Goal: Task Accomplishment & Management: Use online tool/utility

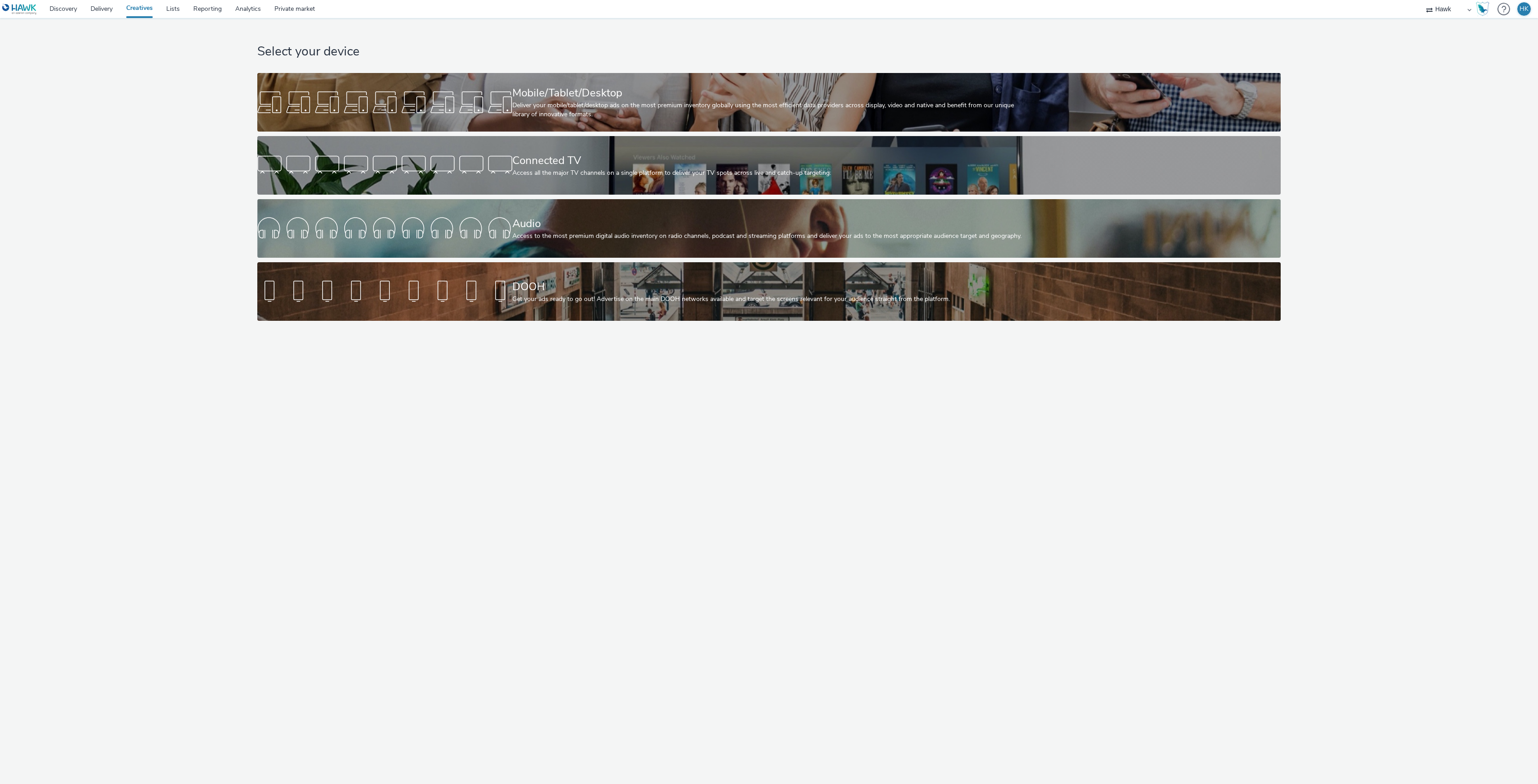
select select "11a7df10-284f-415c-b52a-427acf4c31ae"
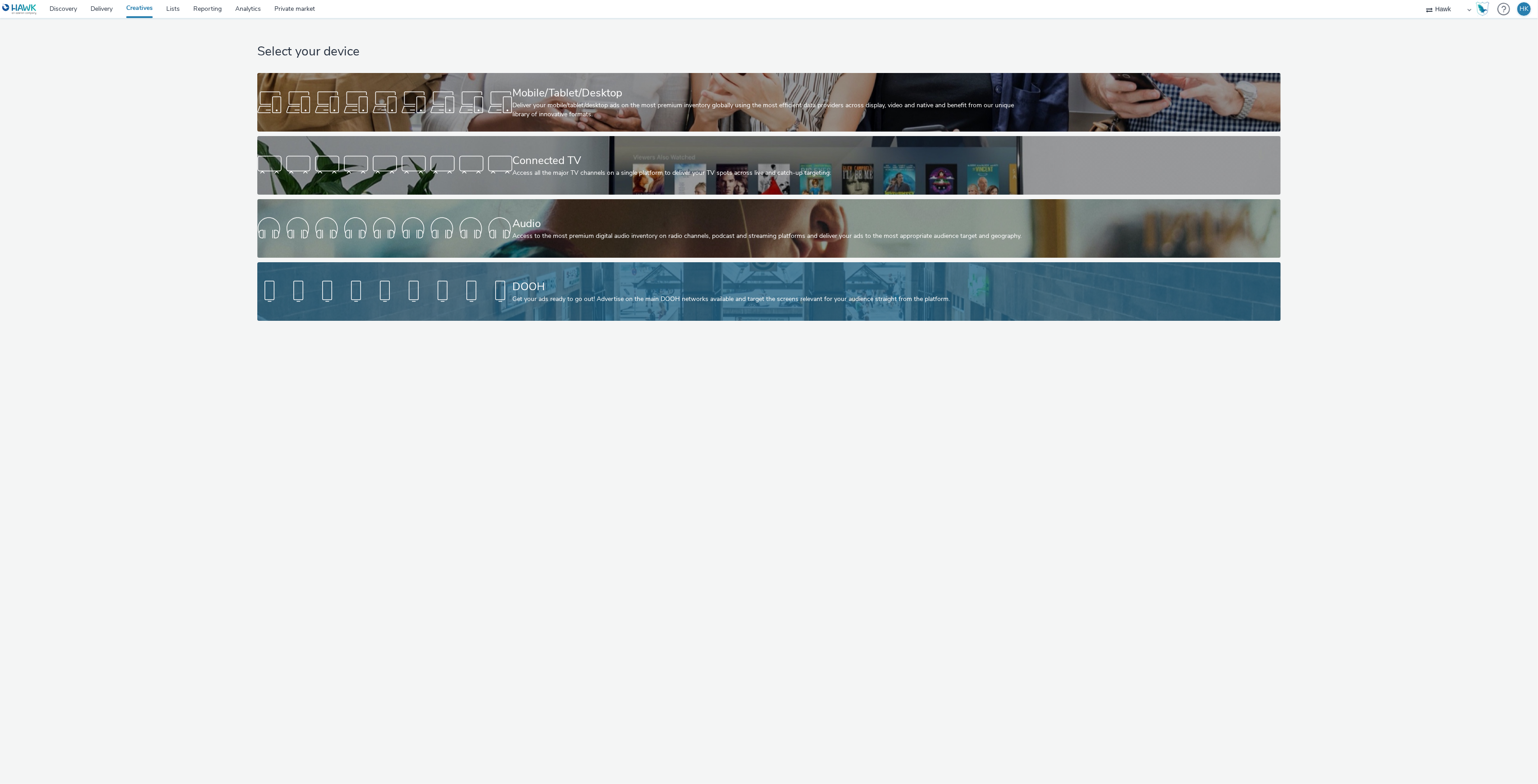
click at [518, 284] on div "DOOH" at bounding box center [768, 287] width 510 height 16
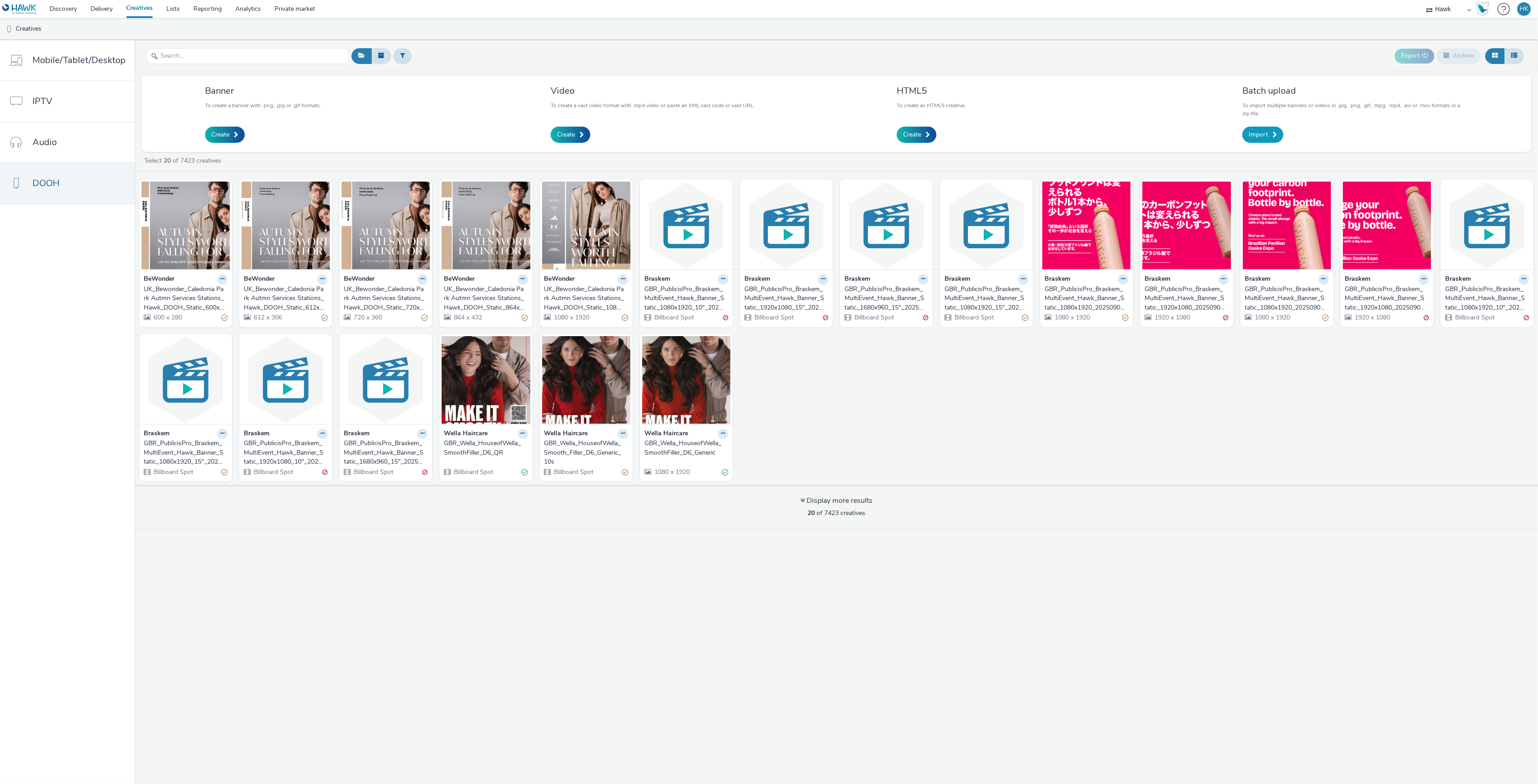
click at [1271, 132] on link "Import" at bounding box center [1263, 135] width 41 height 16
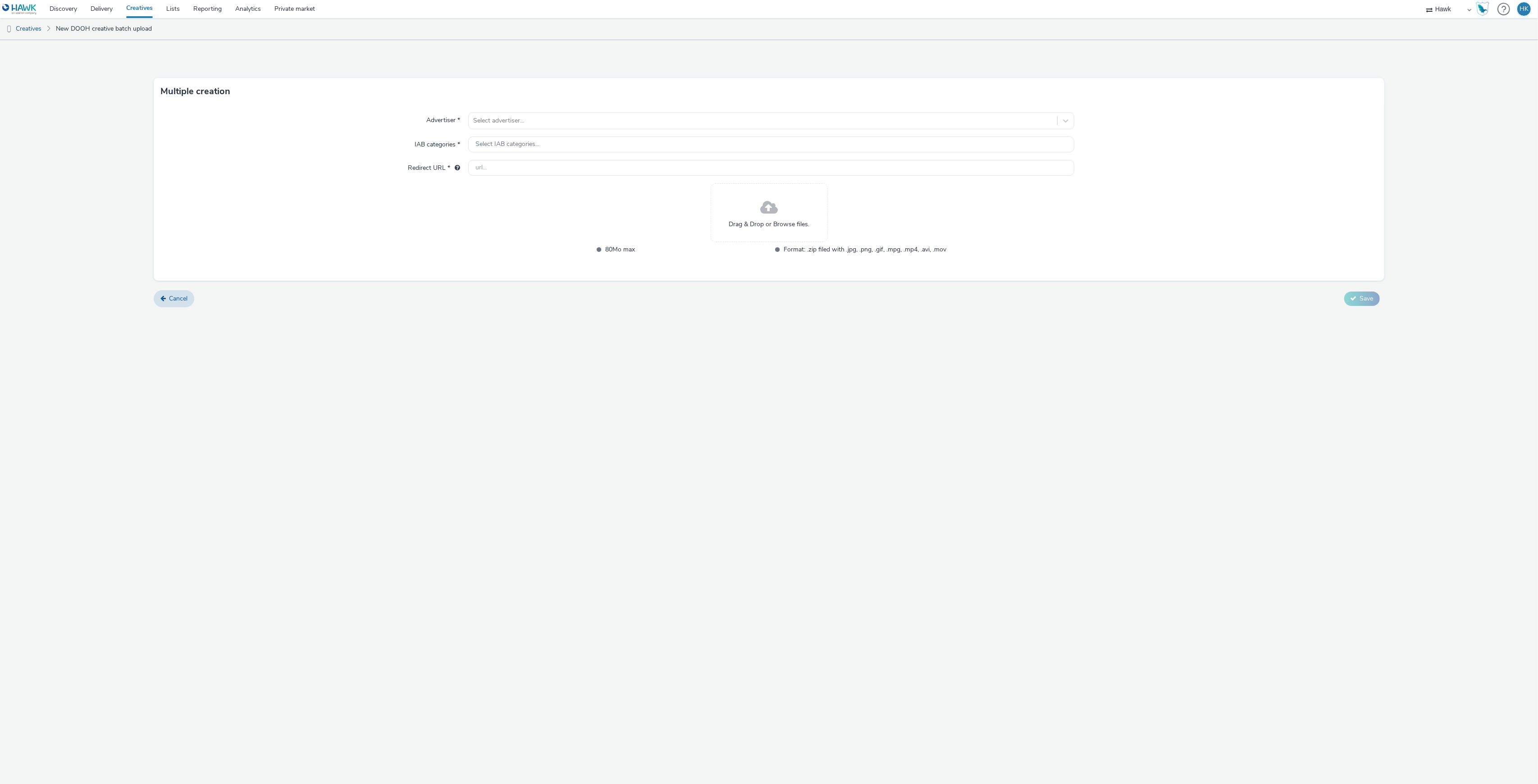
click at [763, 228] on span "Drag & Drop or Browse files." at bounding box center [769, 224] width 80 height 9
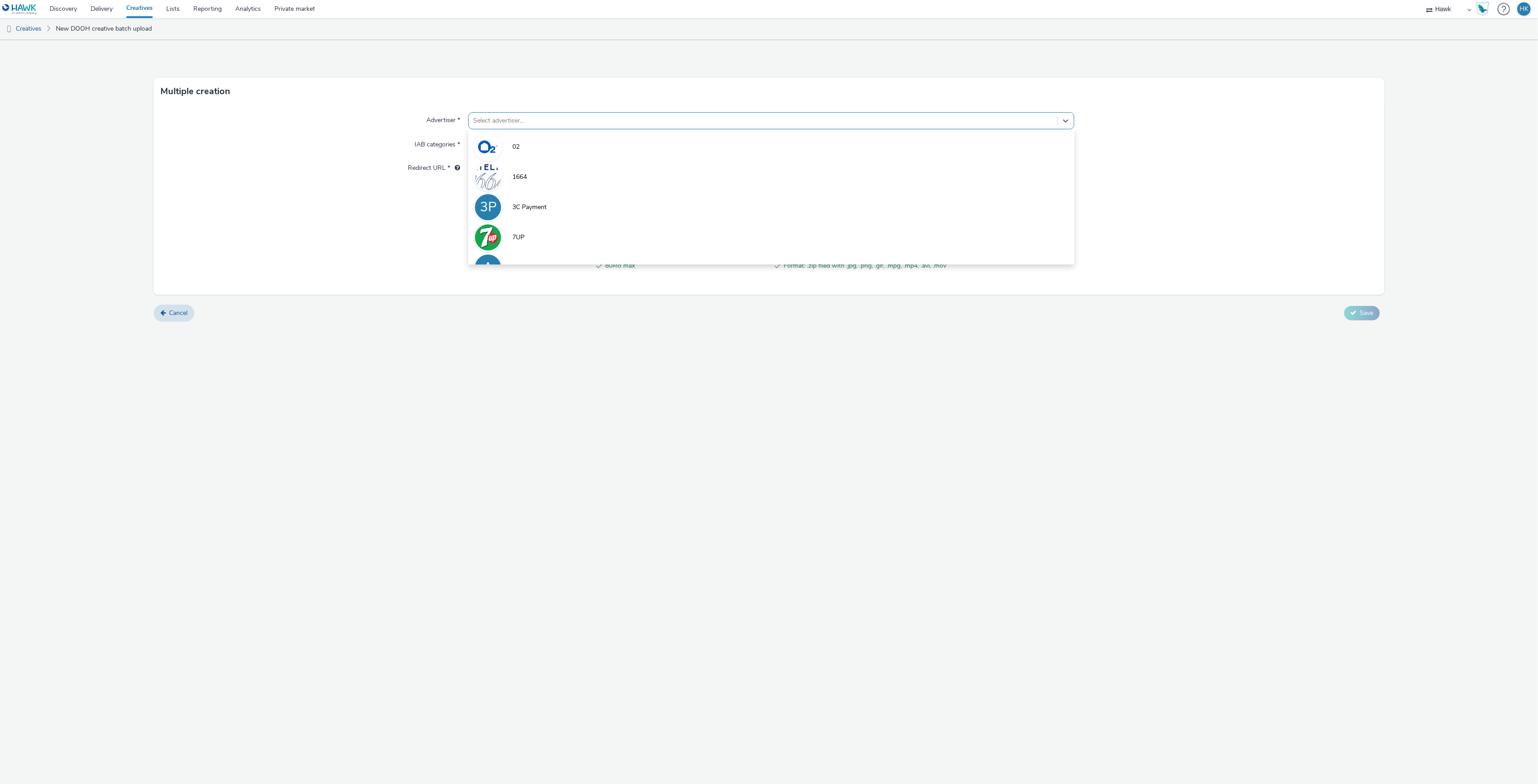
click at [522, 117] on div at bounding box center [762, 121] width 579 height 11
click at [563, 118] on div at bounding box center [762, 121] width 579 height 11
type input "bewo"
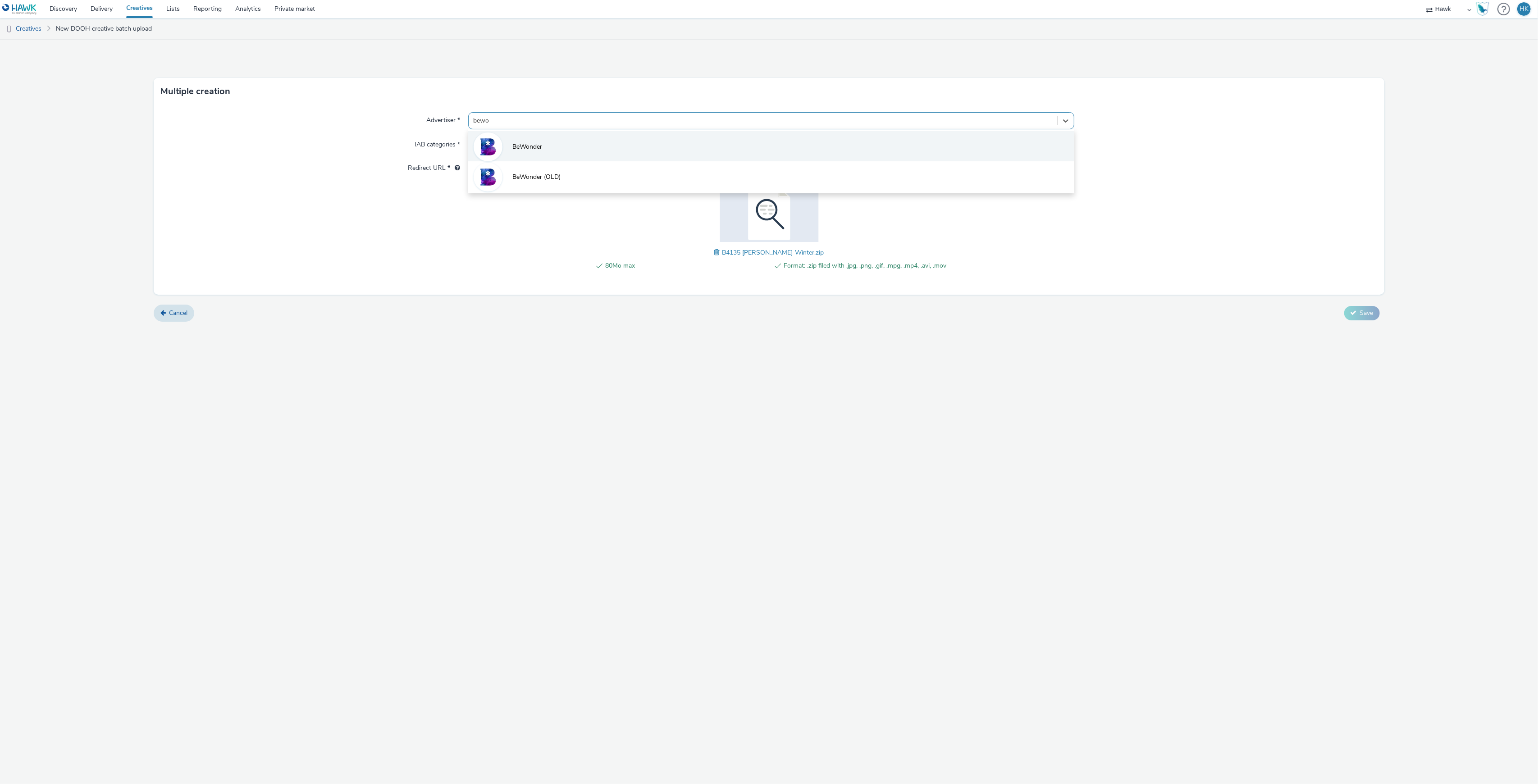
click at [525, 145] on span "BeWonder" at bounding box center [528, 146] width 30 height 9
type input "http://www.bewonder.co.uk"
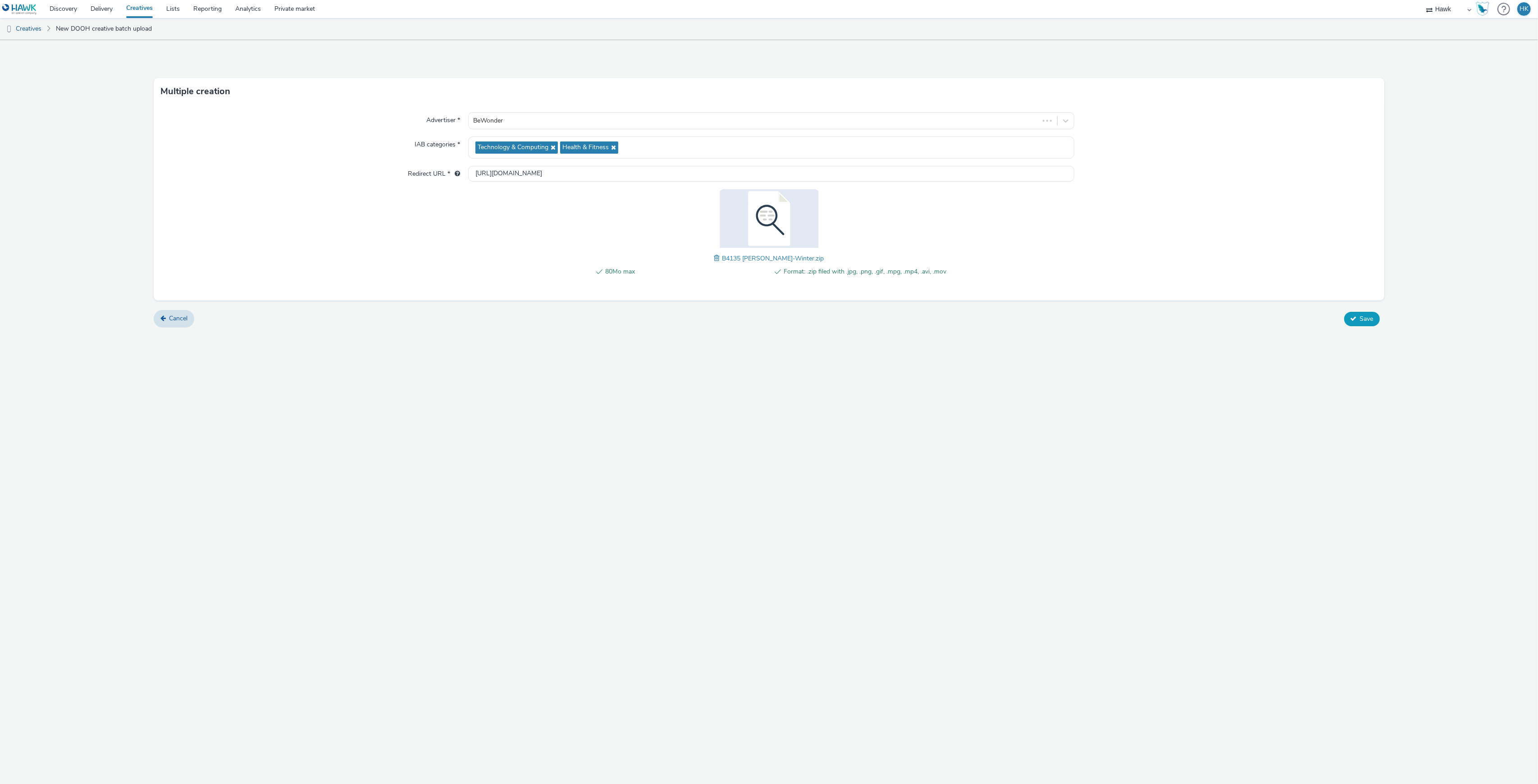
click at [1355, 317] on icon at bounding box center [1354, 318] width 6 height 6
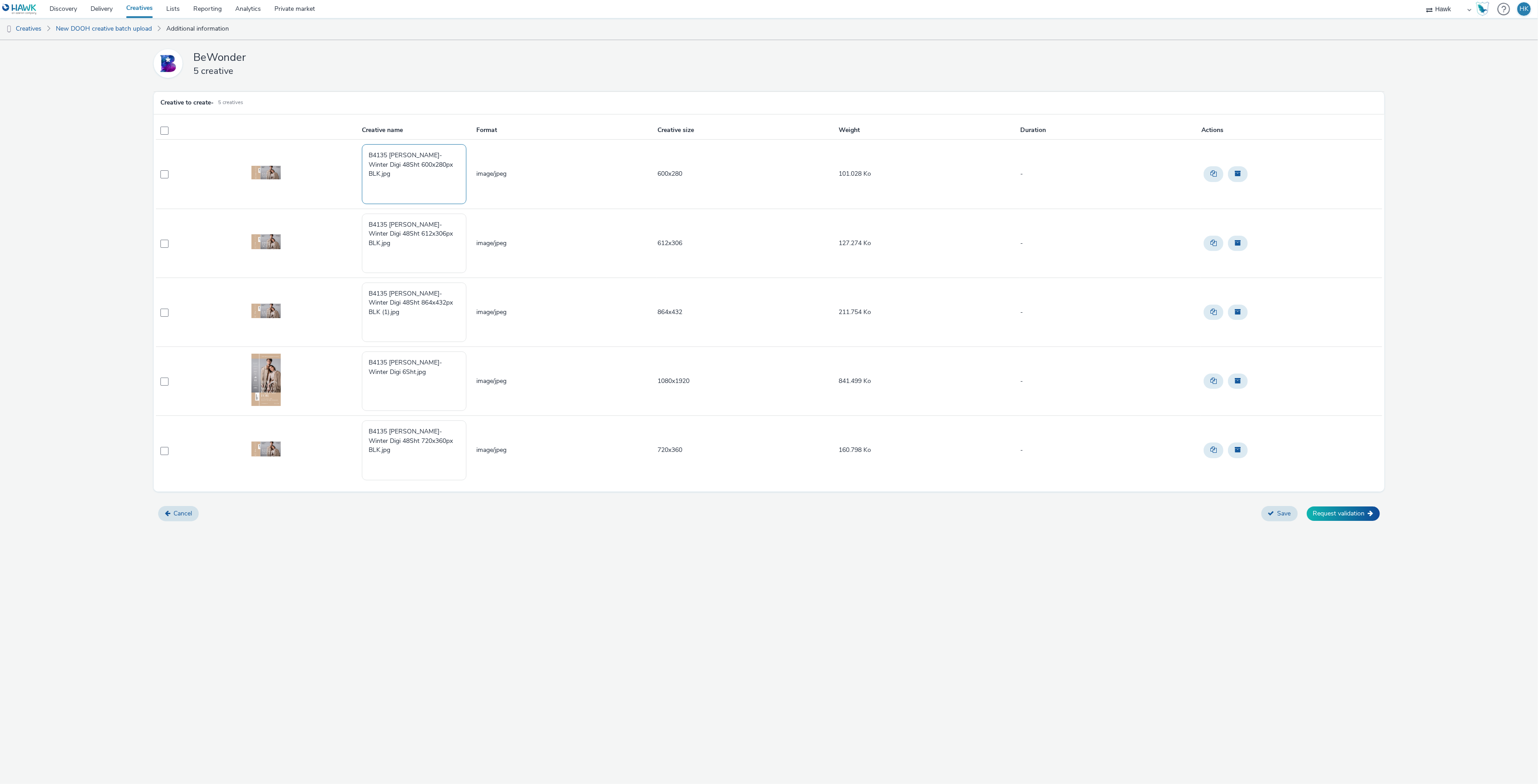
drag, startPoint x: 459, startPoint y: 170, endPoint x: 333, endPoint y: 146, distance: 128.3
click at [333, 146] on tr "B4135 CALP Autumn-Winter Digi 48Sht 600x280px BLK.jpg image/jpeg 600x280 101.02…" at bounding box center [769, 174] width 1226 height 69
paste textarea "UK_Bewonder_Caledonia Park_Hawk_DOOH_Static_1080x1920__45695"
drag, startPoint x: 417, startPoint y: 174, endPoint x: 396, endPoint y: 174, distance: 21.0
click at [396, 174] on textarea "UK_Bewonder_Caledonia Park_Hawk_DOOH_Static_1080x1920__45695" at bounding box center [414, 173] width 105 height 59
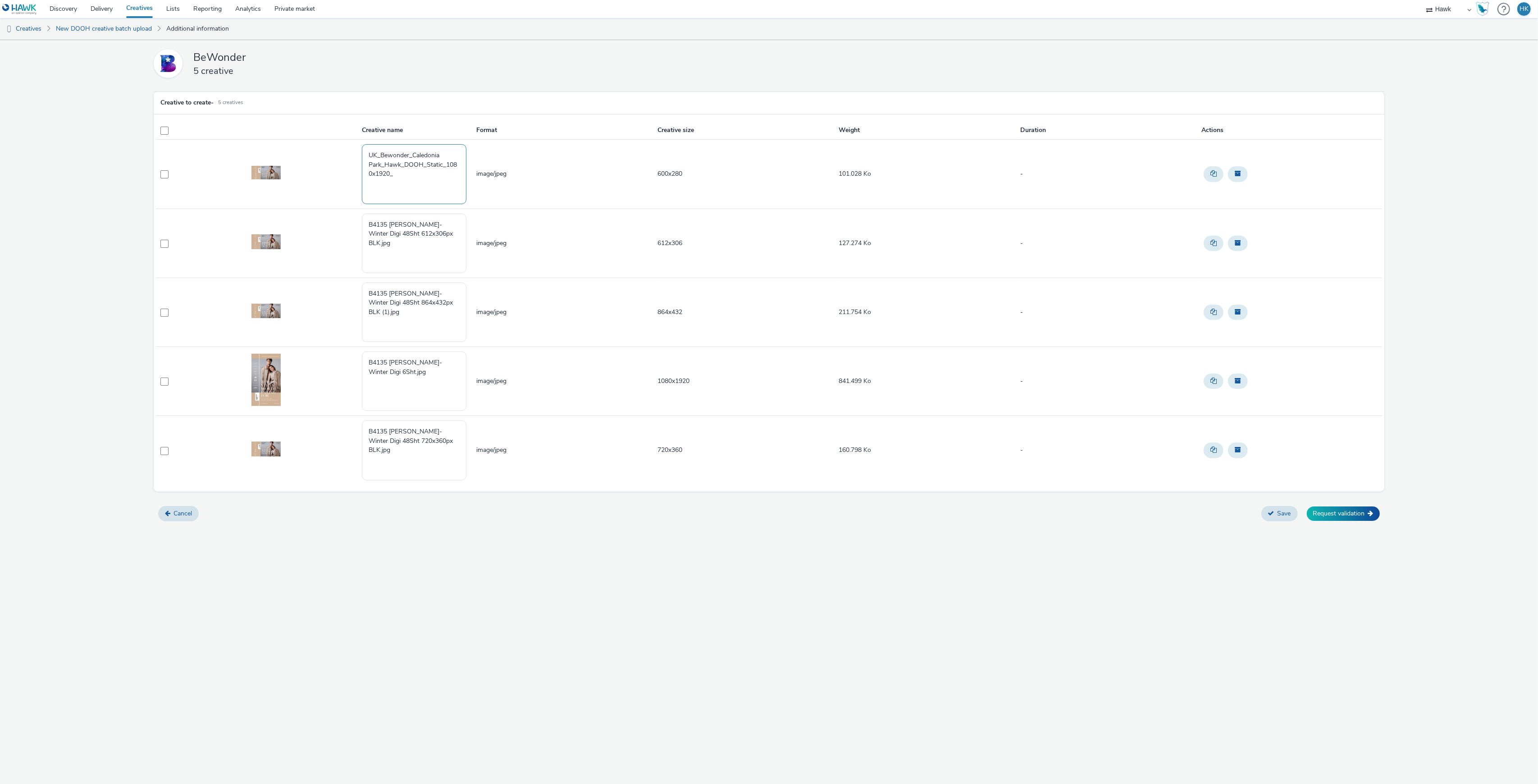
drag, startPoint x: 446, startPoint y: 162, endPoint x: 390, endPoint y: 175, distance: 57.5
click at [390, 175] on textarea "UK_Bewonder_Caledonia Park_Hawk_DOOH_Static_1080x1920_" at bounding box center [414, 173] width 105 height 59
click at [390, 175] on textarea "UK_Bewonder_Caledonia Park_Hawk_DOOH_Static_600x280_" at bounding box center [414, 173] width 105 height 59
drag, startPoint x: 428, startPoint y: 177, endPoint x: 364, endPoint y: 145, distance: 71.6
click at [364, 145] on textarea "UK_Bewonder_Caledonia Park_Hawk_DOOH_Static_600x280_5/9/2025" at bounding box center [414, 173] width 105 height 59
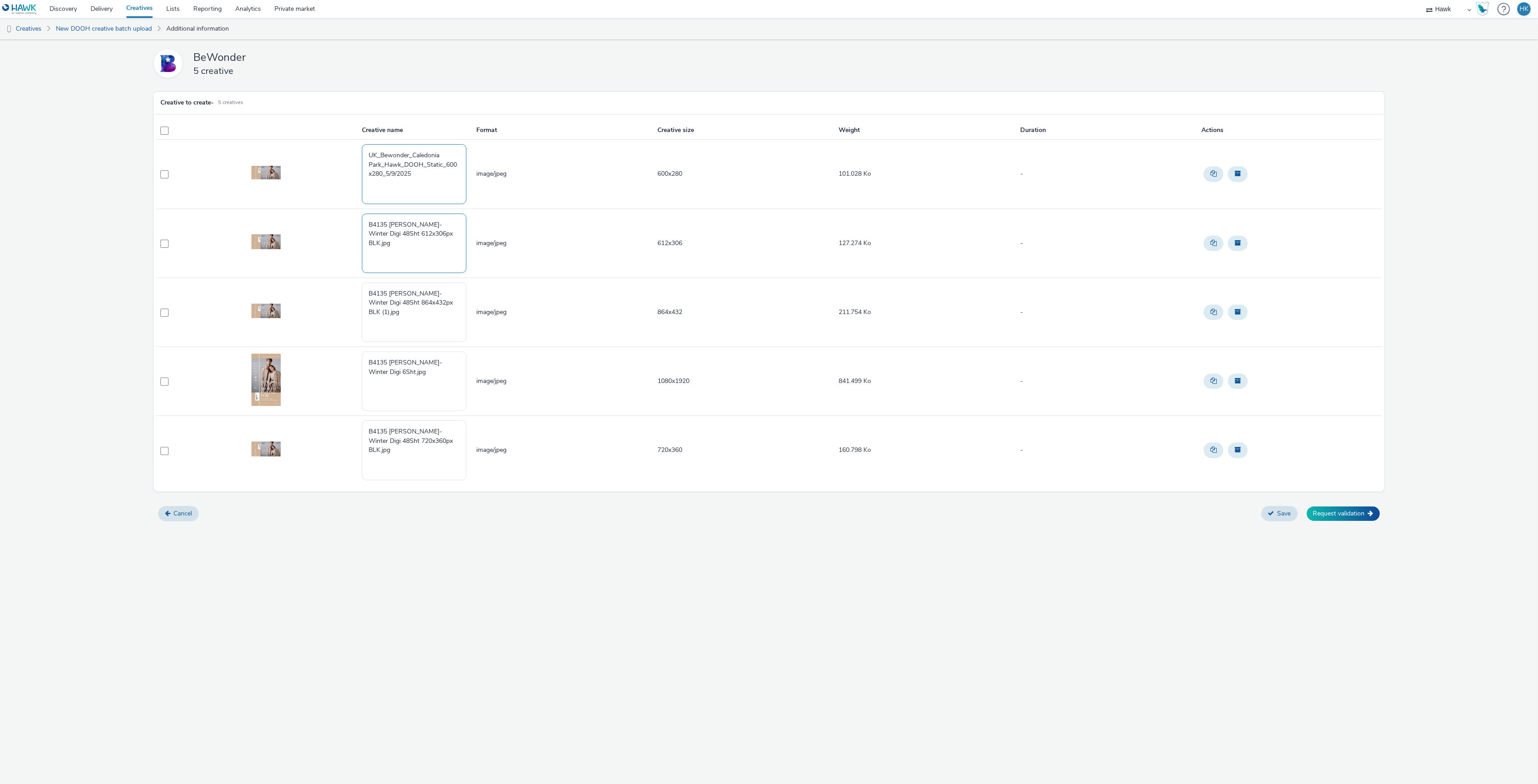
type textarea "UK_Bewonder_Caledonia Park_Hawk_DOOH_Static_600x280_5/9/2025"
drag, startPoint x: 464, startPoint y: 233, endPoint x: 366, endPoint y: 217, distance: 99.3
click at [366, 217] on textarea "B4135 CALP Autumn-Winter Digi 48Sht 612x306px BLK.jpg" at bounding box center [414, 243] width 105 height 59
paste textarea "UK_Bewonder_Caledonia Park_Hawk_DOOH_Static_600x280_5/9/2025"
drag, startPoint x: 450, startPoint y: 235, endPoint x: 459, endPoint y: 235, distance: 9.0
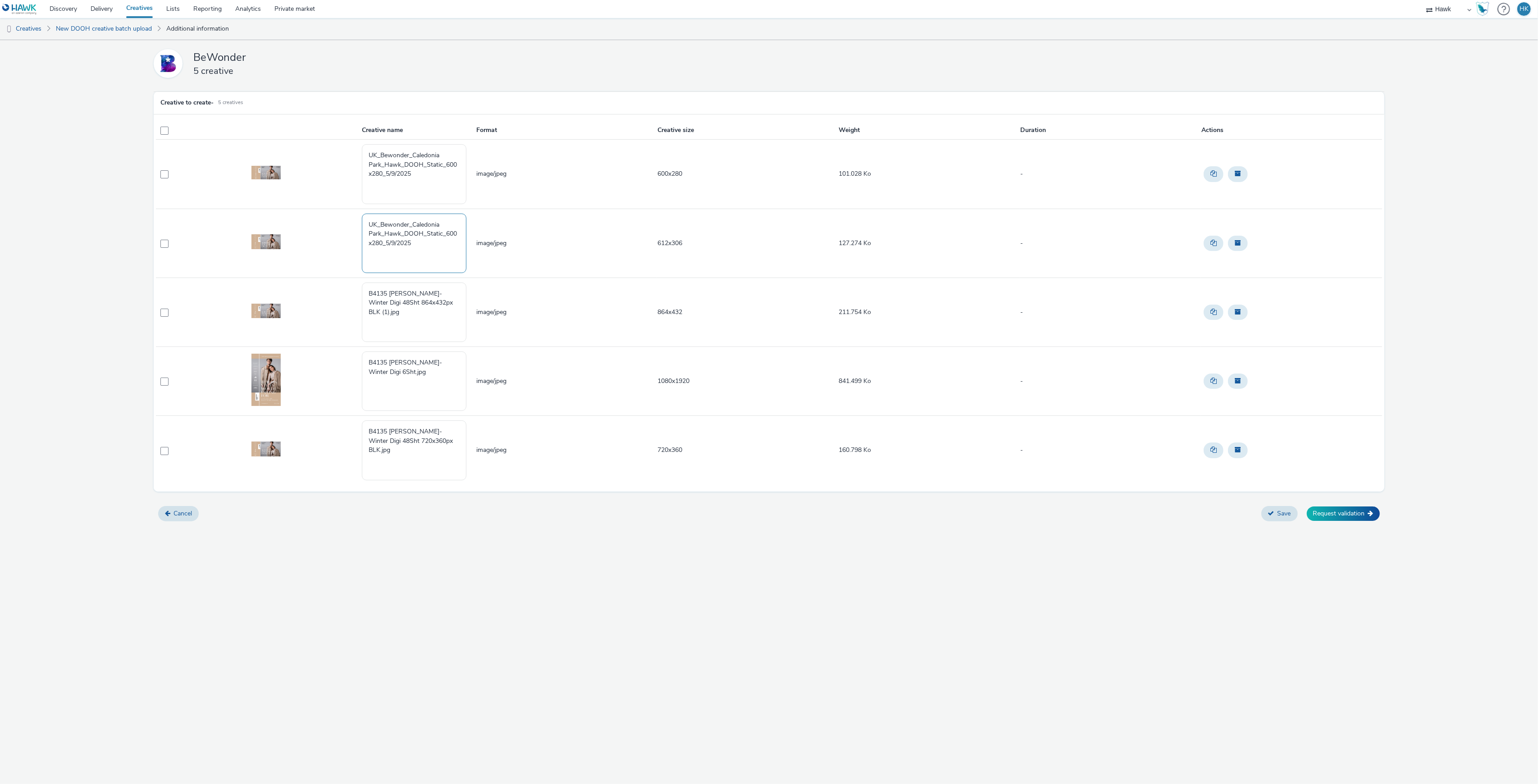
click at [459, 235] on textarea "UK_Bewonder_Caledonia Park_Hawk_DOOH_Static_600x280_5/9/2025" at bounding box center [414, 243] width 105 height 59
click at [382, 244] on textarea "UK_Bewonder_Caledonia Park_Hawk_DOOH_Static_612x280_5/9/2025" at bounding box center [414, 243] width 105 height 59
type textarea "UK_Bewonder_Caledonia Park_Hawk_DOOH_Static_612x306_5/9/2025"
click at [408, 321] on textarea "B4135 CALP Autumn-Winter Digi 48Sht 864x432px BLK (1).jpg" at bounding box center [414, 311] width 105 height 59
drag, startPoint x: 403, startPoint y: 325, endPoint x: 340, endPoint y: 287, distance: 73.6
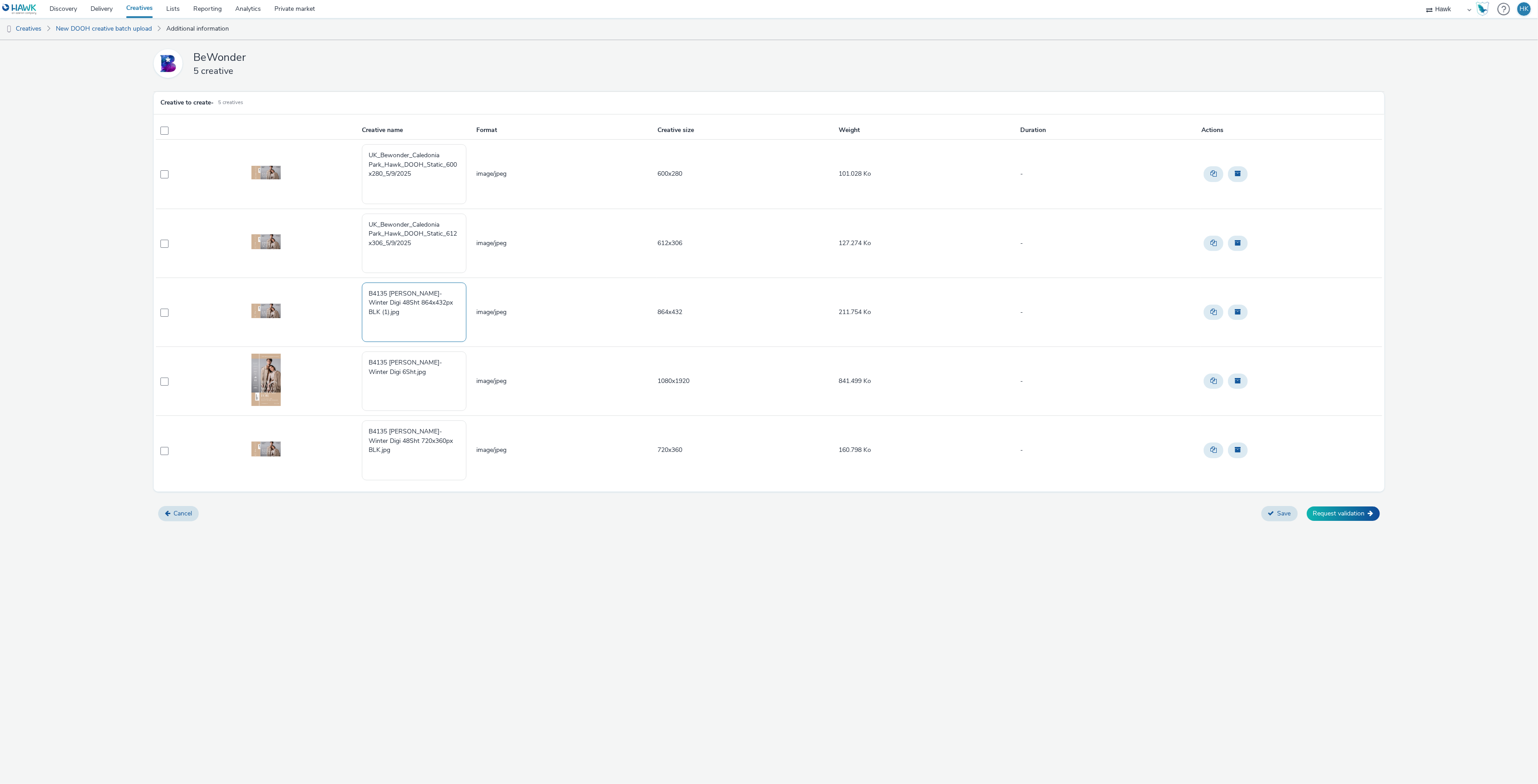
click at [340, 287] on tr "B4135 CALP Autumn-Winter Digi 48Sht 864x432px BLK (1).jpg image/jpeg 864x432 21…" at bounding box center [769, 312] width 1226 height 69
paste textarea "UK_Bewonder_Caledonia Park_Hawk_DOOH_Static_600x280_5/9/2025"
drag, startPoint x: 446, startPoint y: 301, endPoint x: 382, endPoint y: 316, distance: 65.7
click at [382, 316] on textarea "UK_Bewonder_Caledonia Park_Hawk_DOOH_Static_600x280_5/9/2025" at bounding box center [414, 311] width 105 height 59
type textarea "UK_Bewonder_Caledonia Park_Hawk_DOOH_Static_864x432_5/9/2025"
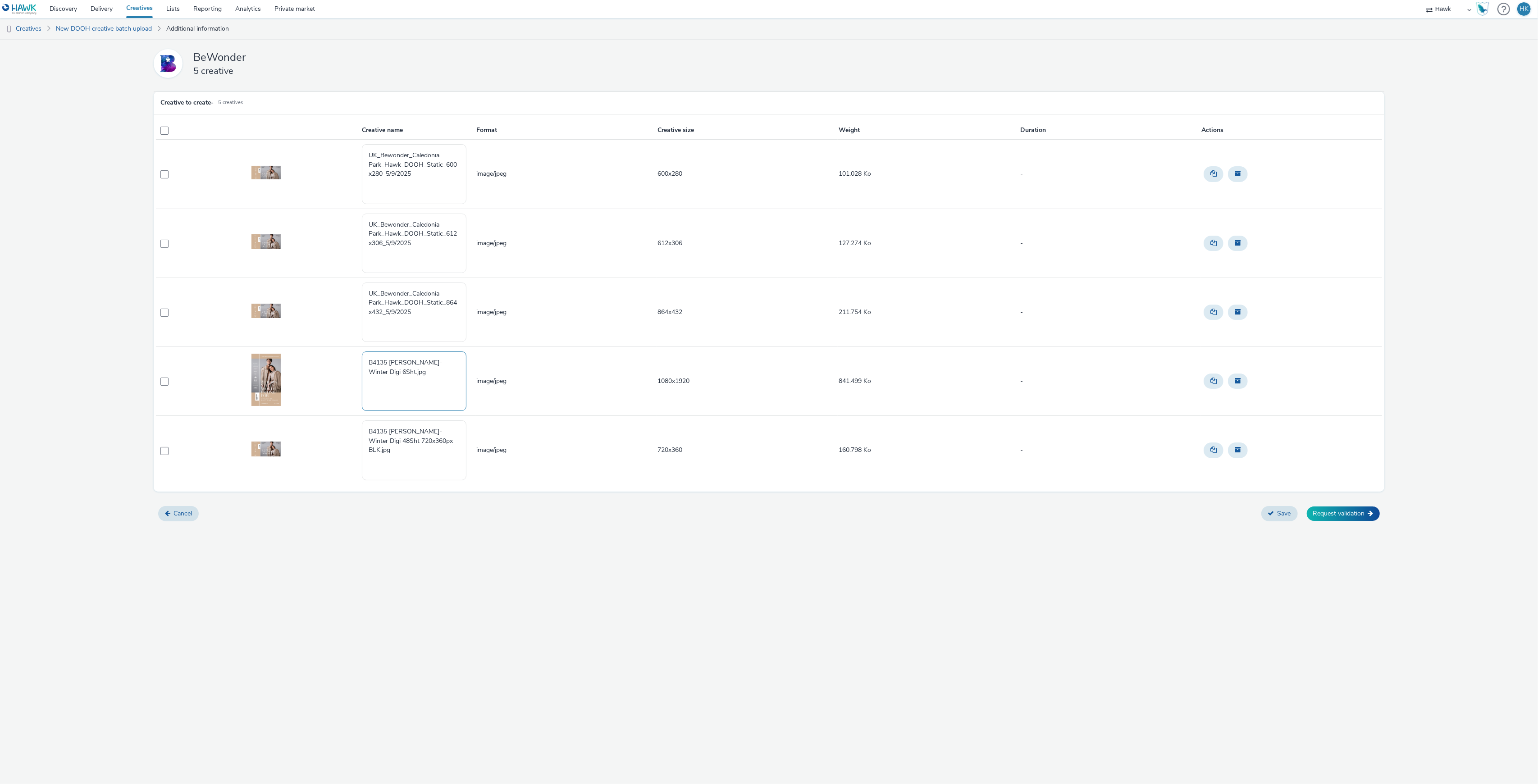
drag, startPoint x: 424, startPoint y: 379, endPoint x: 343, endPoint y: 350, distance: 86.0
click at [343, 350] on tr "B4135 CALP Autumn-Winter Digi 6Sht.jpg image/jpeg 1080x1920 841.499 Ko -" at bounding box center [769, 381] width 1226 height 69
paste textarea "UK_Bewonder_Caledonia Park_Hawk_DOOH_Static_600x280_5/9/2025"
drag, startPoint x: 445, startPoint y: 374, endPoint x: 382, endPoint y: 385, distance: 64.0
click at [382, 385] on textarea "UK_Bewonder_Caledonia Park_Hawk_DOOH_Static_600x280_5/9/2025" at bounding box center [414, 380] width 105 height 59
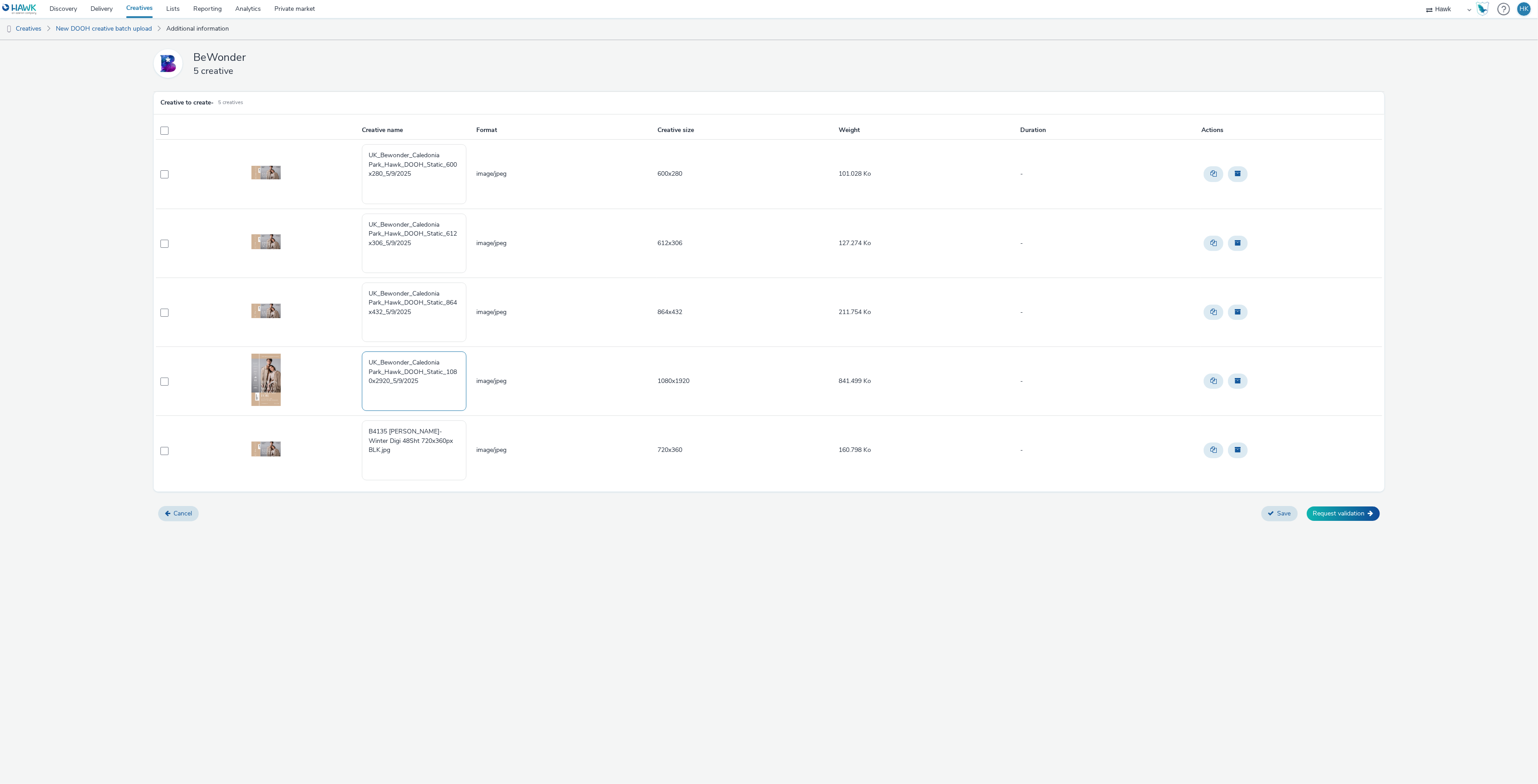
click at [381, 381] on textarea "UK_Bewonder_Caledonia Park_Hawk_DOOH_Static_1080x2920_5/9/2025" at bounding box center [414, 380] width 105 height 59
click at [379, 383] on textarea "UK_Bewonder_Caledonia Park_Hawk_DOOH_Static_1080x2920_5/9/2025" at bounding box center [414, 380] width 105 height 59
type textarea "UK_Bewonder_Caledonia Park_Hawk_DOOH_Static_1080x1920_5/9/2025"
drag, startPoint x: 456, startPoint y: 445, endPoint x: 347, endPoint y: 423, distance: 111.2
click at [347, 423] on tr "B4135 CALP Autumn-Winter Digi 48Sht 720x360px BLK.jpg image/jpeg 720x360 160.79…" at bounding box center [769, 450] width 1226 height 69
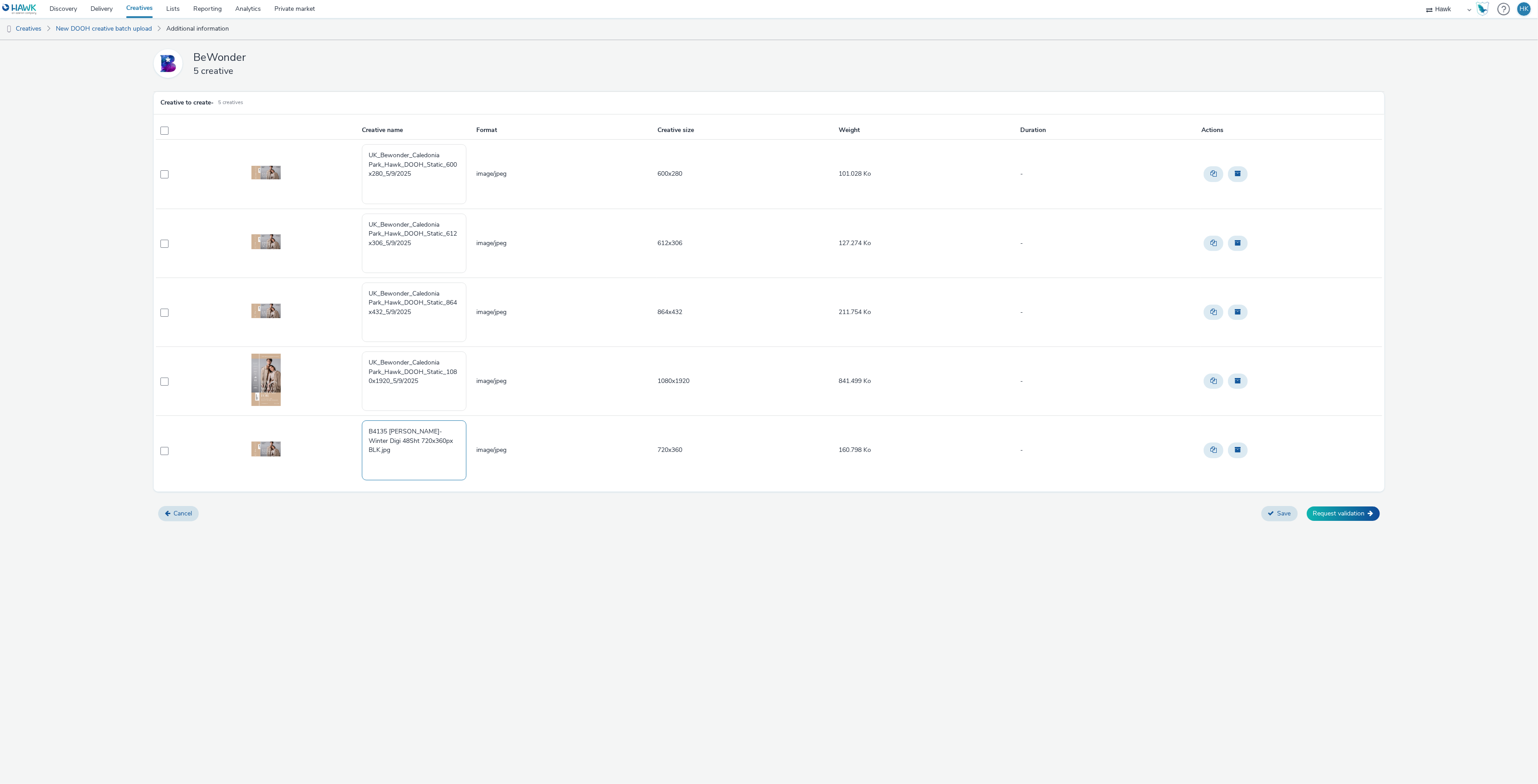
paste textarea "UK_Bewonder_Caledonia Park_Hawk_DOOH_Static_600x280_5/9/2025"
drag, startPoint x: 446, startPoint y: 445, endPoint x: 381, endPoint y: 452, distance: 65.4
click at [381, 452] on textarea "UK_Bewonder_Caledonia Park_Hawk_DOOH_Static_600x280_5/9/2025" at bounding box center [414, 450] width 105 height 59
type textarea "UK_Bewonder_Caledonia Park_Hawk_DOOH_Static_720x360_5/9/2025"
click at [1275, 521] on button "Save" at bounding box center [1279, 513] width 36 height 15
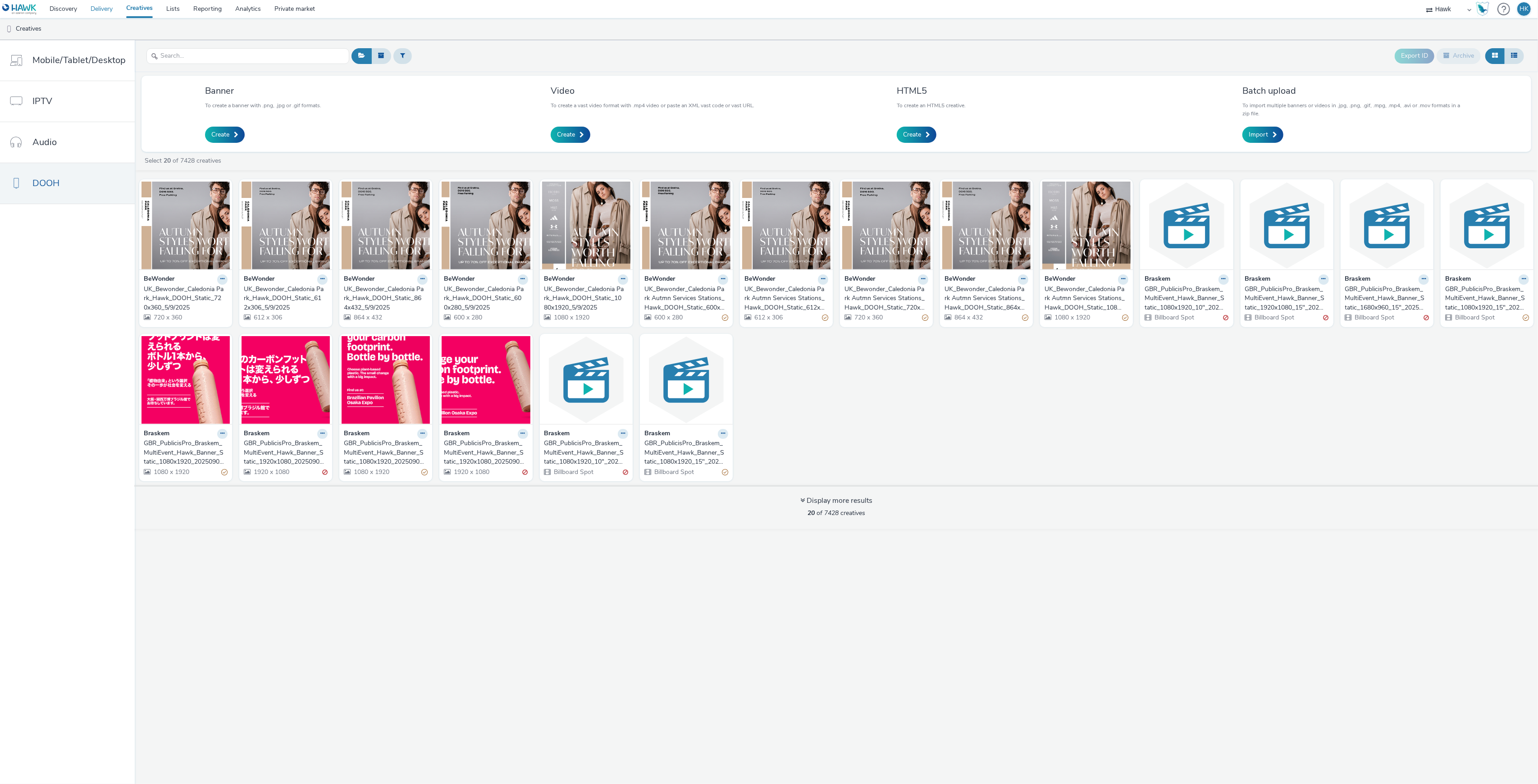
click at [101, 9] on link "Delivery" at bounding box center [101, 9] width 35 height 18
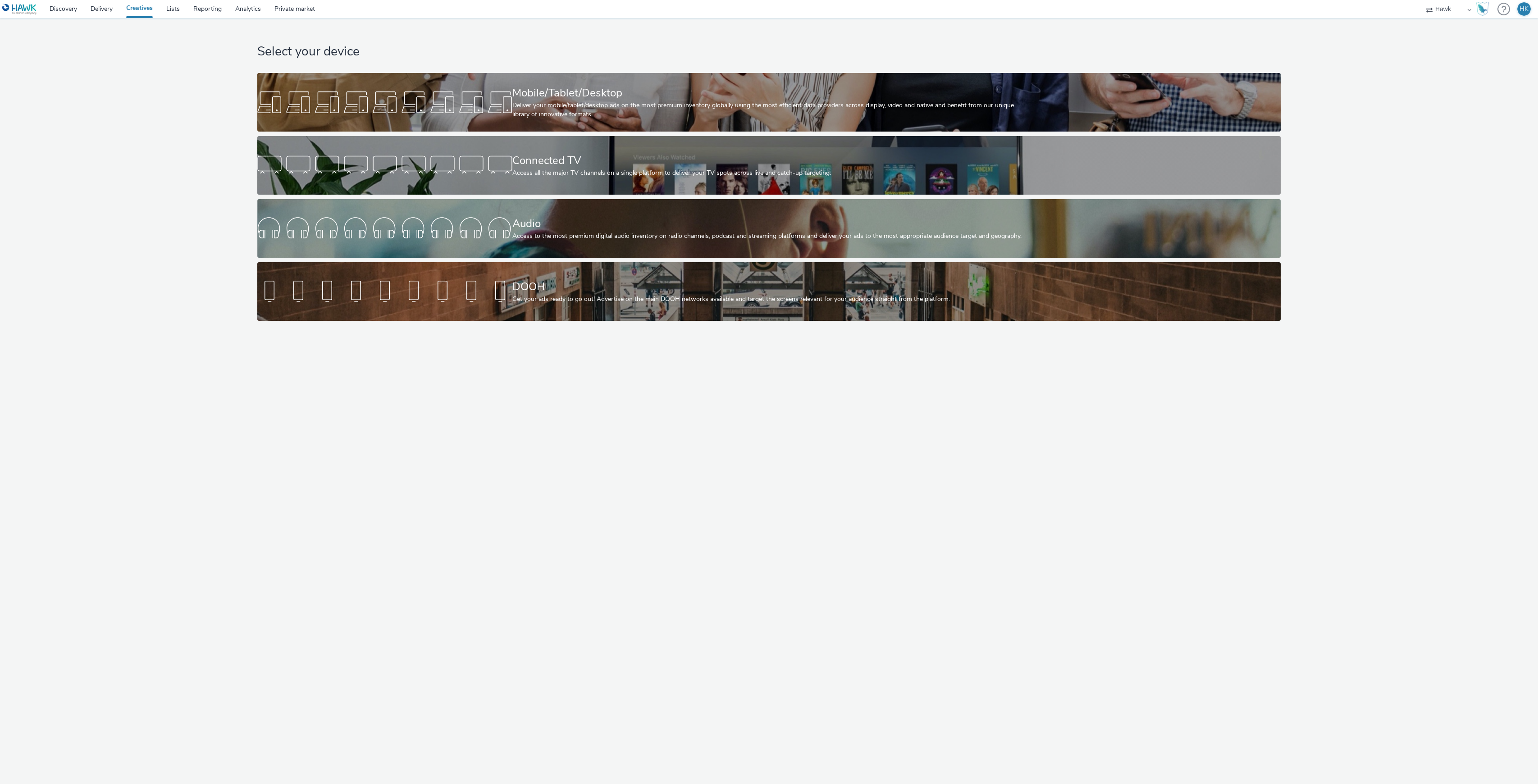
select select "11a7df10-284f-415c-b52a-427acf4c31ae"
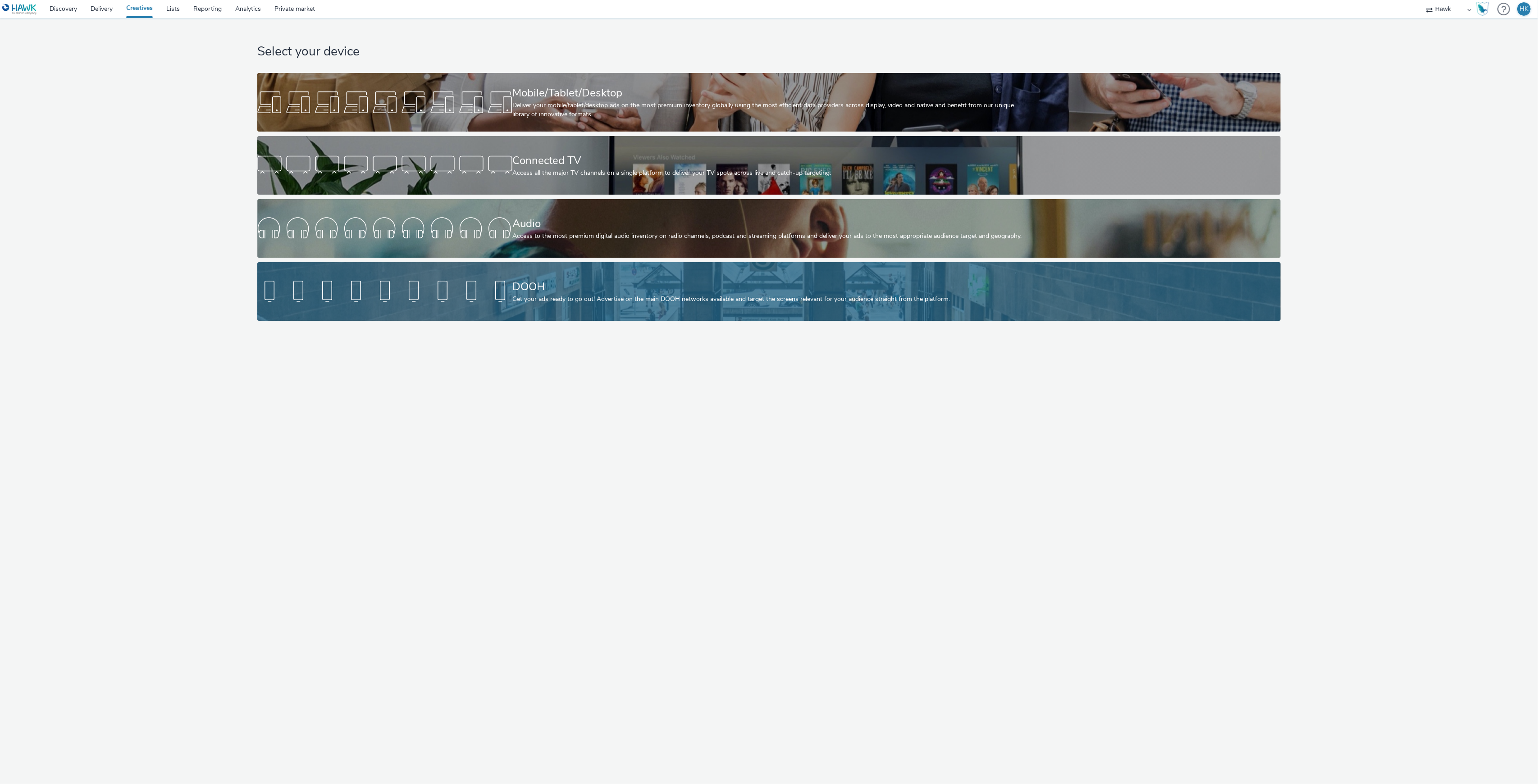
click at [658, 302] on div "Get your ads ready to go out! Advertise on the main DOOH networks available and…" at bounding box center [768, 299] width 510 height 9
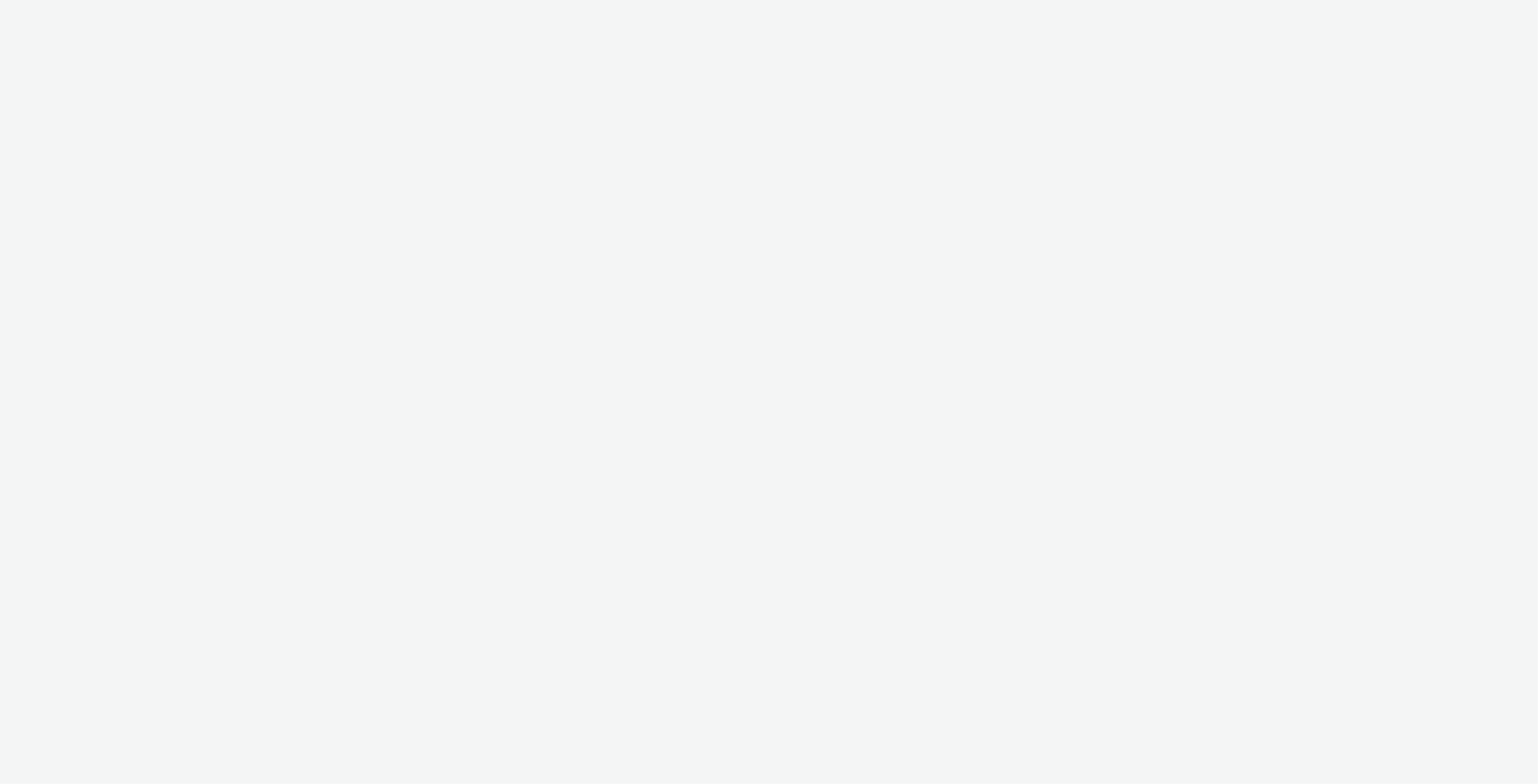
select select "11a7df10-284f-415c-b52a-427acf4c31ae"
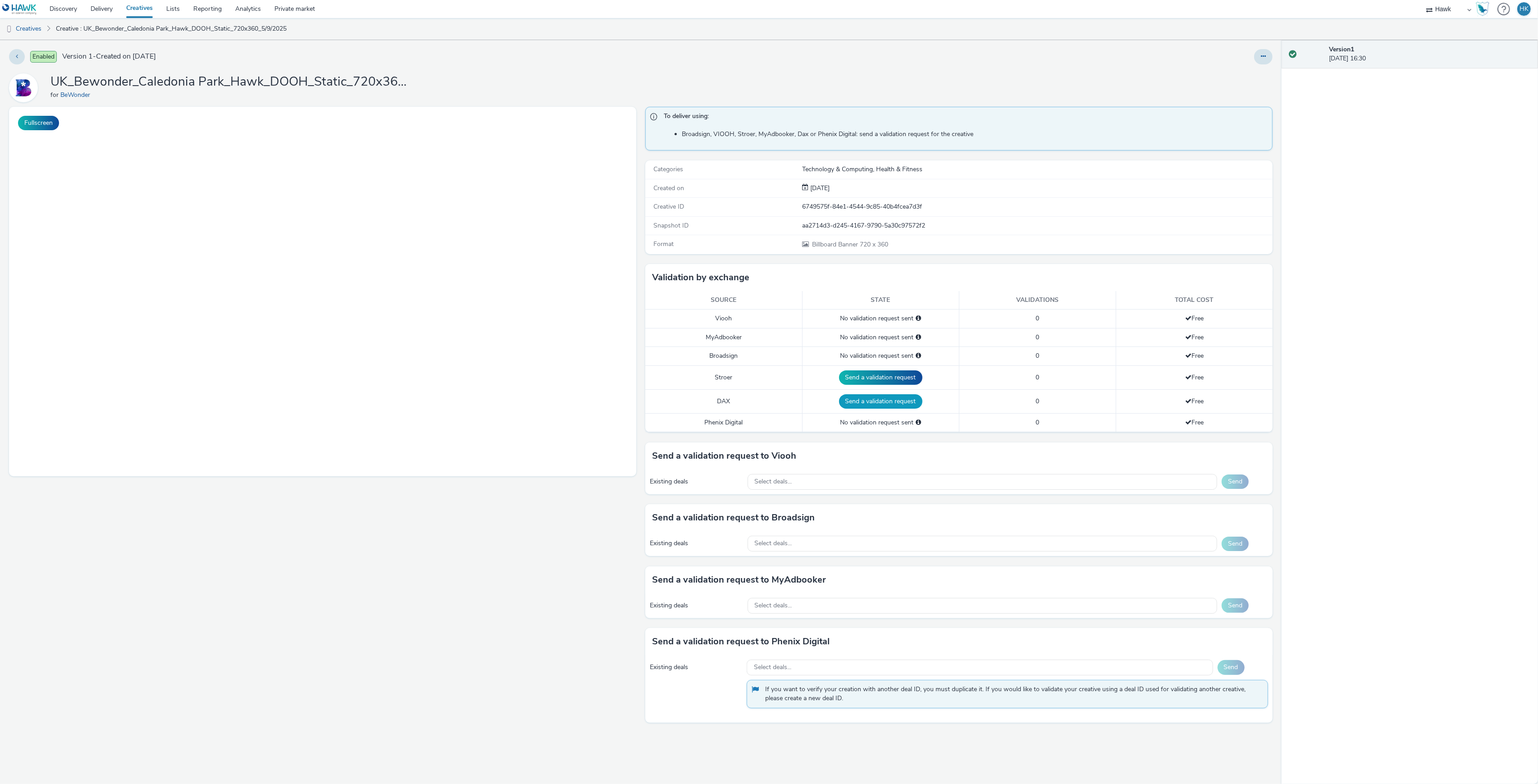
click at [882, 407] on button "Send a validation request" at bounding box center [881, 401] width 84 height 14
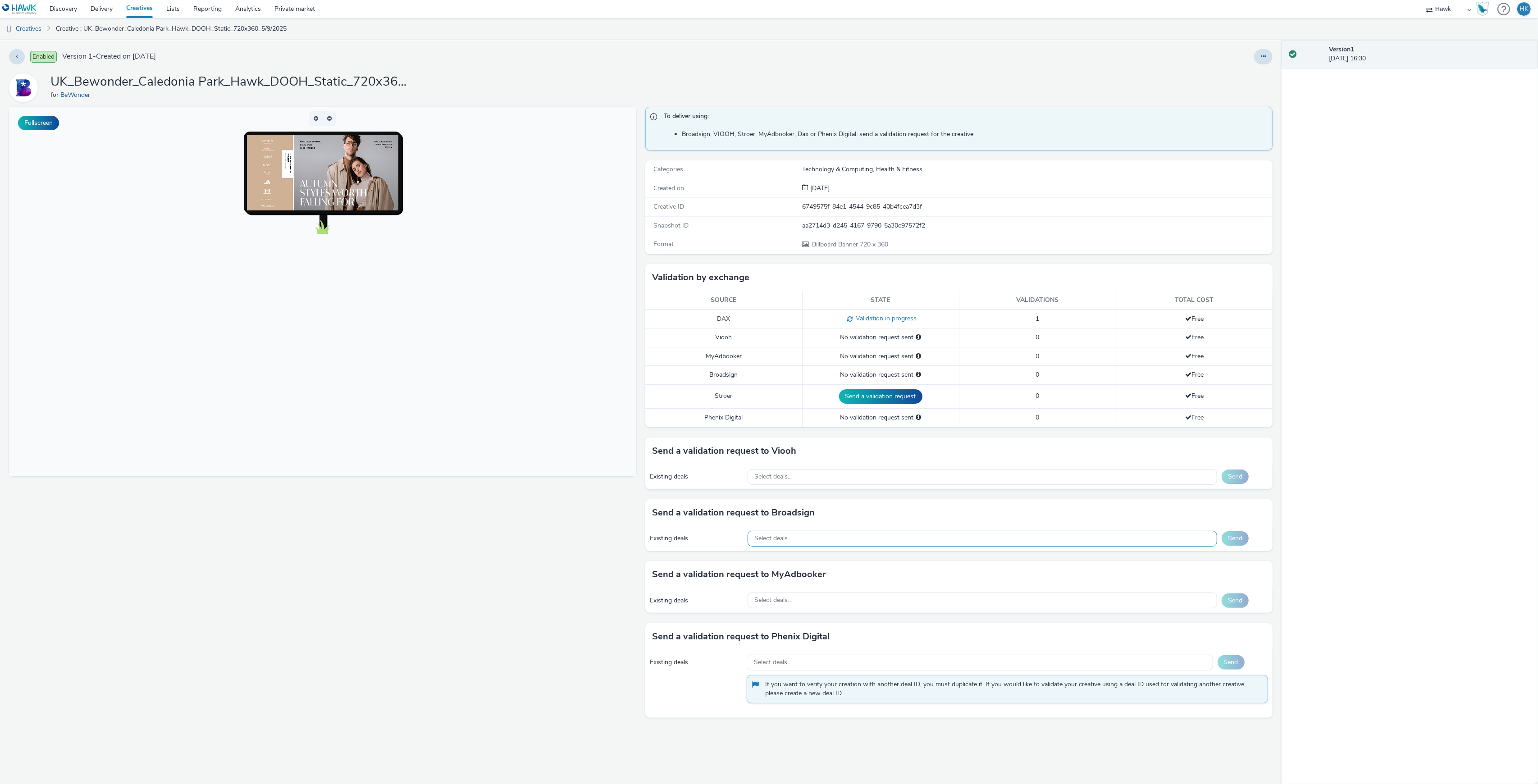
click at [822, 538] on div "Select deals..." at bounding box center [982, 539] width 469 height 16
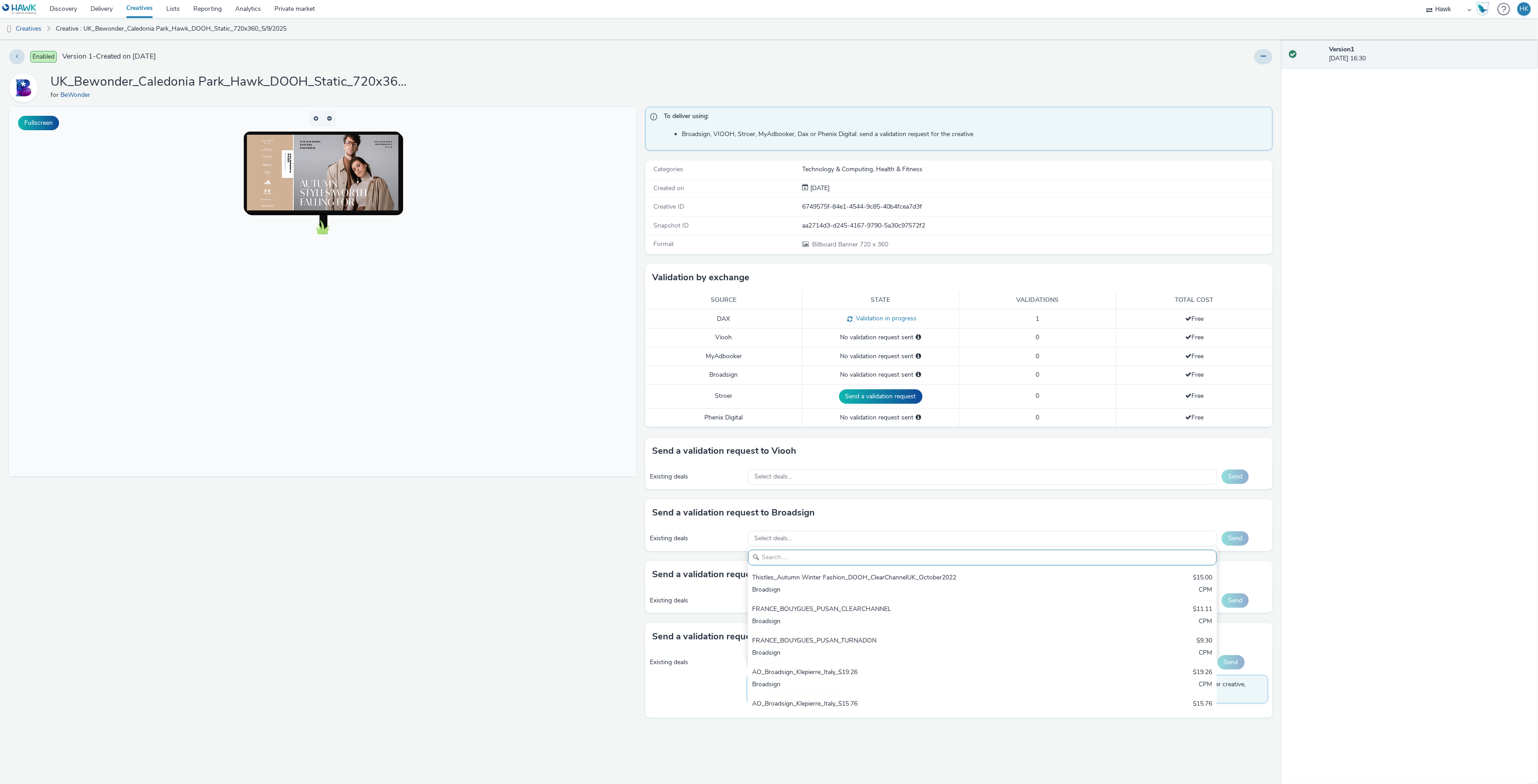
paste input "AO_JCDecaux_RailTVZ_Specials_2025"
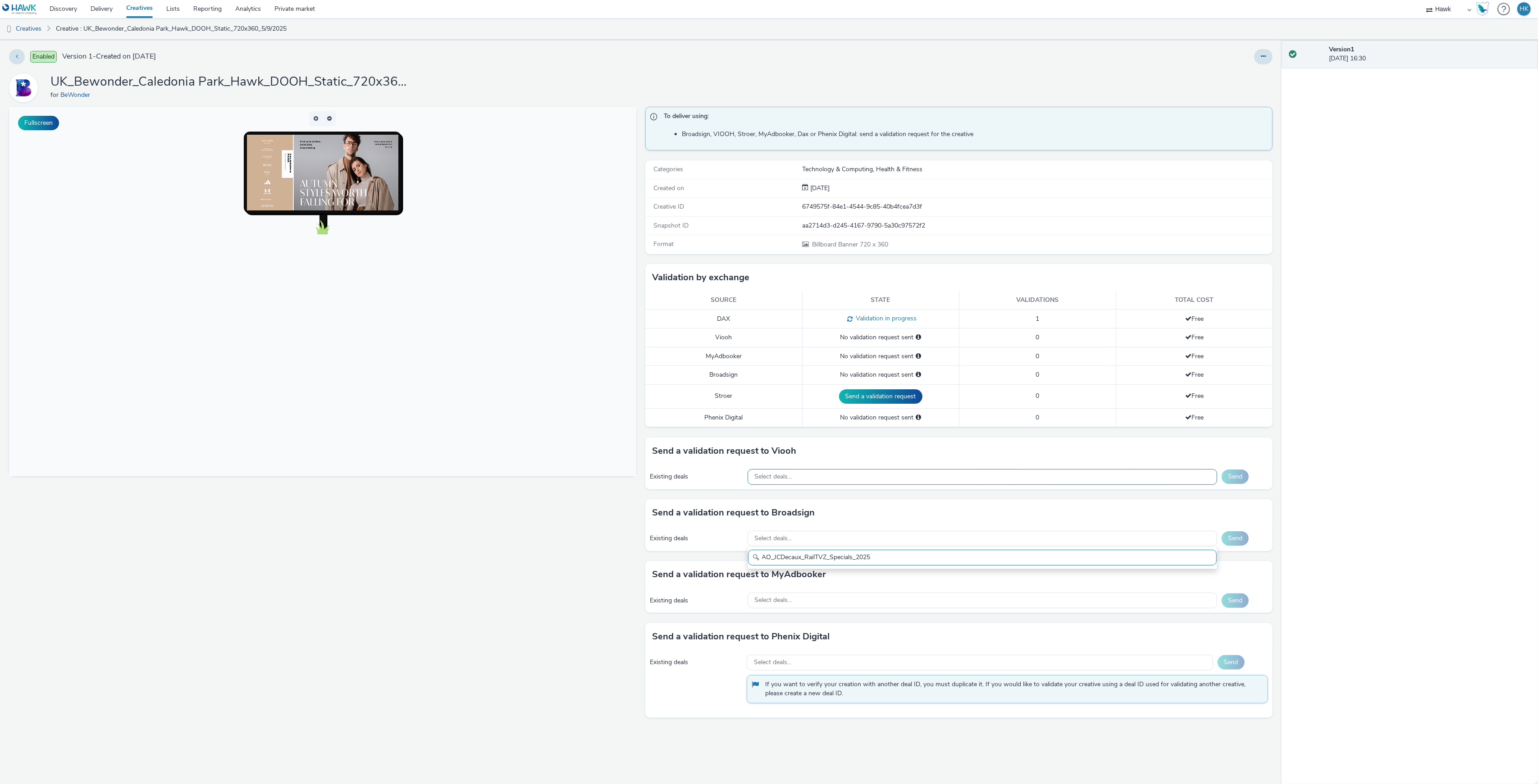
type input "AO_JCDecaux_RailTVZ_Specials_2025"
click at [815, 485] on div "Select deals..." at bounding box center [982, 477] width 469 height 16
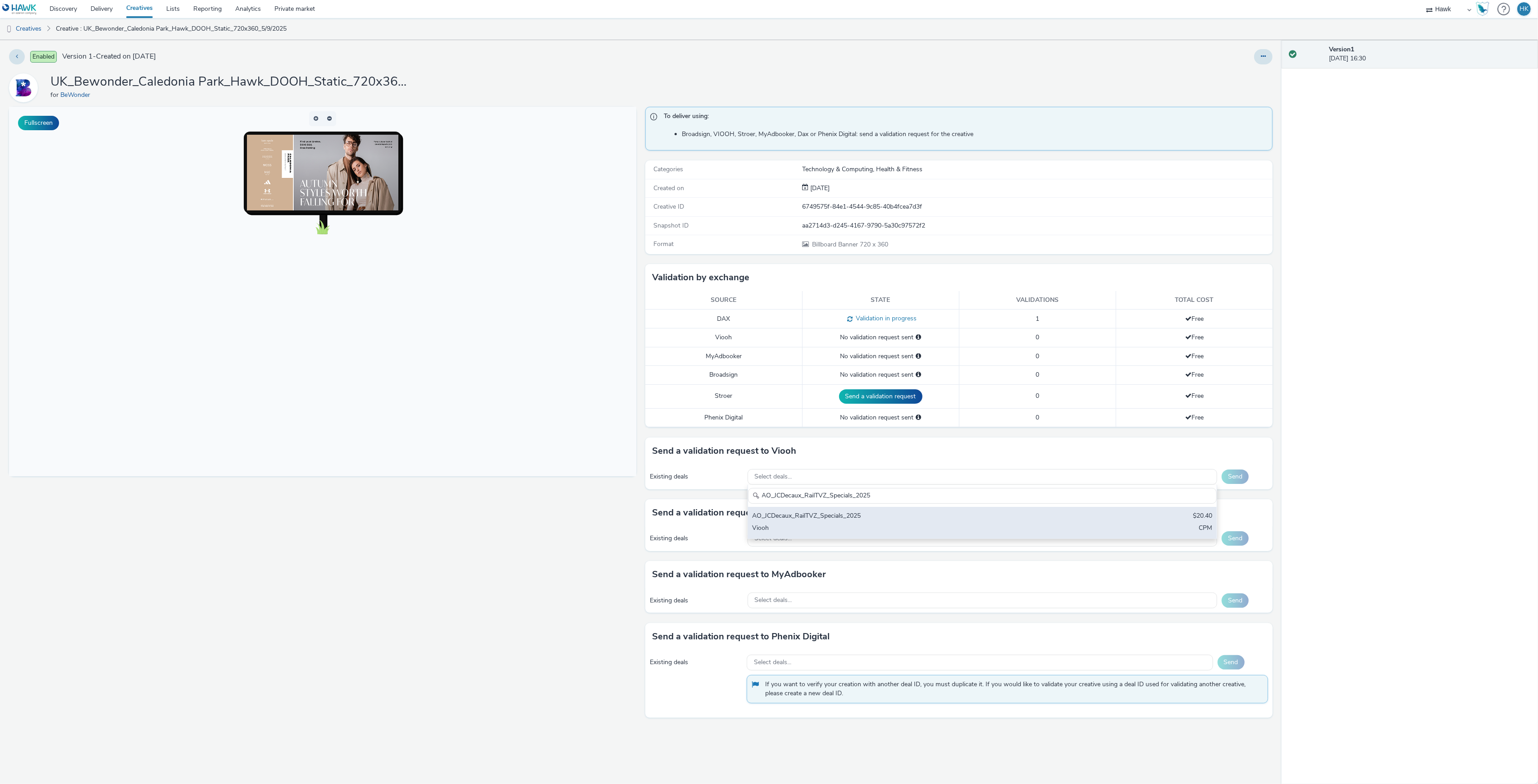
type input "AO_JCDecaux_RailTVZ_Specials_2025"
click at [825, 522] on div "AO_JCDecaux_RailTVZ_Specials_2025" at bounding box center [905, 517] width 305 height 11
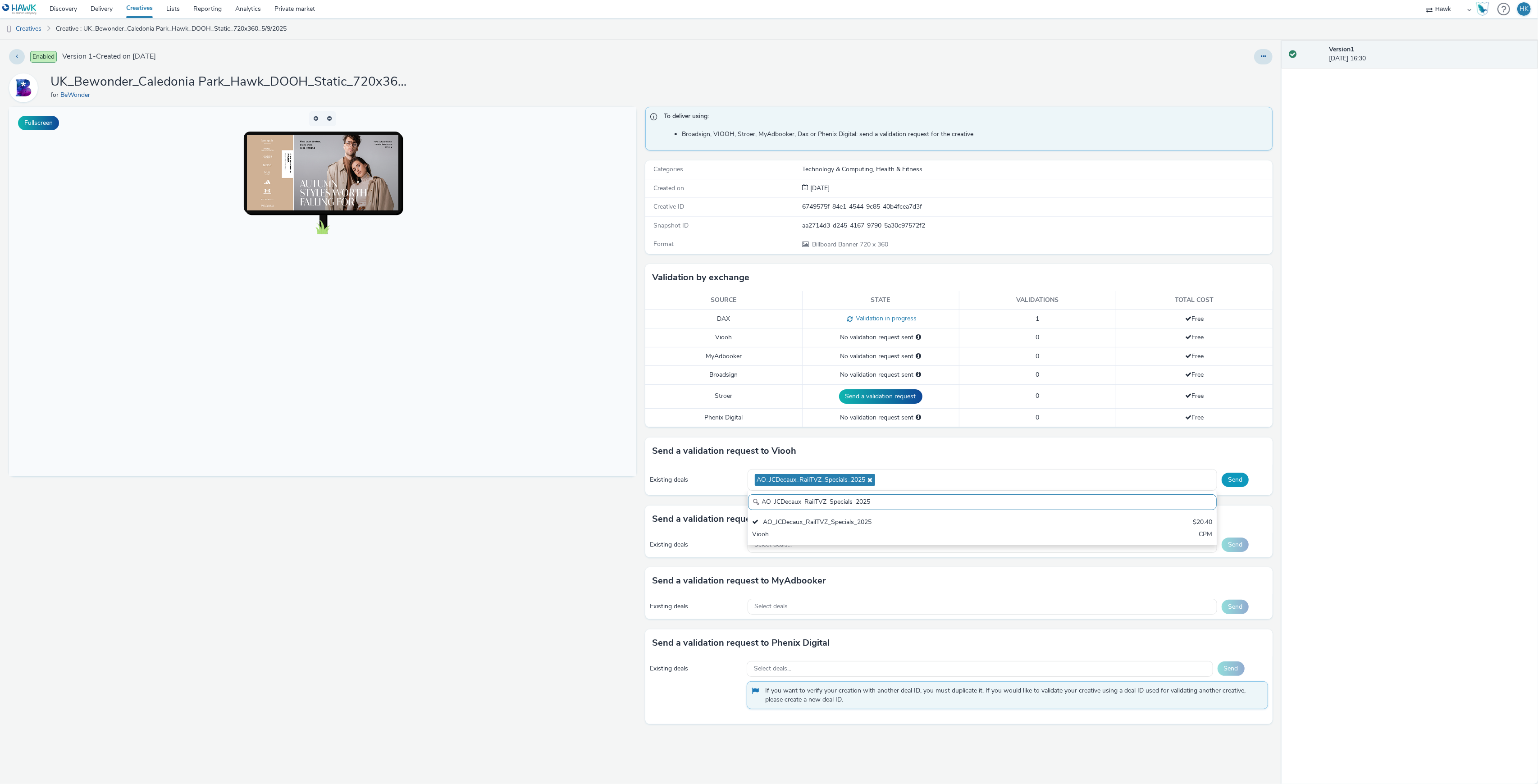
click at [1224, 483] on button "Send" at bounding box center [1235, 480] width 27 height 14
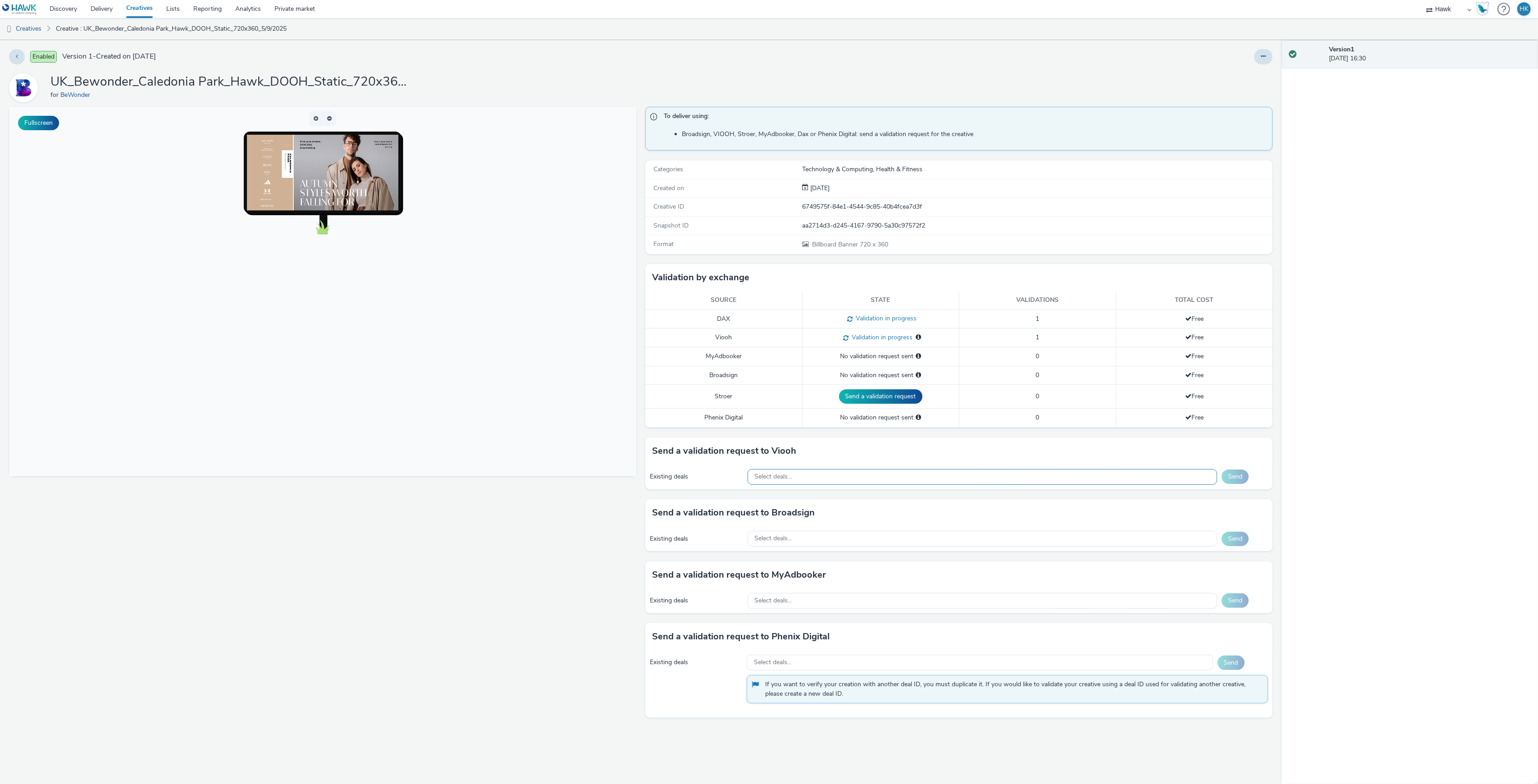
click at [842, 478] on div "Select deals..." at bounding box center [982, 477] width 469 height 16
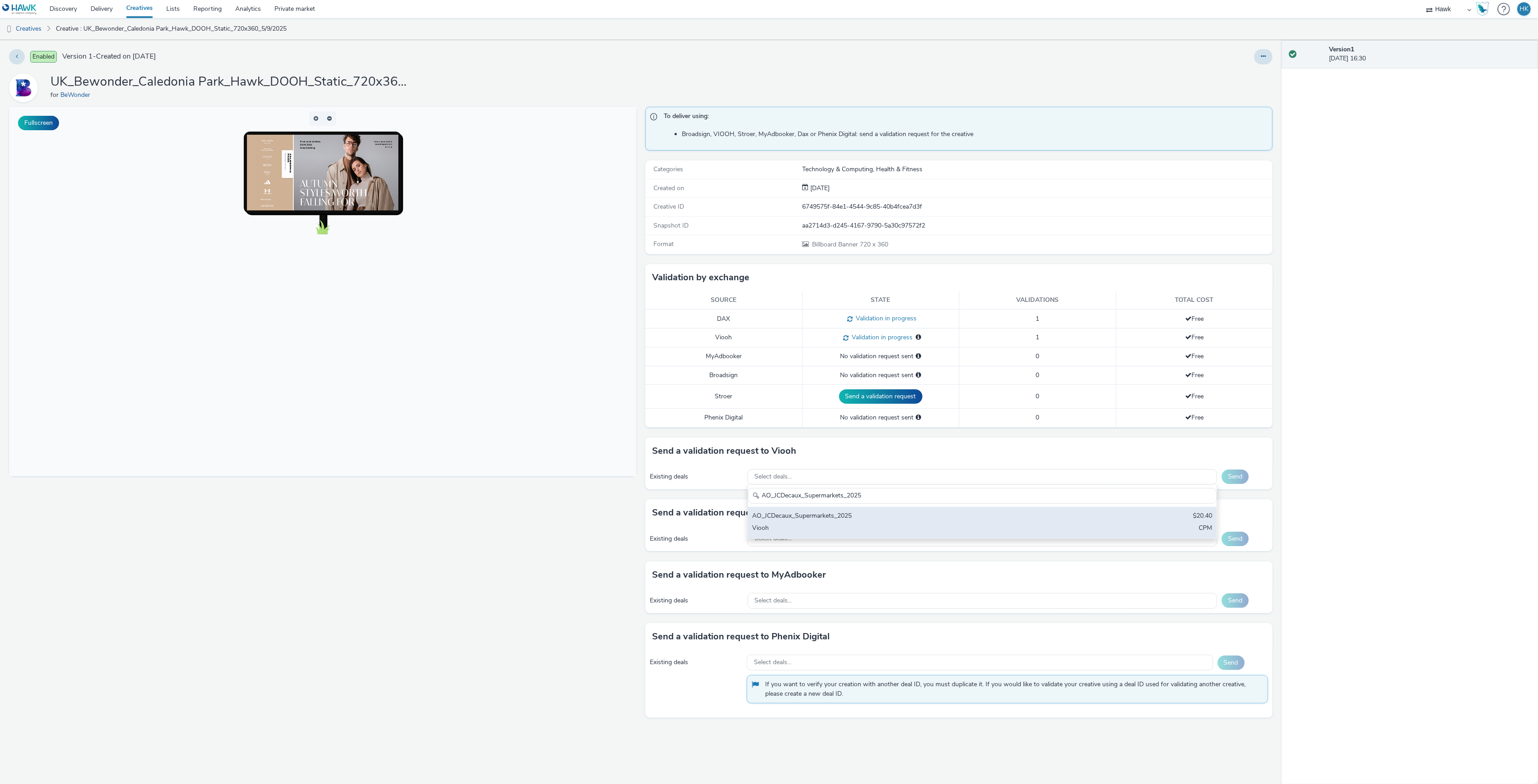
type input "AO_JCDecaux_Supermarkets_2025"
click at [850, 519] on div "AO_JCDecaux_Supermarkets_2025" at bounding box center [905, 517] width 305 height 11
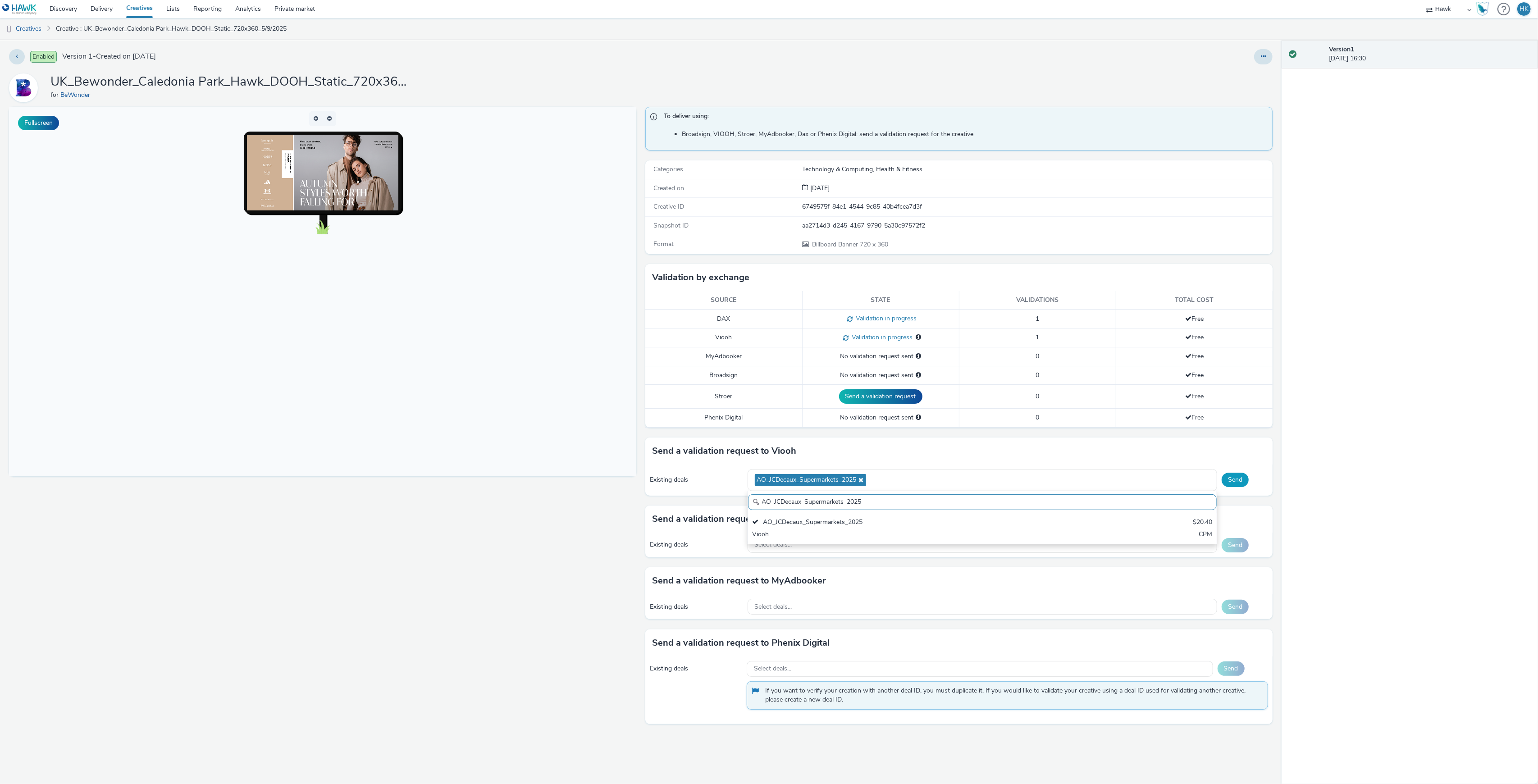
click at [1247, 482] on button "Send" at bounding box center [1235, 480] width 27 height 14
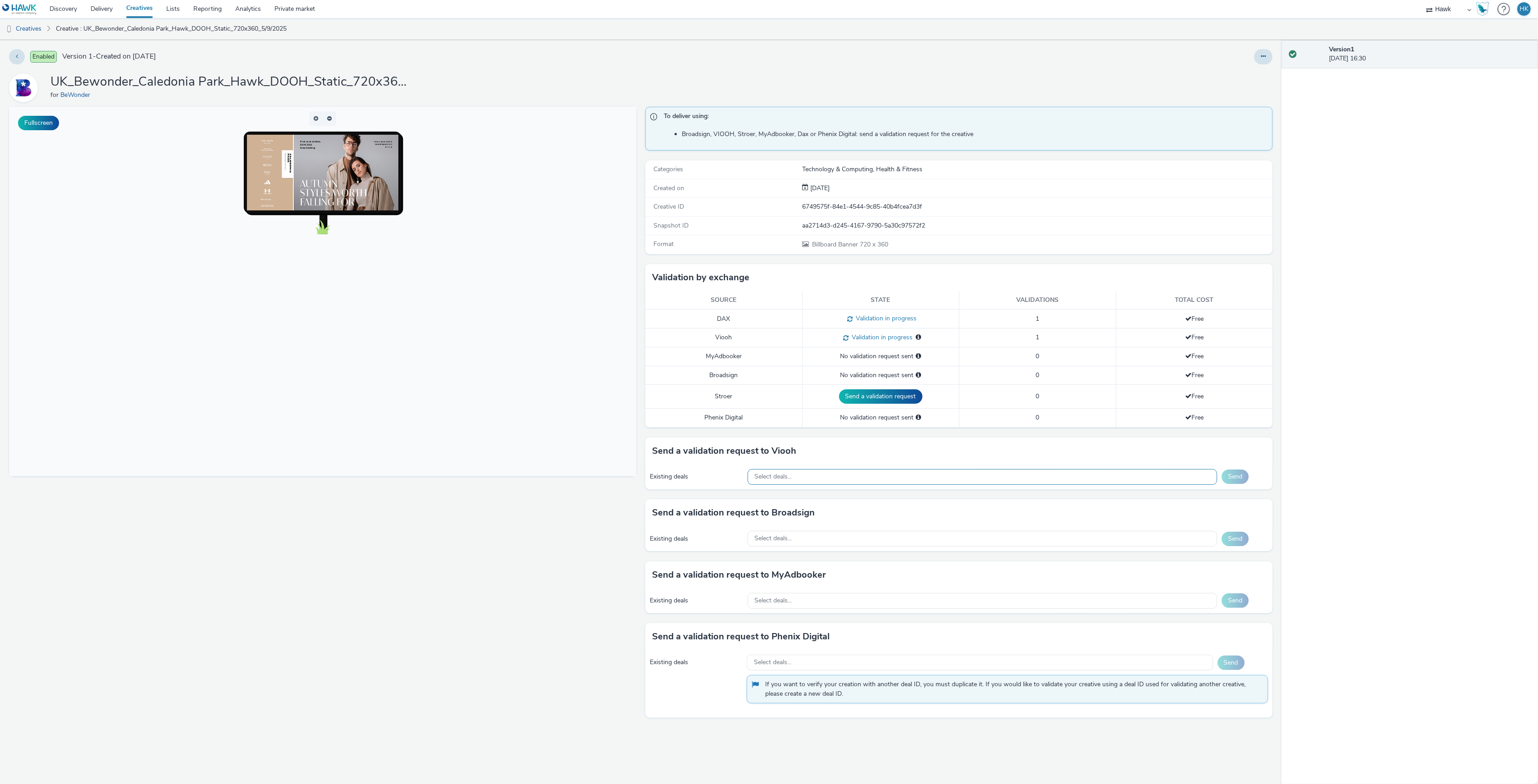
click at [803, 481] on div "Select deals..." at bounding box center [982, 477] width 469 height 16
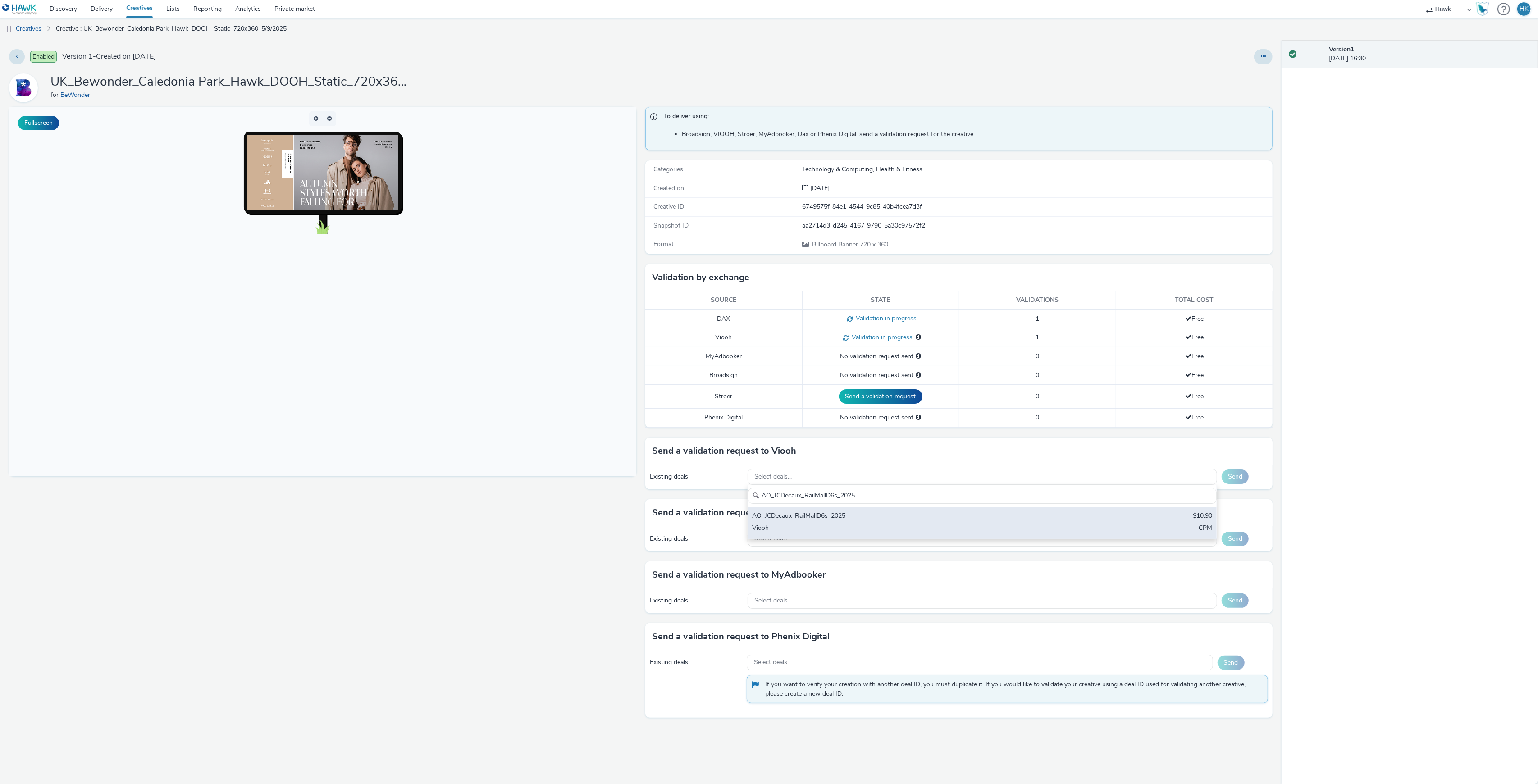
type input "AO_JCDecaux_RailMallD6s_2025"
click at [834, 526] on div "Viooh" at bounding box center [905, 529] width 305 height 11
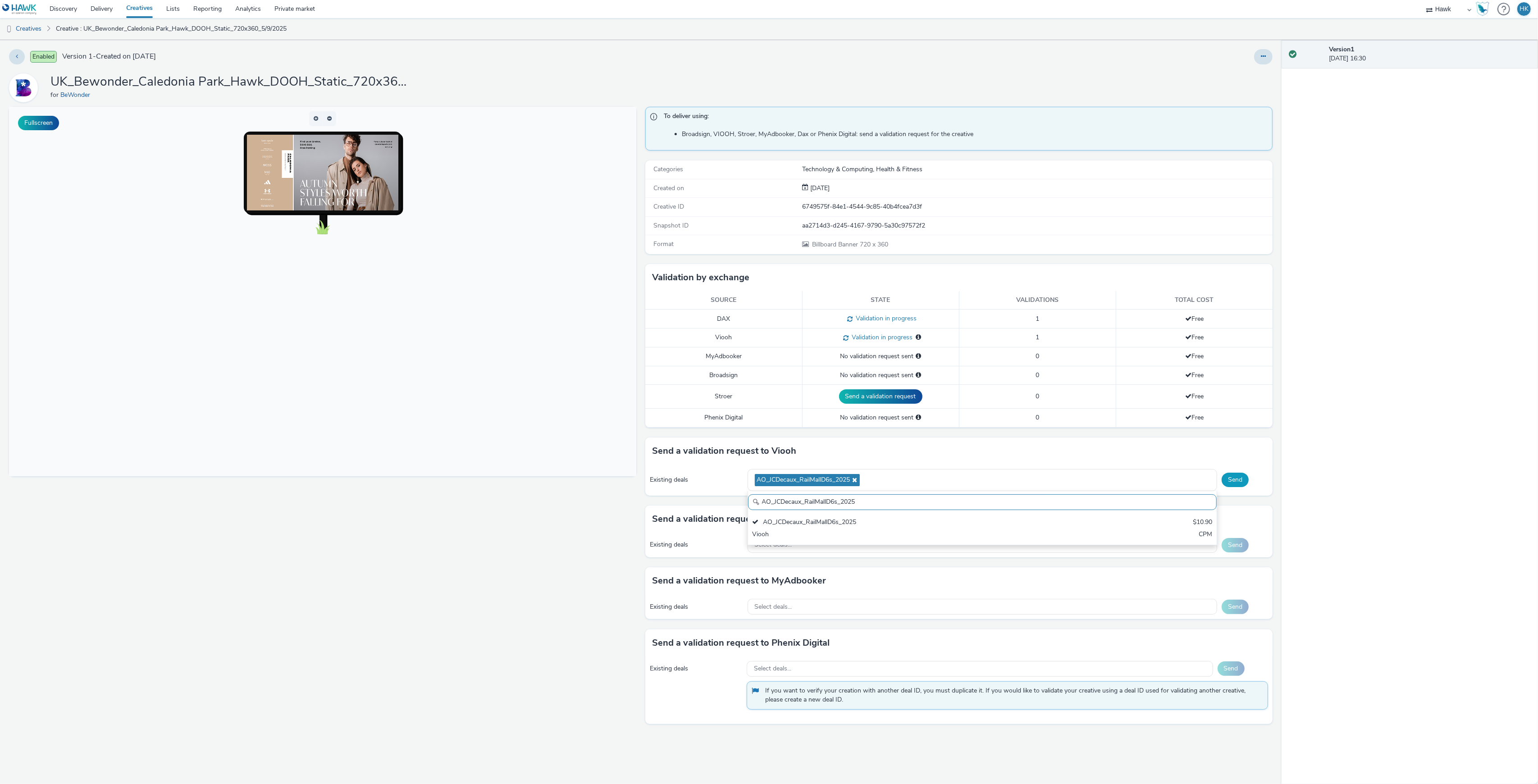
click at [1232, 480] on button "Send" at bounding box center [1235, 480] width 27 height 14
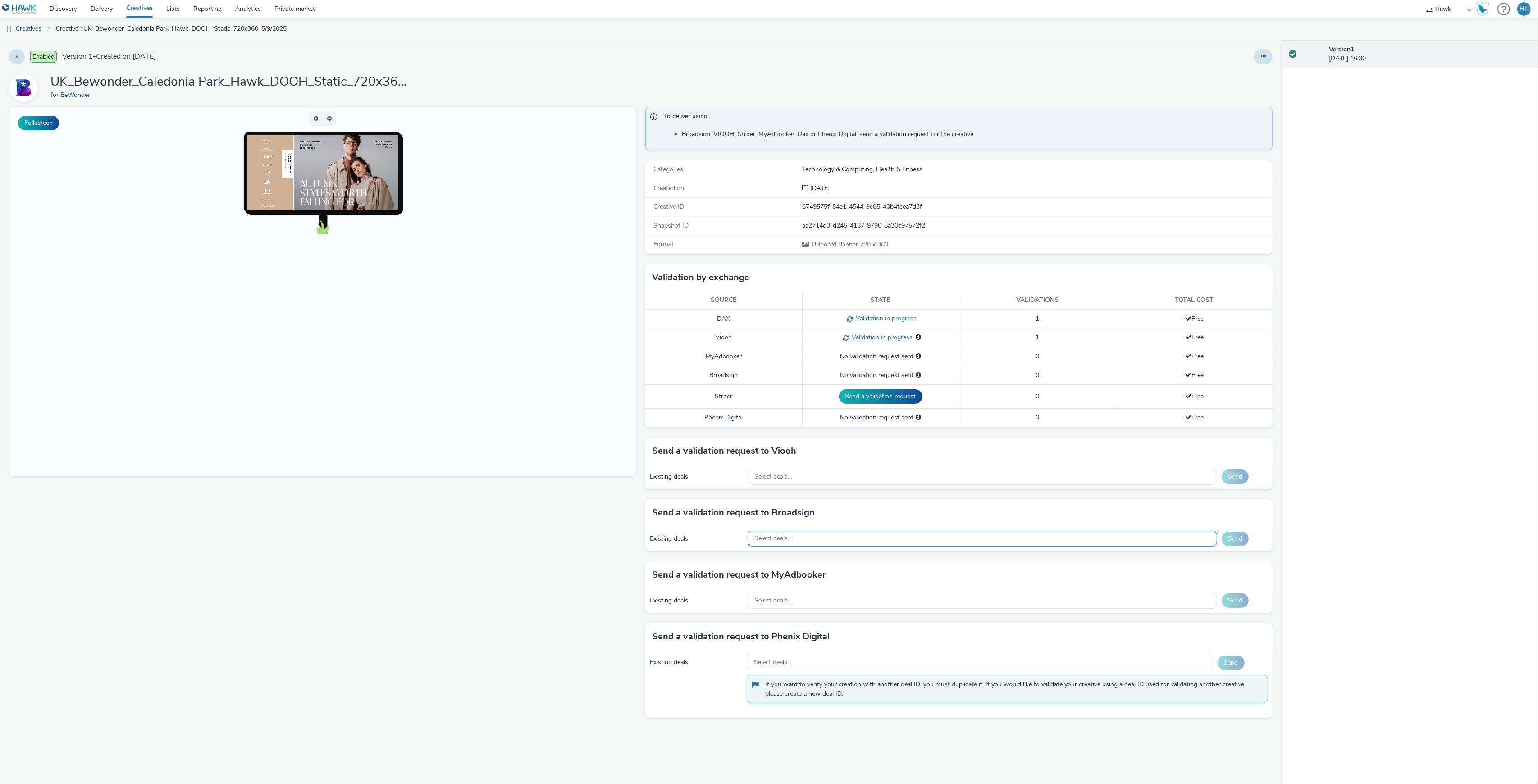
click at [805, 537] on div "Select deals..." at bounding box center [982, 539] width 469 height 16
paste input "AO_Bauer-ClearChannel_AllFrames"
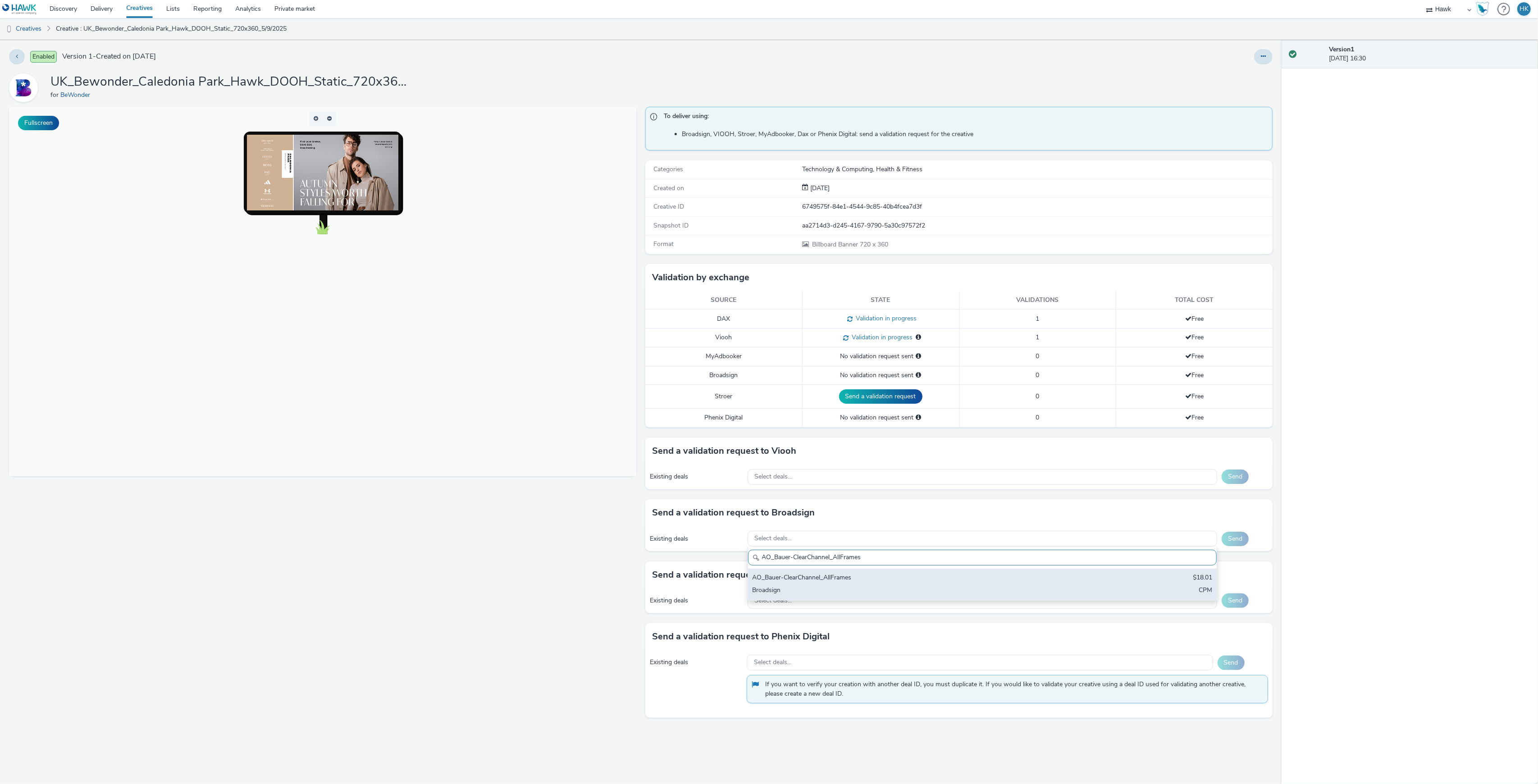
type input "AO_Bauer-ClearChannel_AllFrames"
click at [824, 582] on div "AO_Bauer-ClearChannel_AllFrames" at bounding box center [905, 579] width 305 height 11
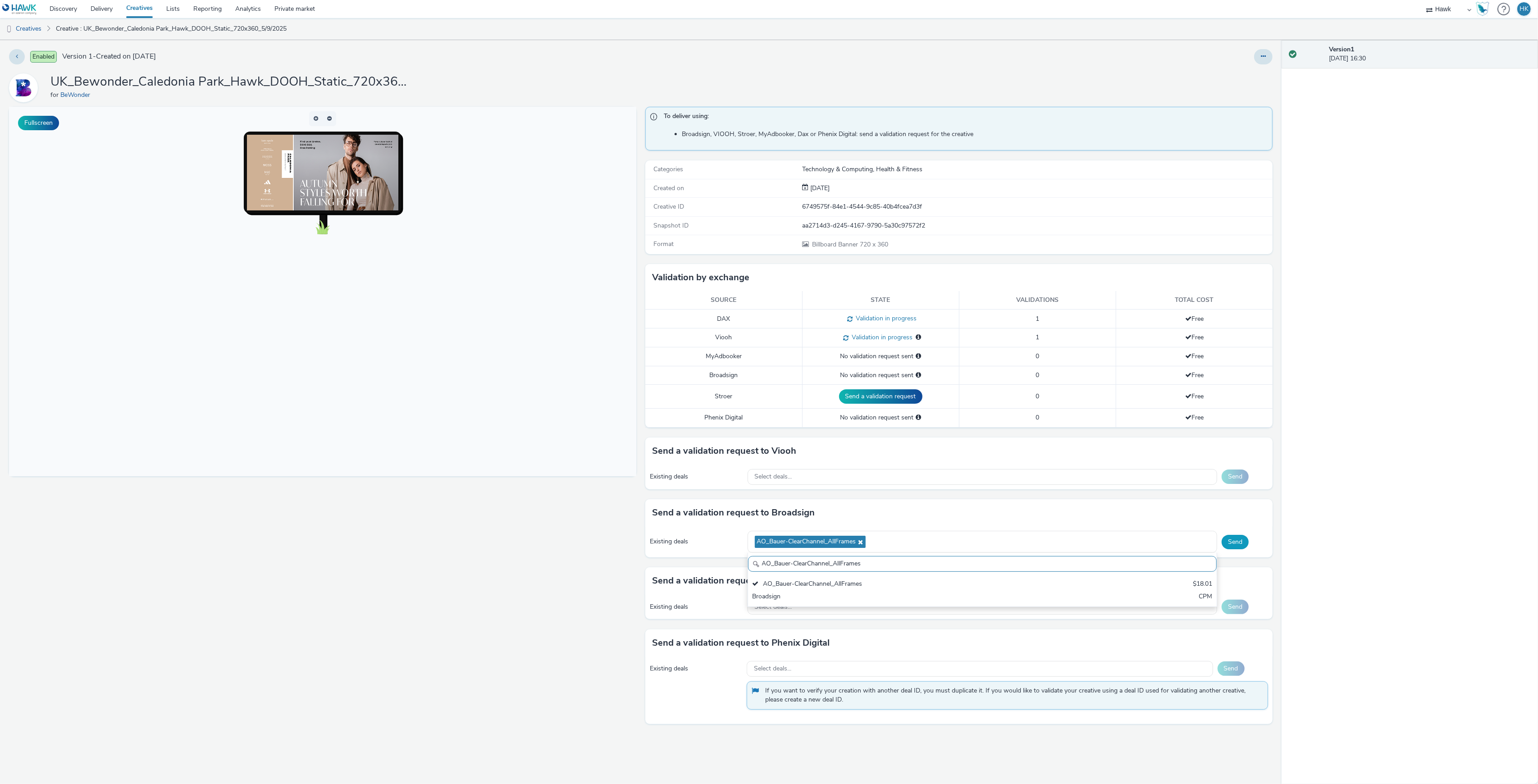
click at [1235, 542] on button "Send" at bounding box center [1235, 541] width 27 height 14
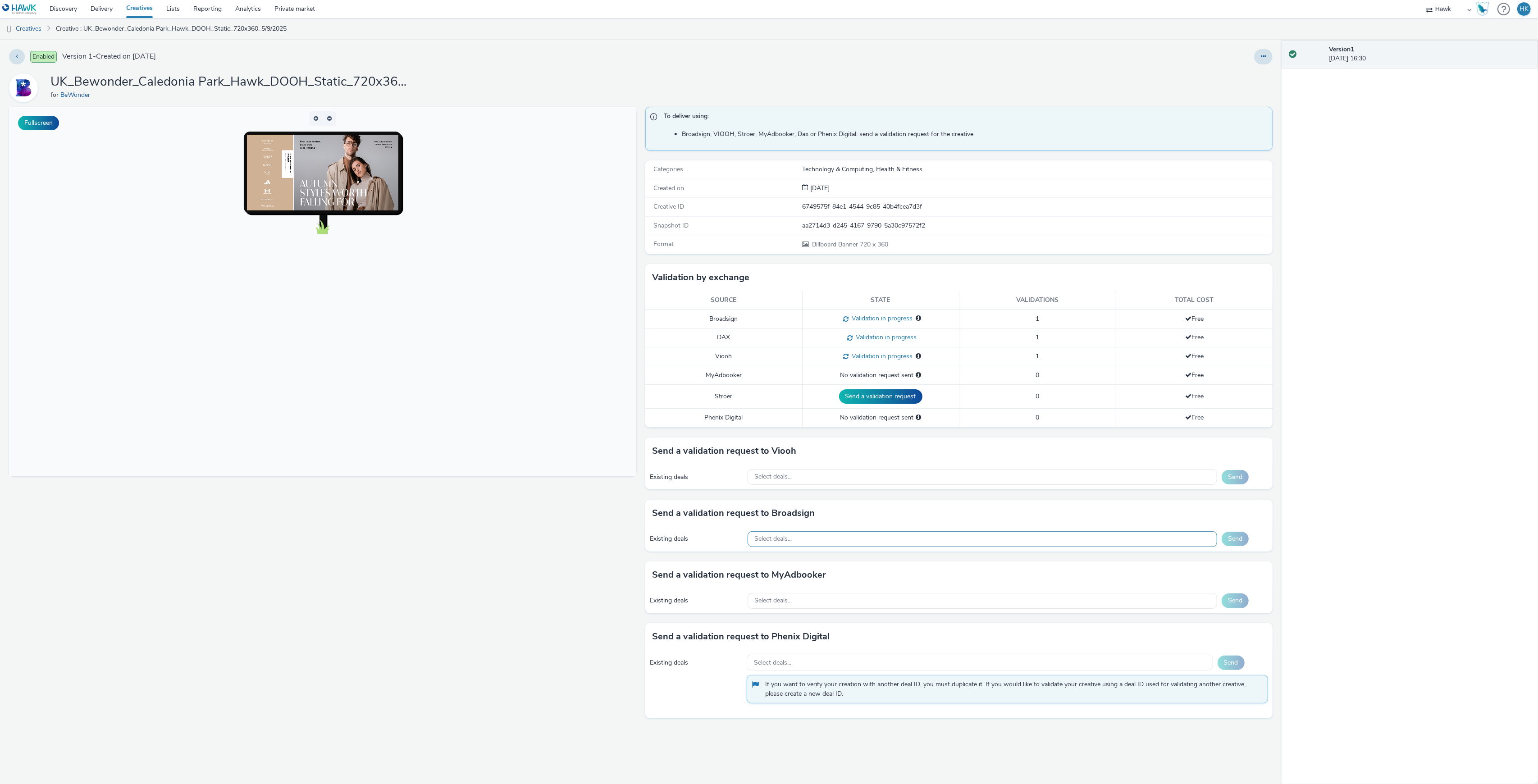
click at [805, 540] on div "Select deals..." at bounding box center [982, 539] width 469 height 16
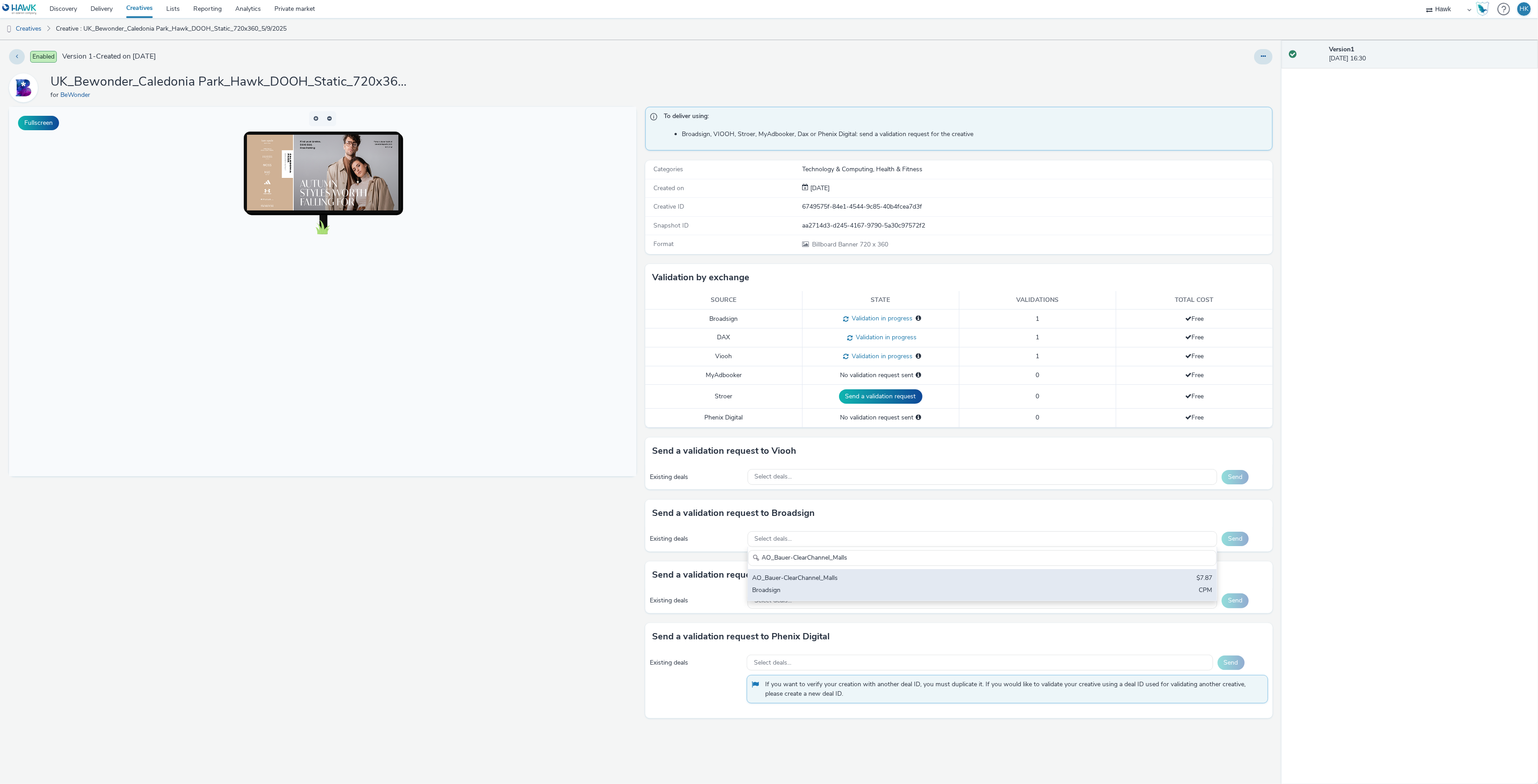
type input "AO_Bauer-ClearChannel_Malls"
click at [1000, 578] on div "AO_Bauer-ClearChannel_Malls" at bounding box center [905, 579] width 305 height 11
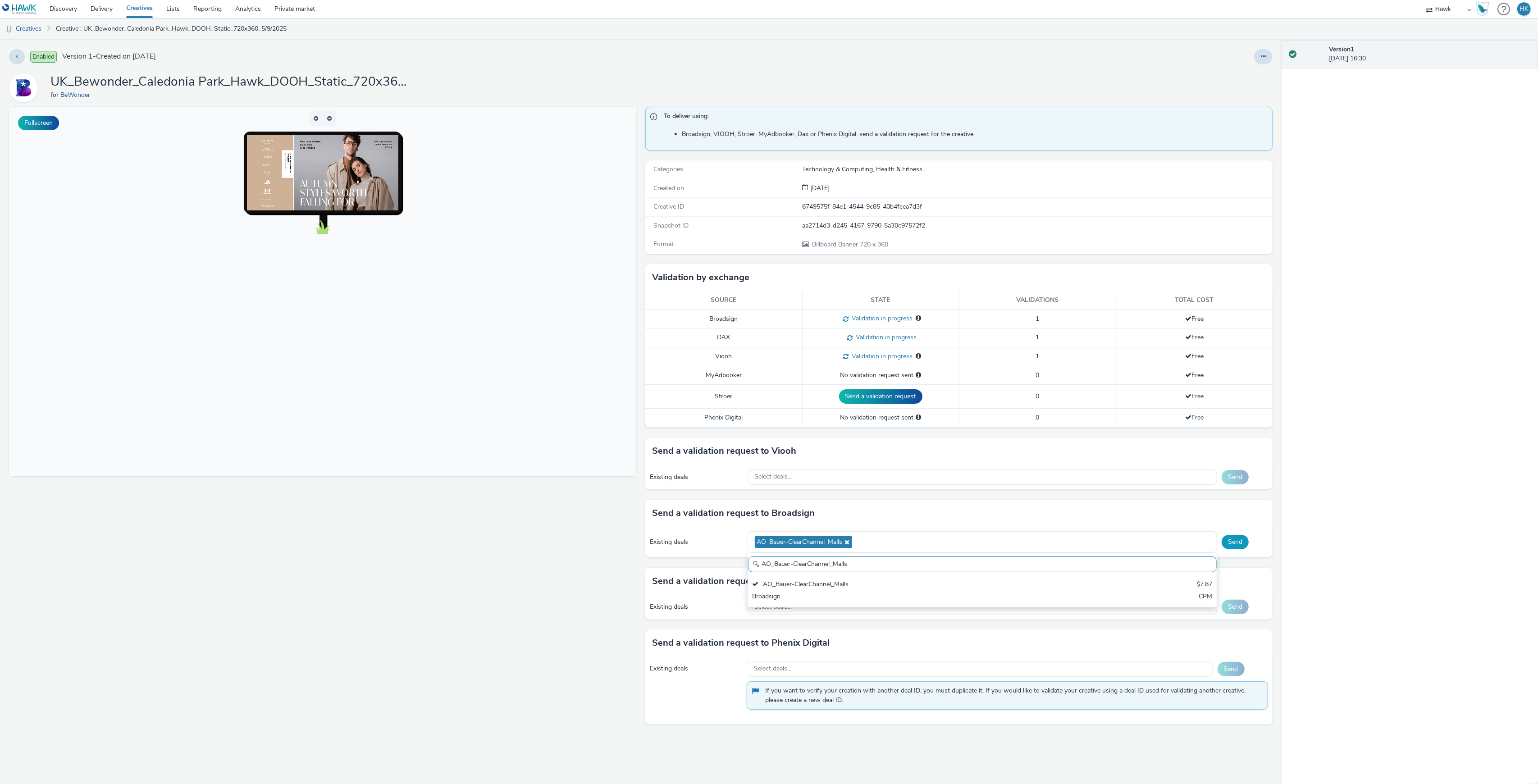
click at [1235, 549] on button "Send" at bounding box center [1235, 541] width 27 height 14
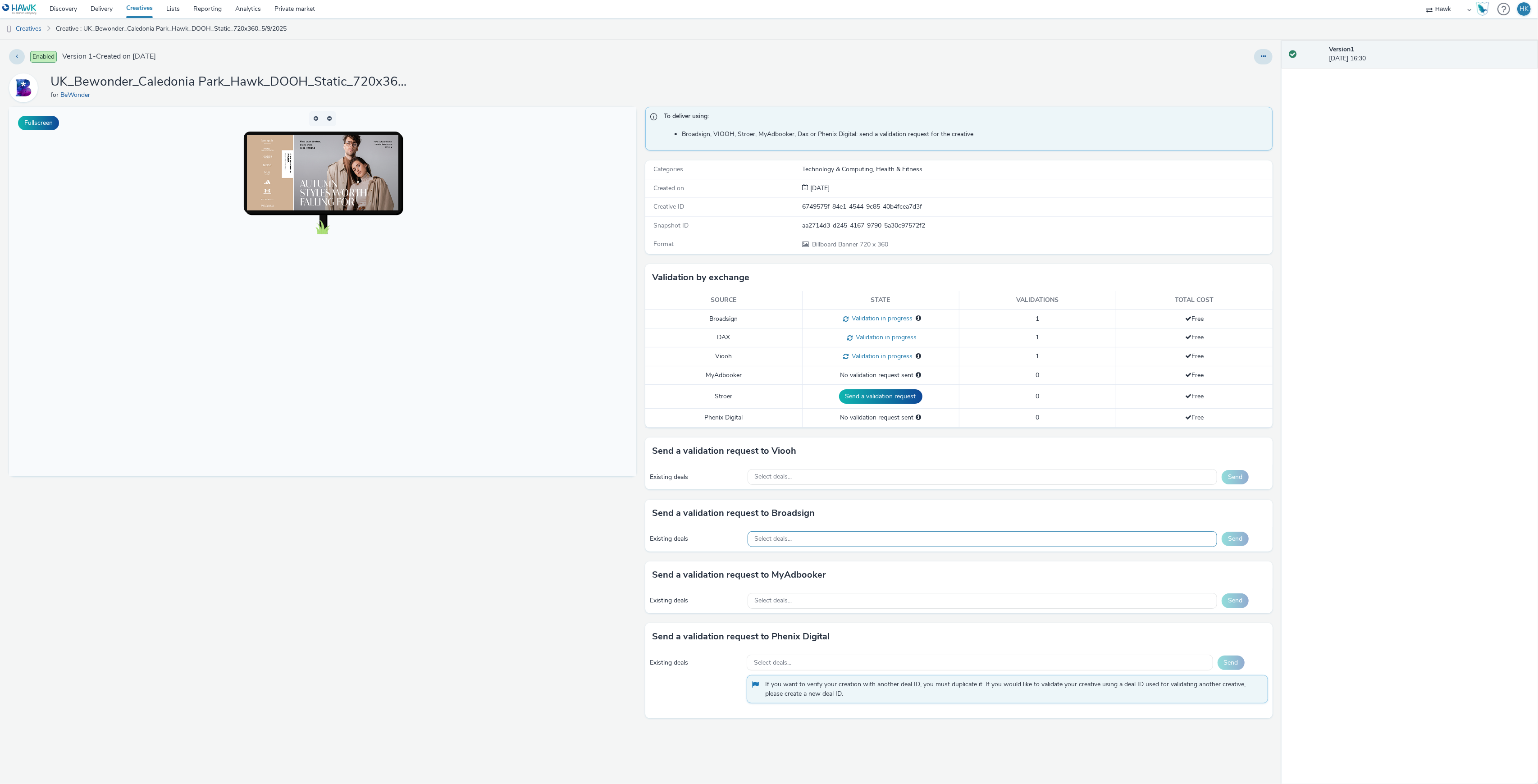
click at [805, 541] on div "Select deals..." at bounding box center [982, 539] width 469 height 16
type input "AO_OceanOutdoor_D6"
click at [822, 482] on div "Select deals..." at bounding box center [982, 477] width 469 height 16
type input "AO_OceanOutdoor_D6"
click at [769, 481] on span "Select deals..." at bounding box center [774, 476] width 37 height 8
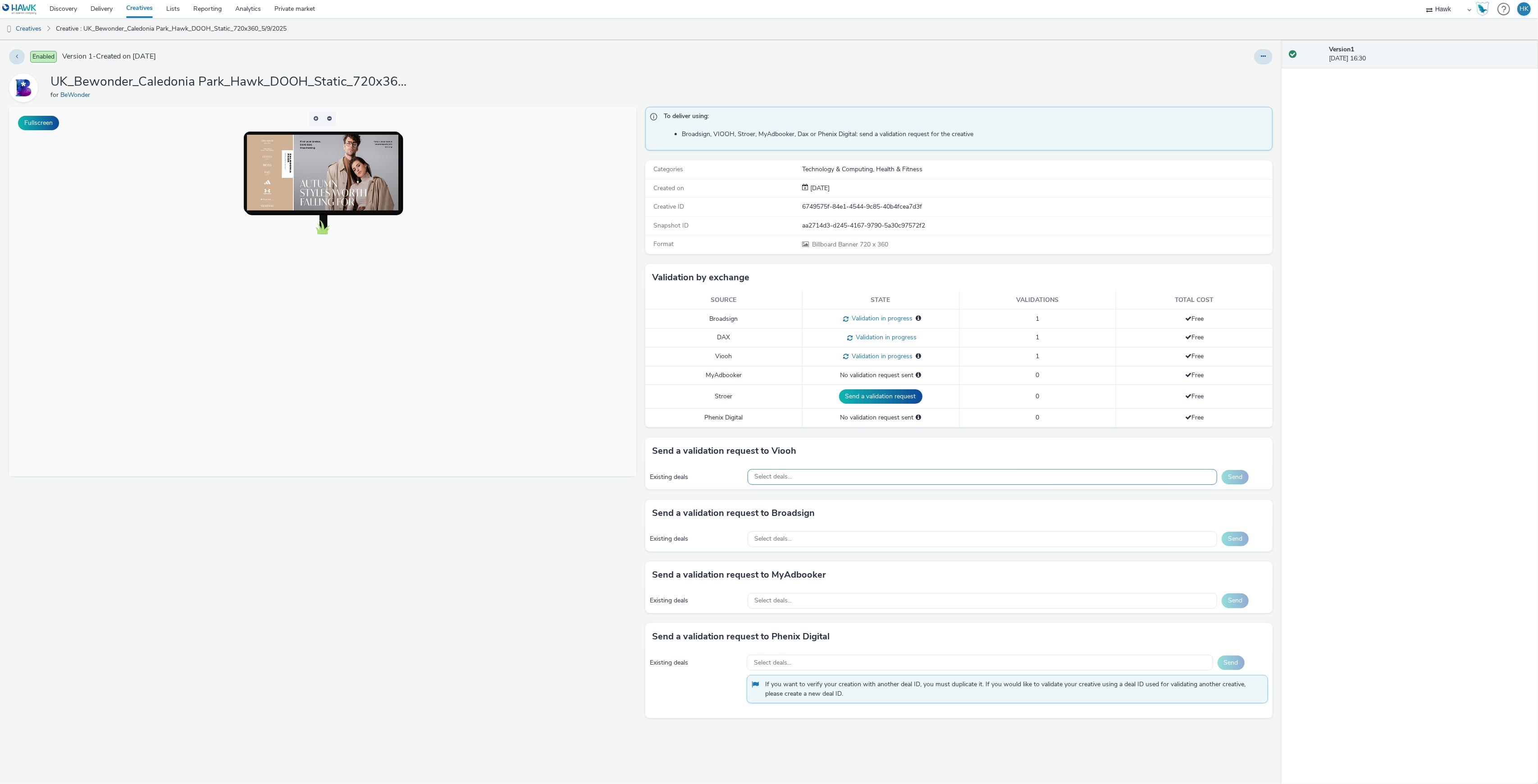
click at [777, 480] on span "Select deals..." at bounding box center [774, 476] width 37 height 8
type input "OIGFd6KWQh60Vu5olSNySQ"
click at [796, 537] on div "Select deals..." at bounding box center [982, 539] width 469 height 16
type input "OIGFd6KWQh60Vu5olSNySQ"
click at [783, 483] on div "Select deals..." at bounding box center [982, 477] width 469 height 16
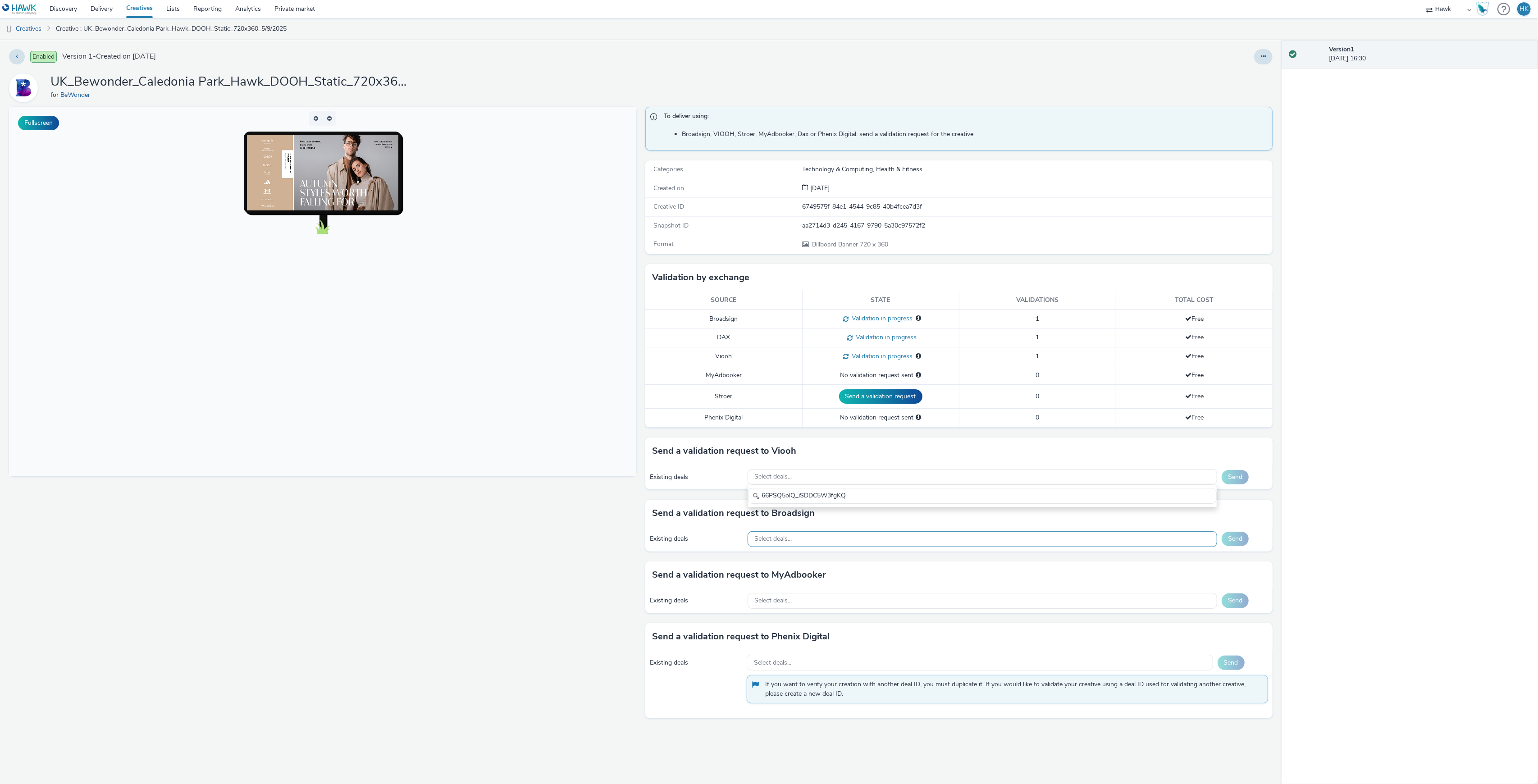
type input "66PSQ5olQ_iSDDC5W3fgKQ"
click at [805, 541] on div "Select deals..." at bounding box center [982, 539] width 469 height 16
type input "66PSQ5olQ_iSDDC5W3fgKQ"
click at [807, 482] on div "Select deals..." at bounding box center [982, 477] width 469 height 16
type input "JzOdK7YMRXS2Y"
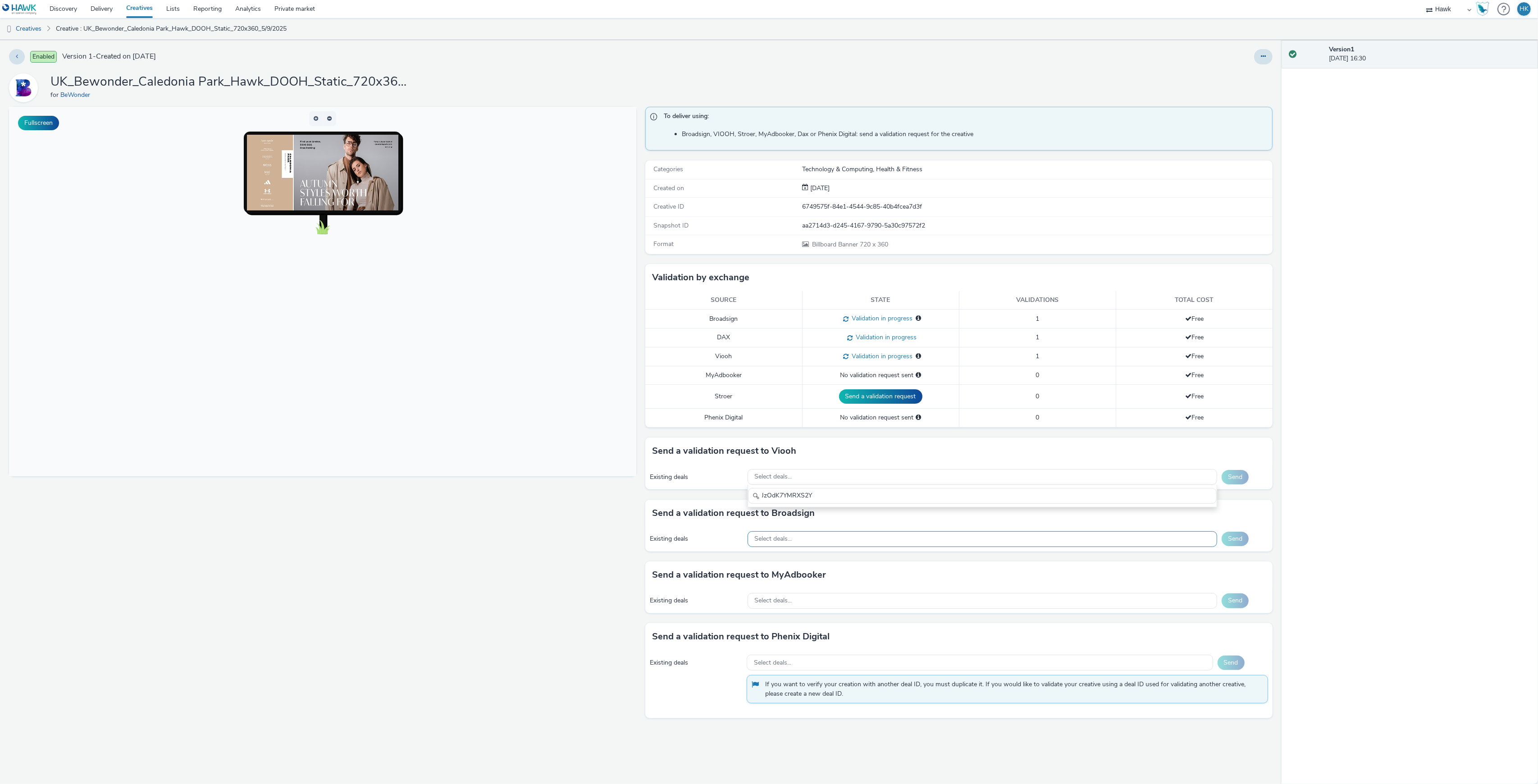
click at [810, 540] on div "Select deals..." at bounding box center [982, 539] width 469 height 16
type input "JzOdK7YMRXS2Y"
click at [530, 551] on div "Fullscreen" at bounding box center [325, 445] width 632 height 677
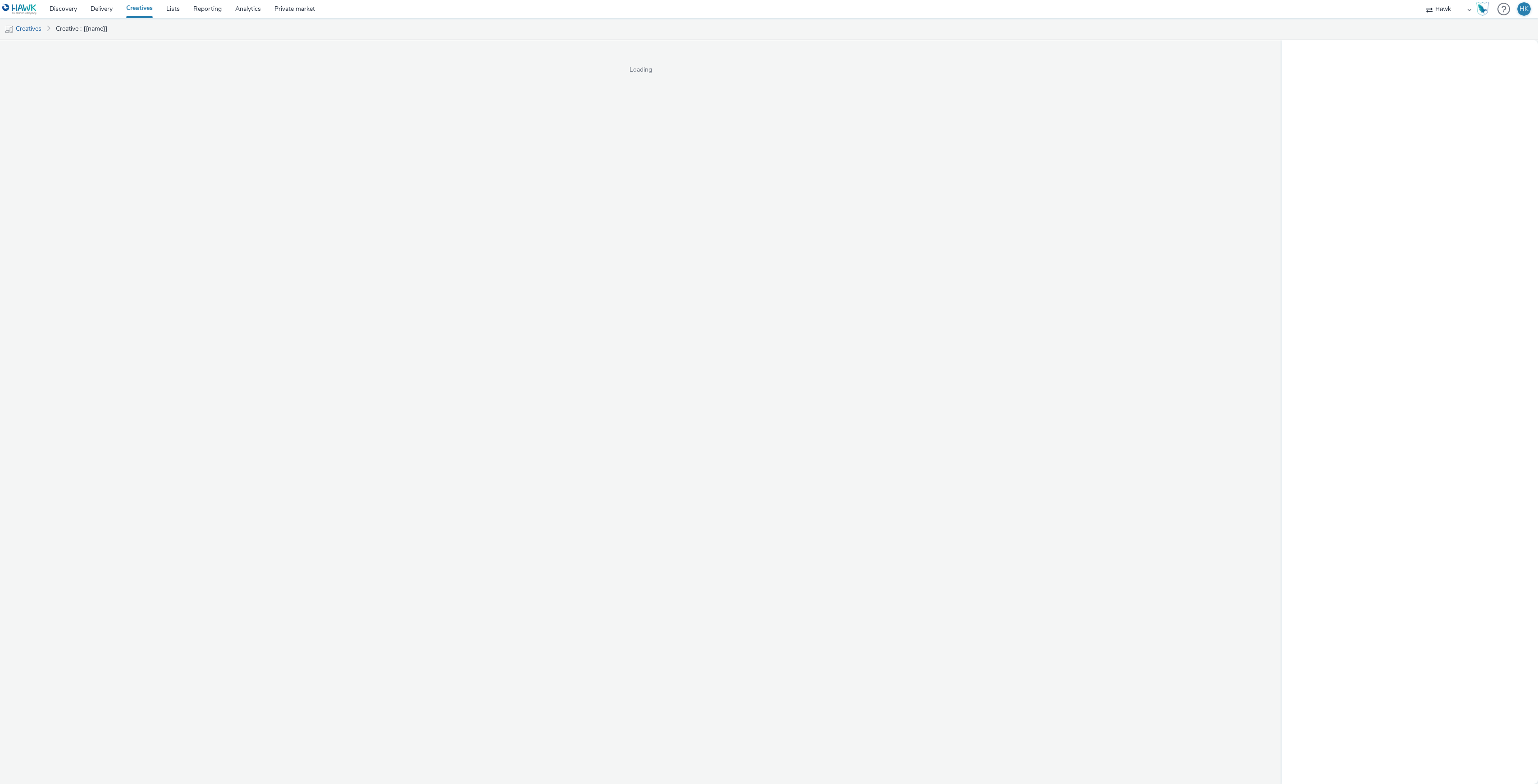
select select "11a7df10-284f-415c-b52a-427acf4c31ae"
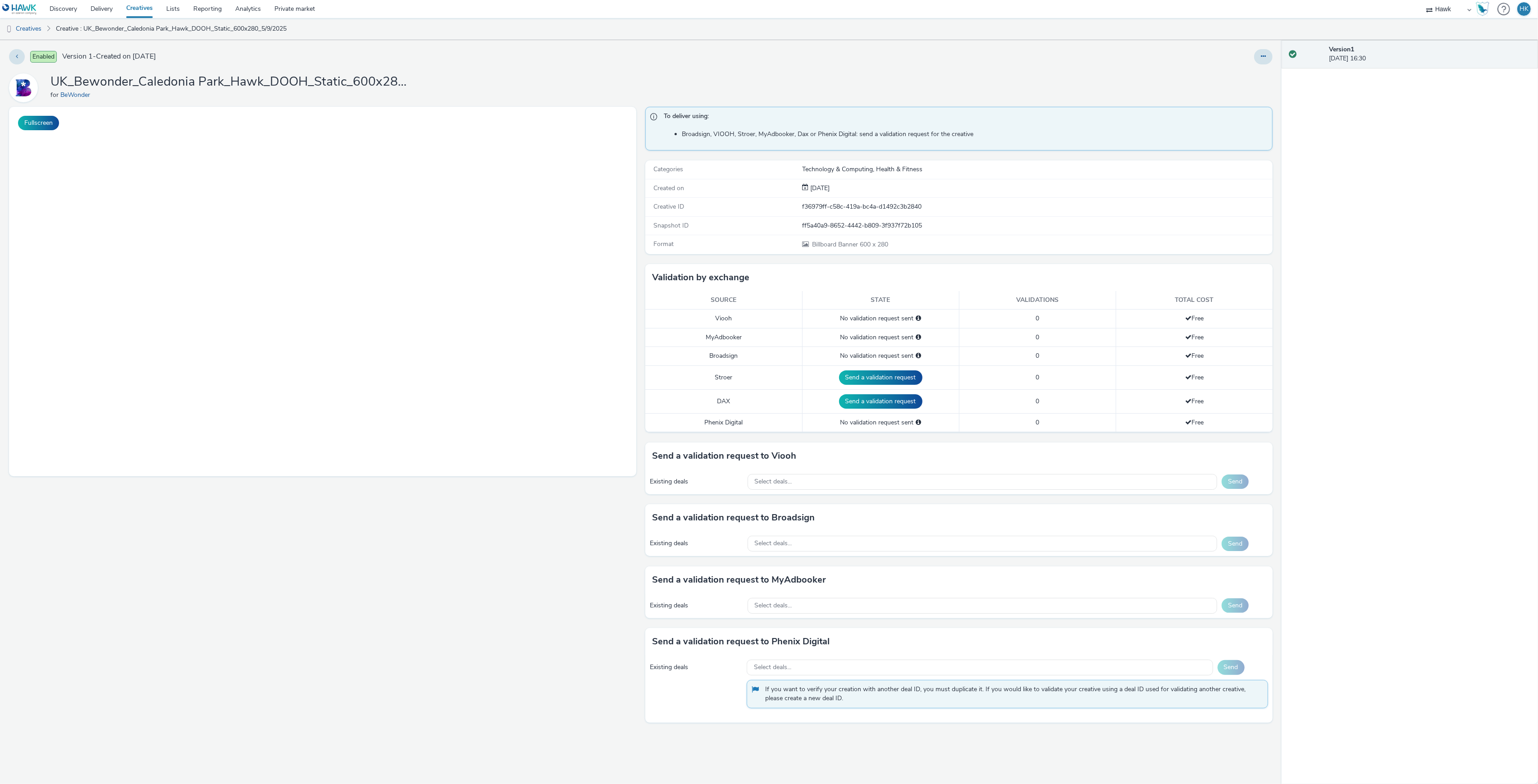
click at [891, 403] on button "Send a validation request" at bounding box center [881, 401] width 84 height 14
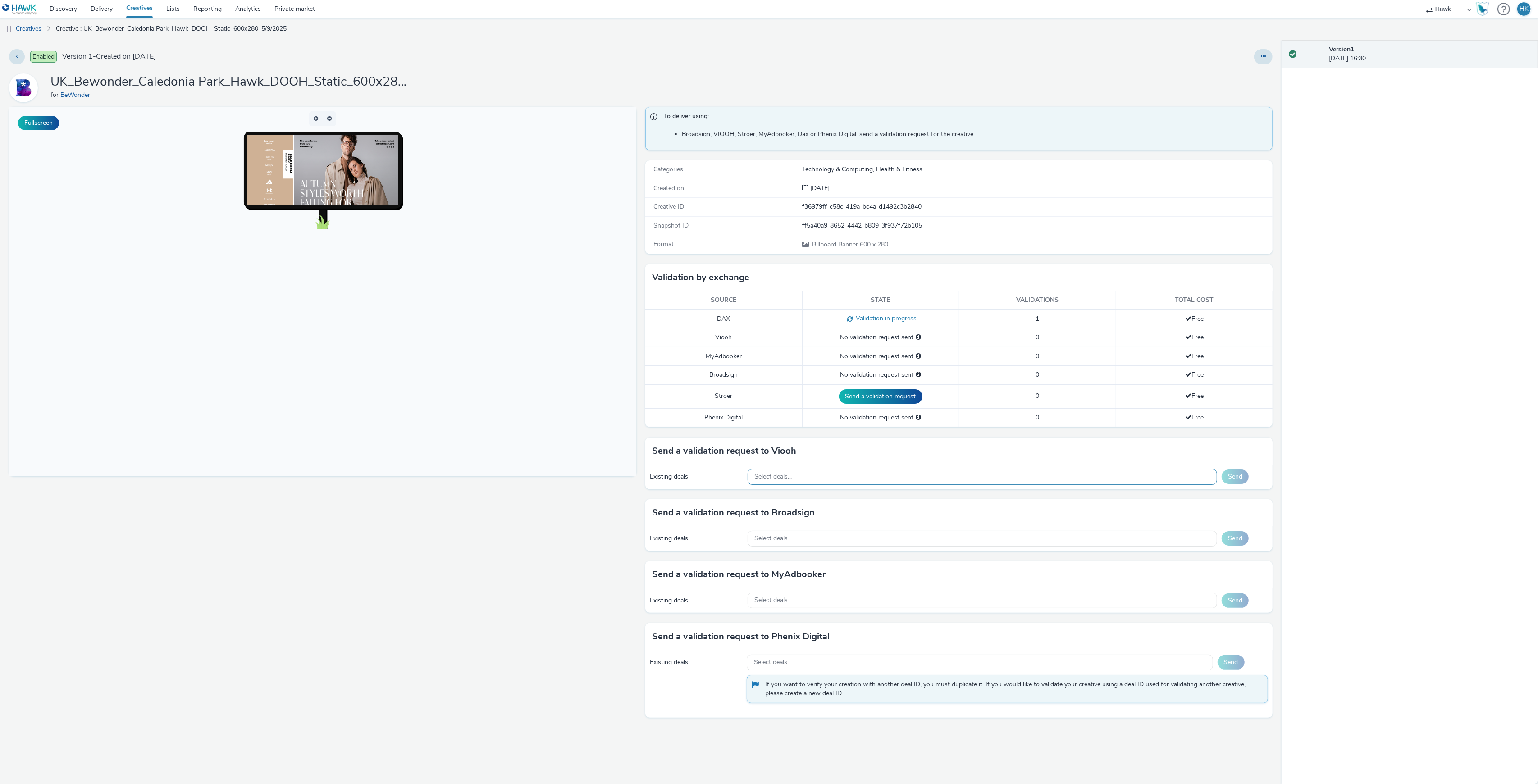
click at [844, 476] on div "Select deals..." at bounding box center [982, 477] width 469 height 16
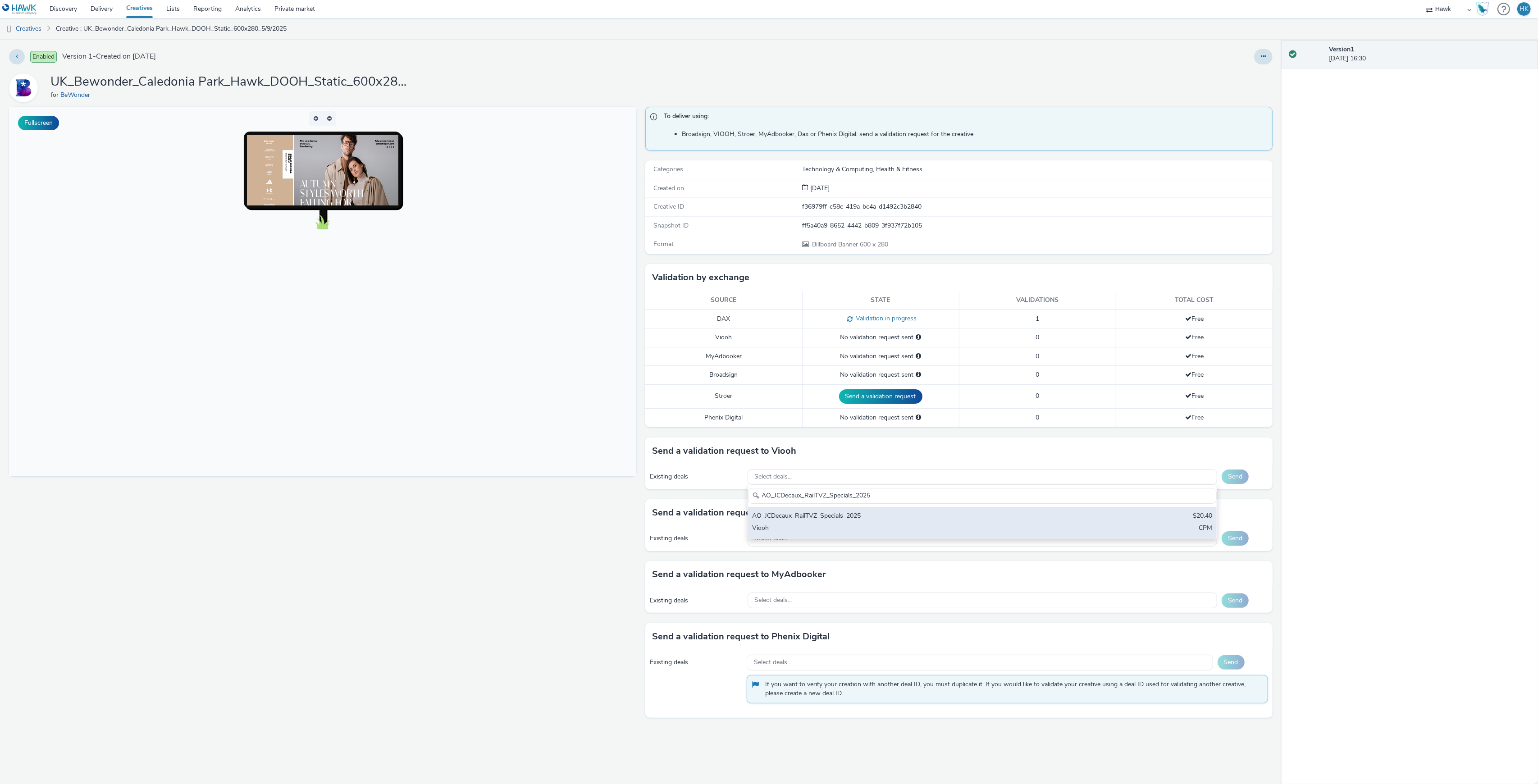
type input "AO_JCDecaux_RailTVZ_Specials_2025"
click at [873, 511] on div "AO_JCDecaux_RailTVZ_Specials_2025 $20.40 Viooh CPM" at bounding box center [982, 523] width 469 height 32
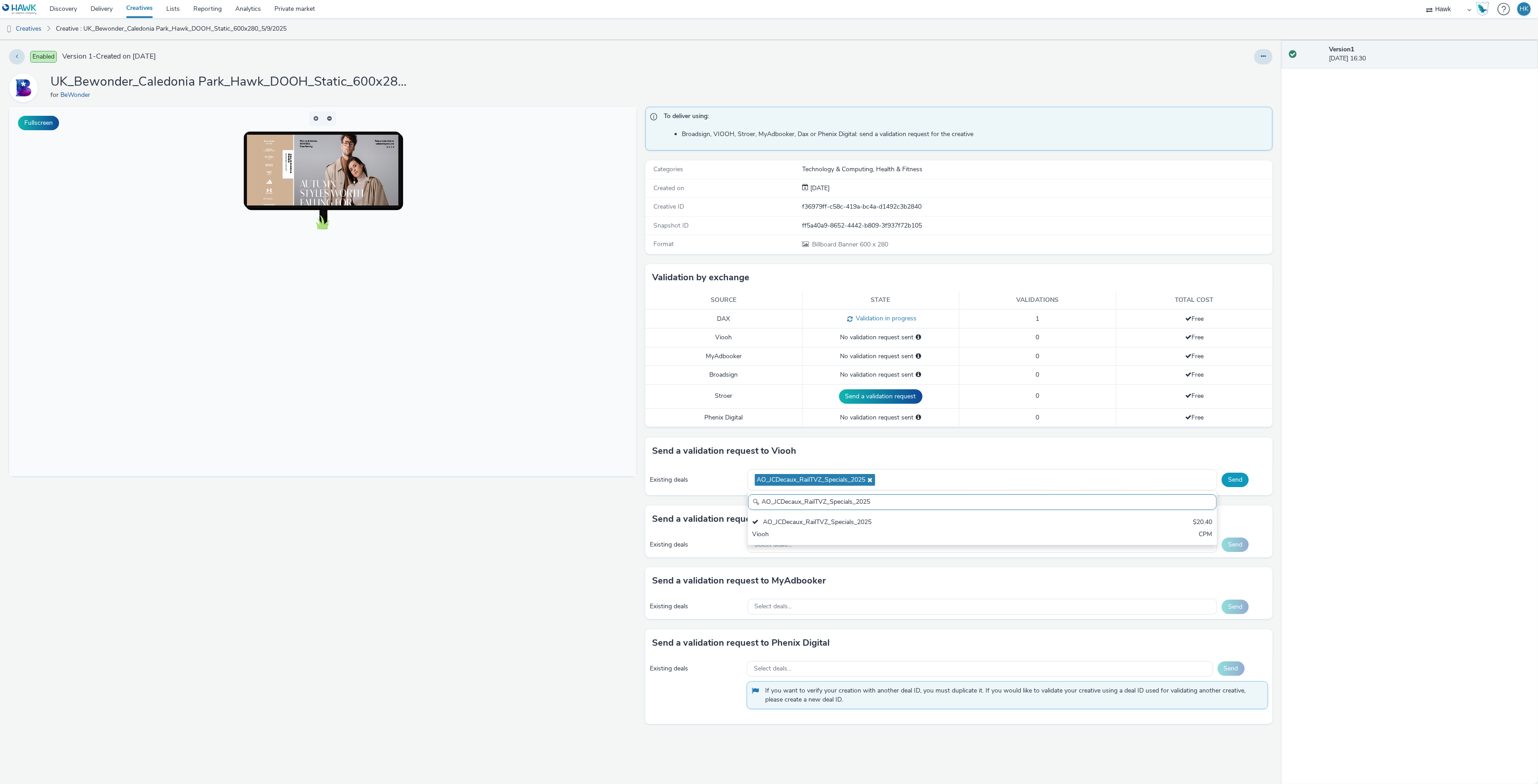
click at [1239, 482] on button "Send" at bounding box center [1235, 480] width 27 height 14
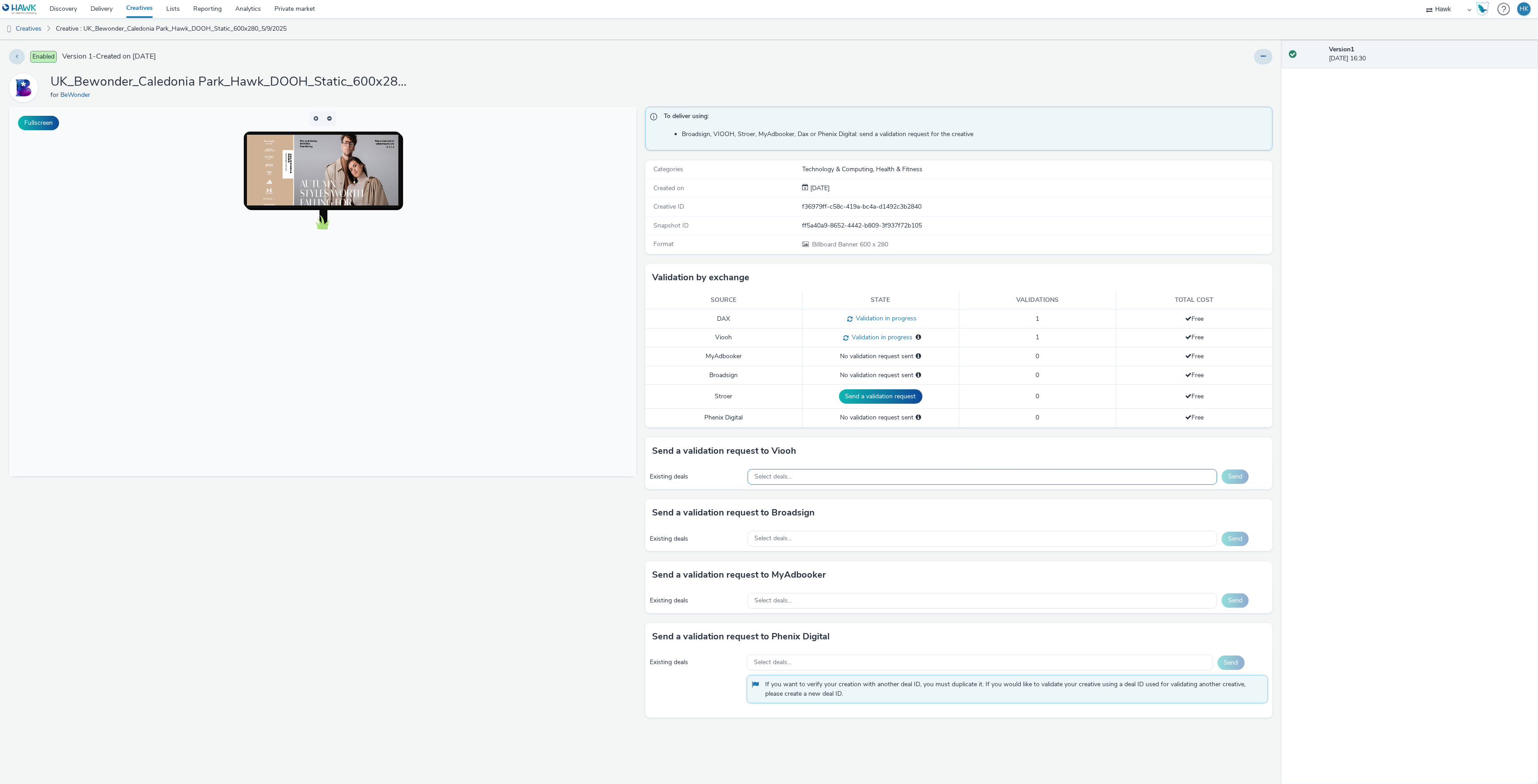
click at [881, 483] on div "Select deals..." at bounding box center [982, 477] width 469 height 16
click at [884, 504] on input "AO_JCDecaux_Supermarkets_2025" at bounding box center [982, 496] width 469 height 16
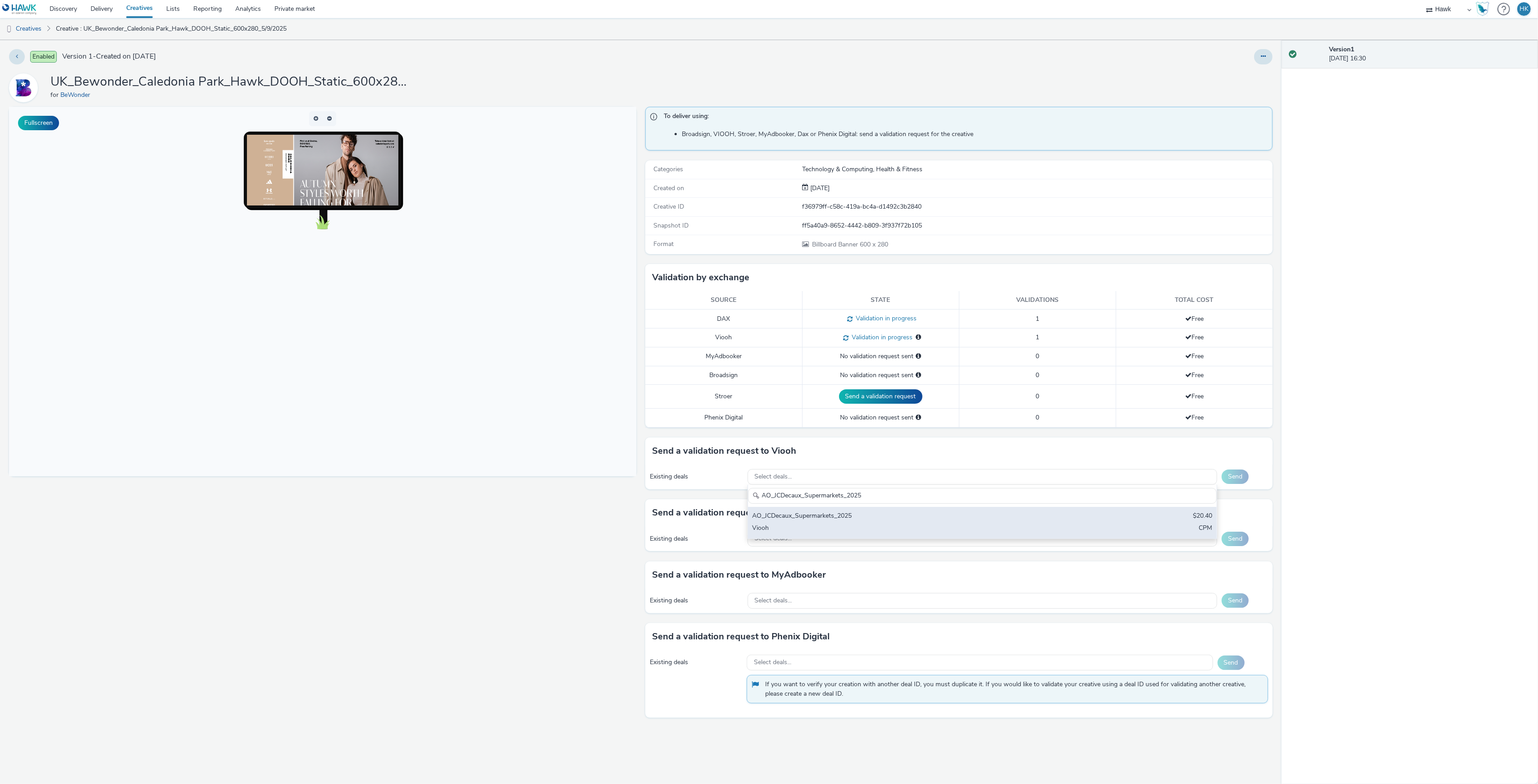
type input "AO_JCDecaux_Supermarkets_2025"
click at [886, 525] on div "AO_JCDecaux_Supermarkets_2025 $20.40 Viooh CPM" at bounding box center [982, 523] width 469 height 32
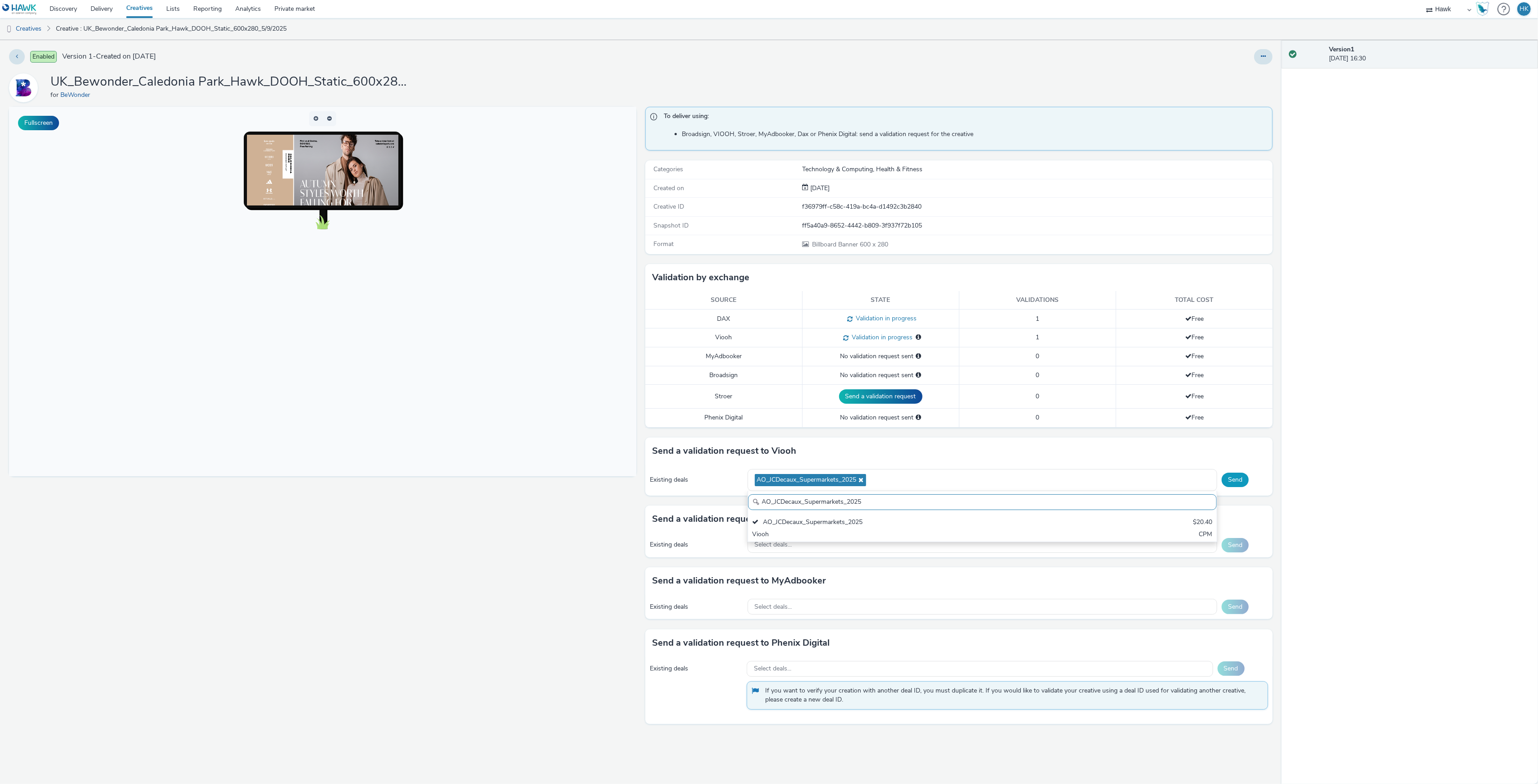
click at [1243, 485] on button "Send" at bounding box center [1235, 480] width 27 height 14
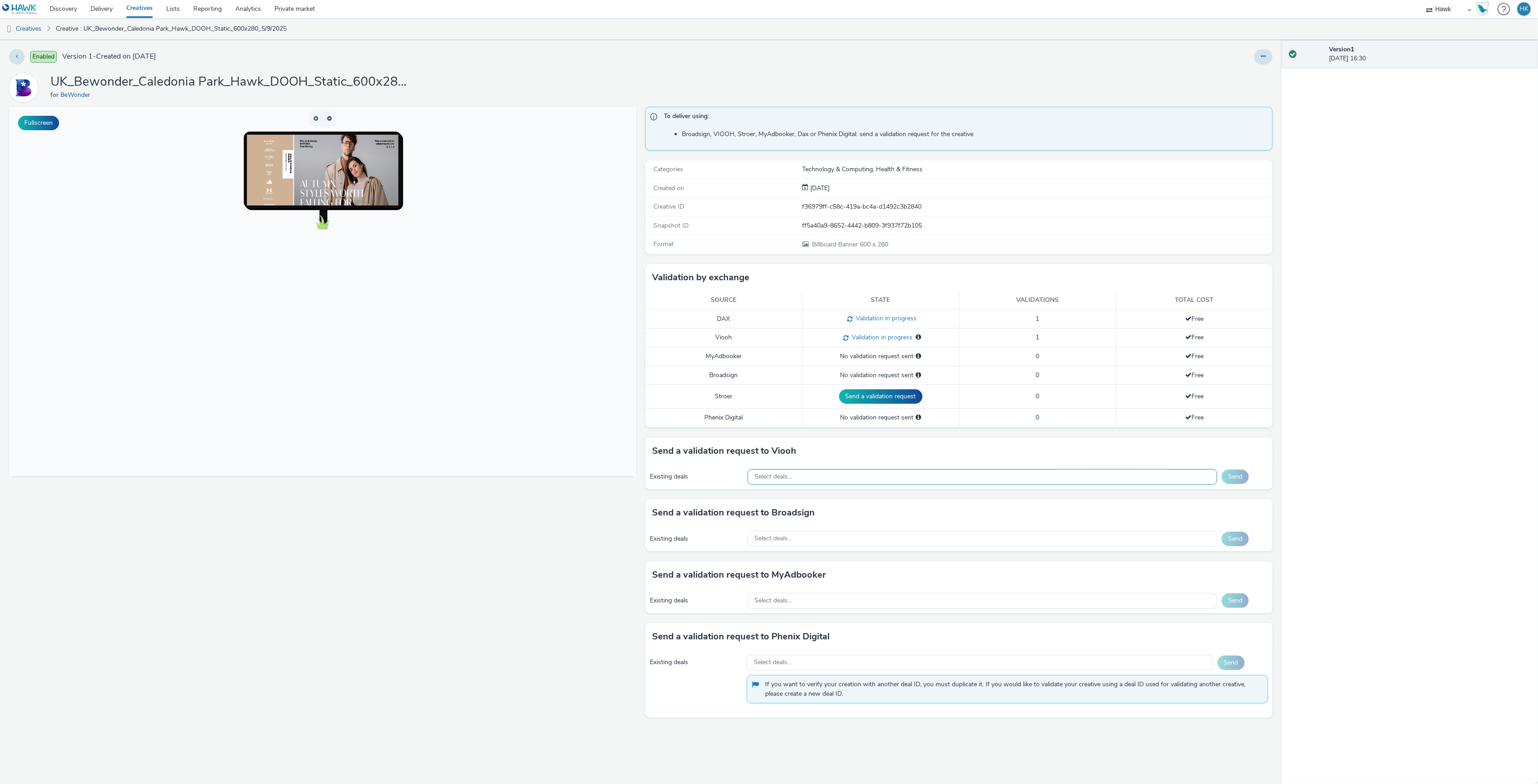
click at [817, 484] on div "Select deals..." at bounding box center [982, 477] width 469 height 16
paste input "AO_JCDecaux_RailMallD6s_2025"
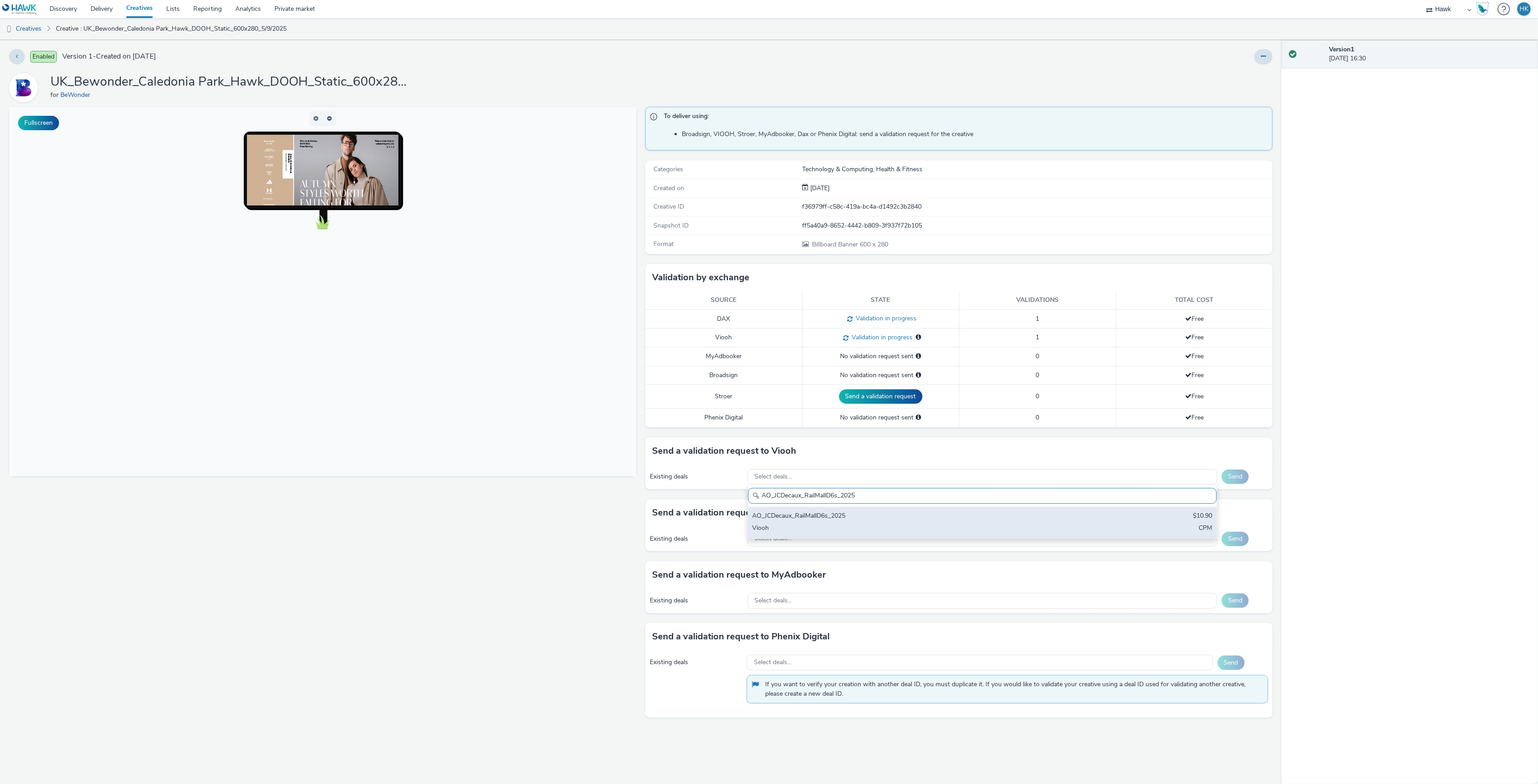
type input "AO_JCDecaux_RailMallD6s_2025"
click at [850, 525] on div "AO_JCDecaux_RailMallD6s_2025 $10.90 Viooh CPM" at bounding box center [982, 523] width 469 height 32
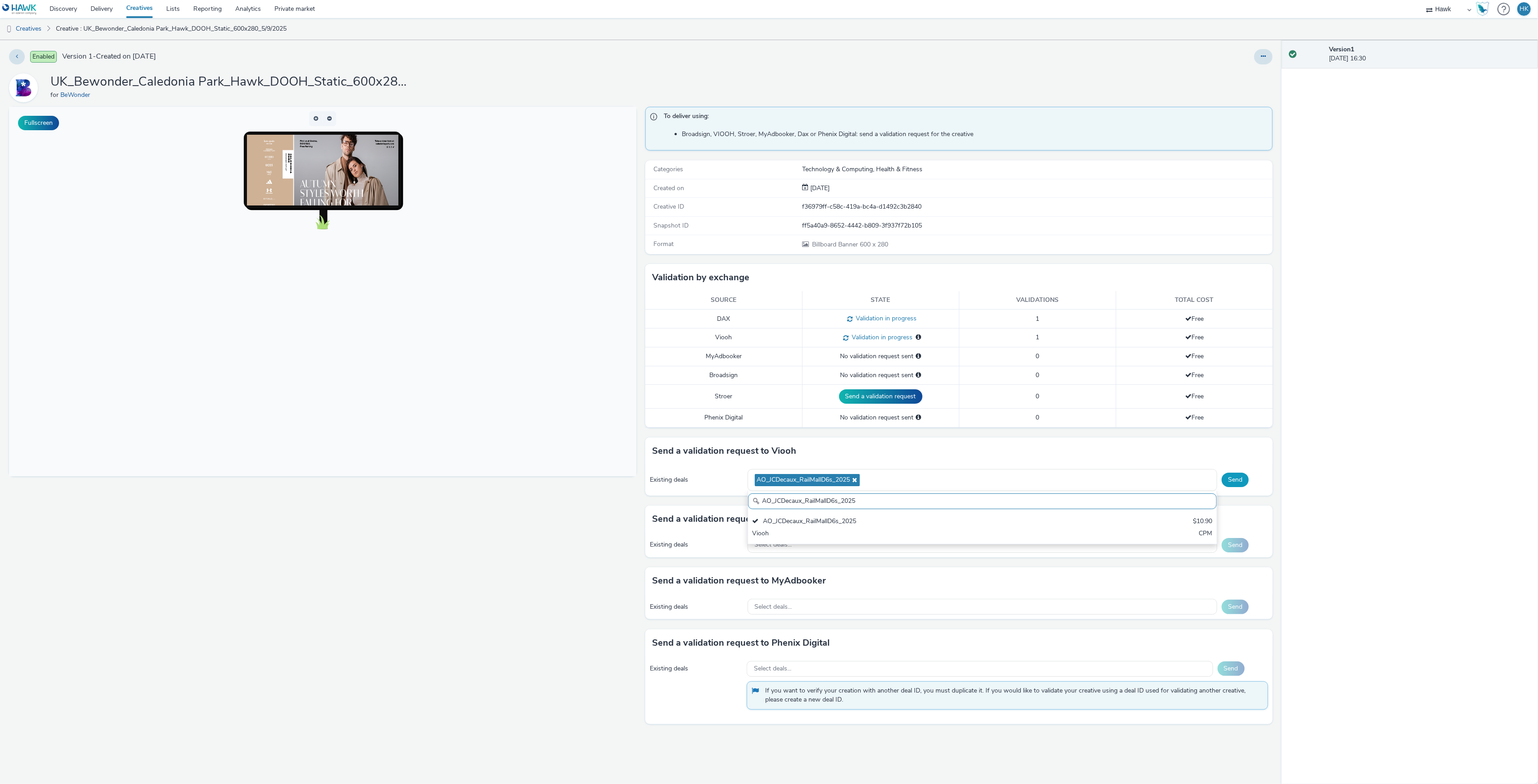
click at [1241, 487] on button "Send" at bounding box center [1235, 480] width 27 height 14
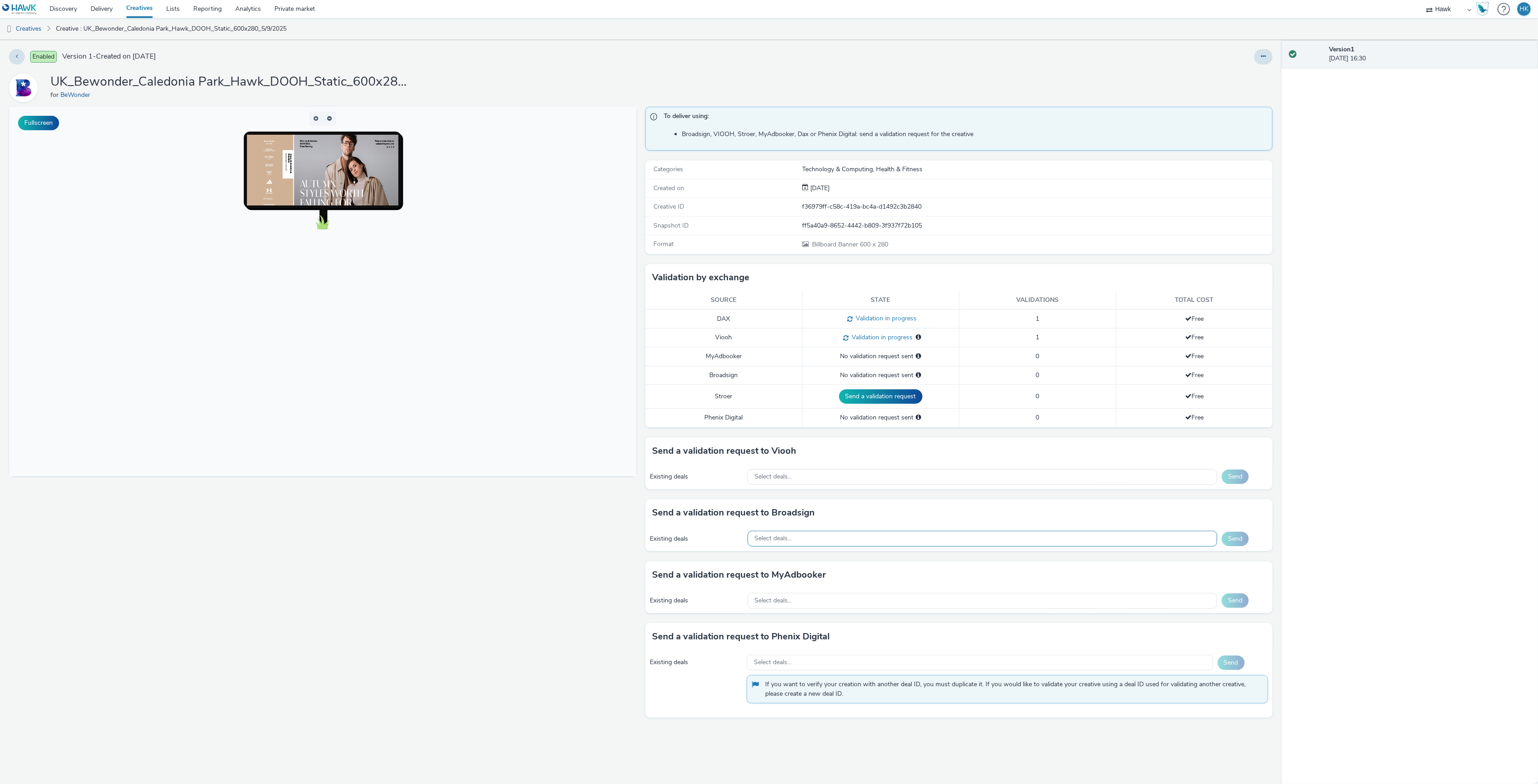
click at [836, 545] on div "Select deals..." at bounding box center [982, 539] width 469 height 16
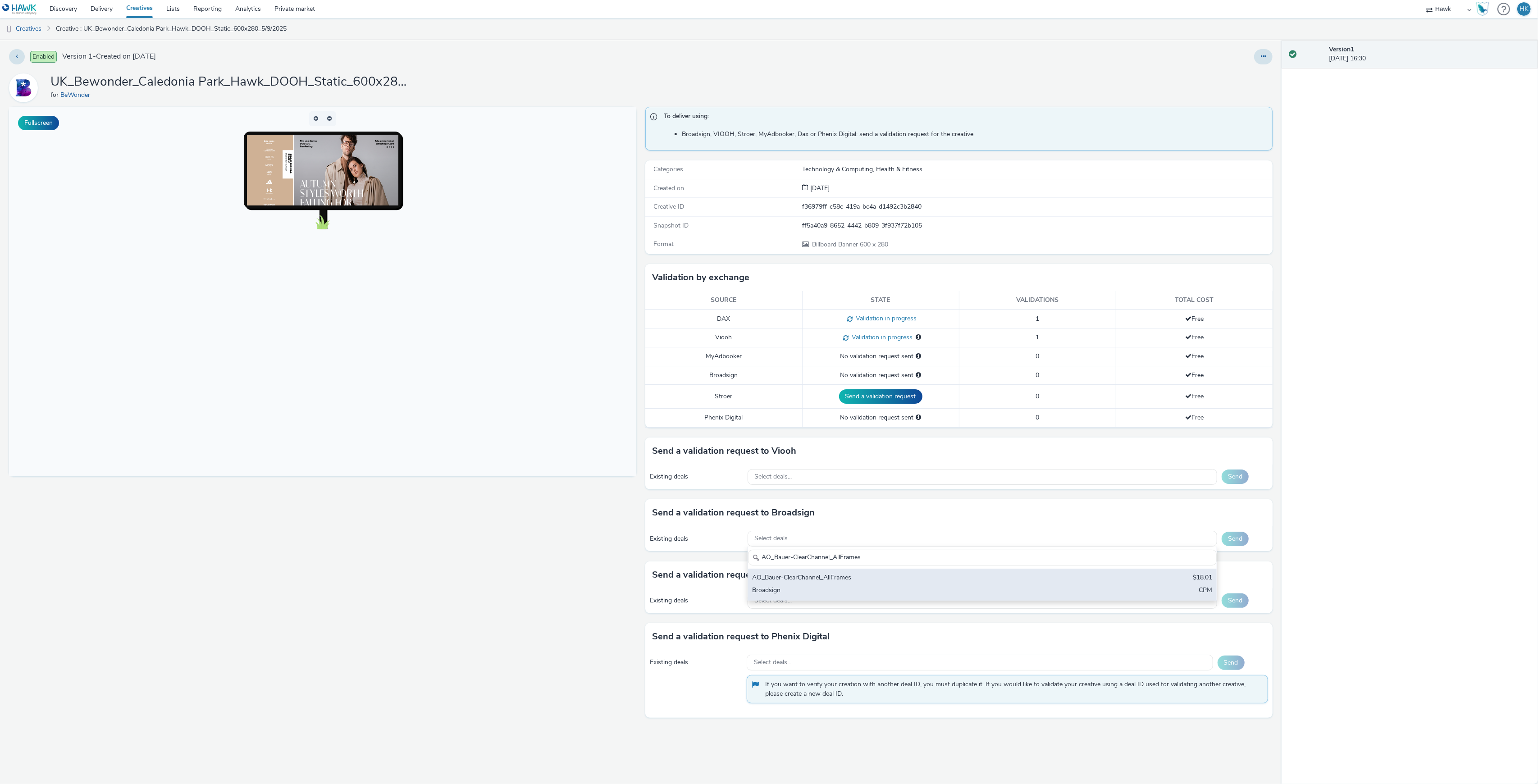
type input "AO_Bauer-ClearChannel_AllFrames"
click at [843, 583] on div "AO_Bauer-ClearChannel_AllFrames" at bounding box center [905, 579] width 305 height 11
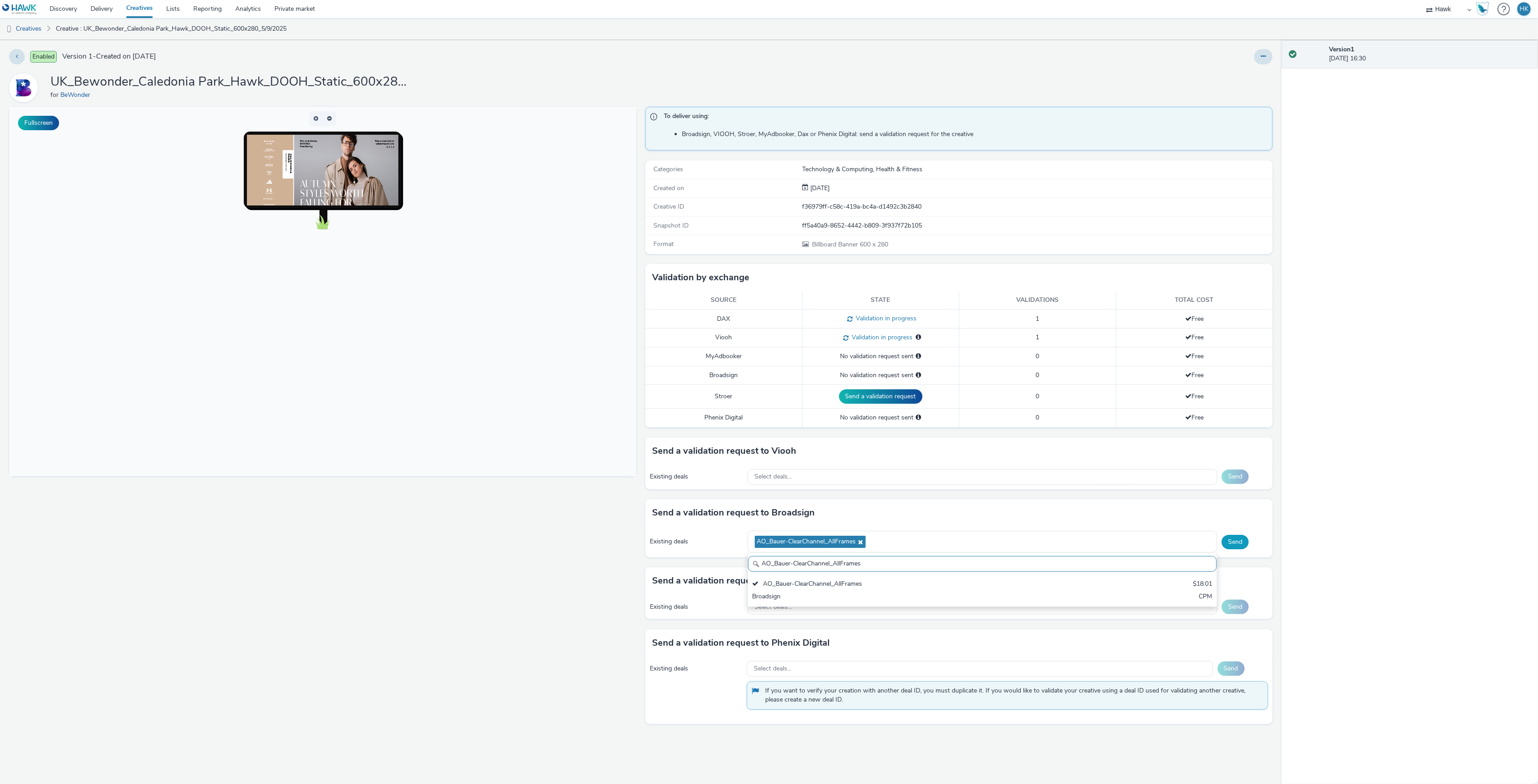
click at [1245, 542] on button "Send" at bounding box center [1235, 541] width 27 height 14
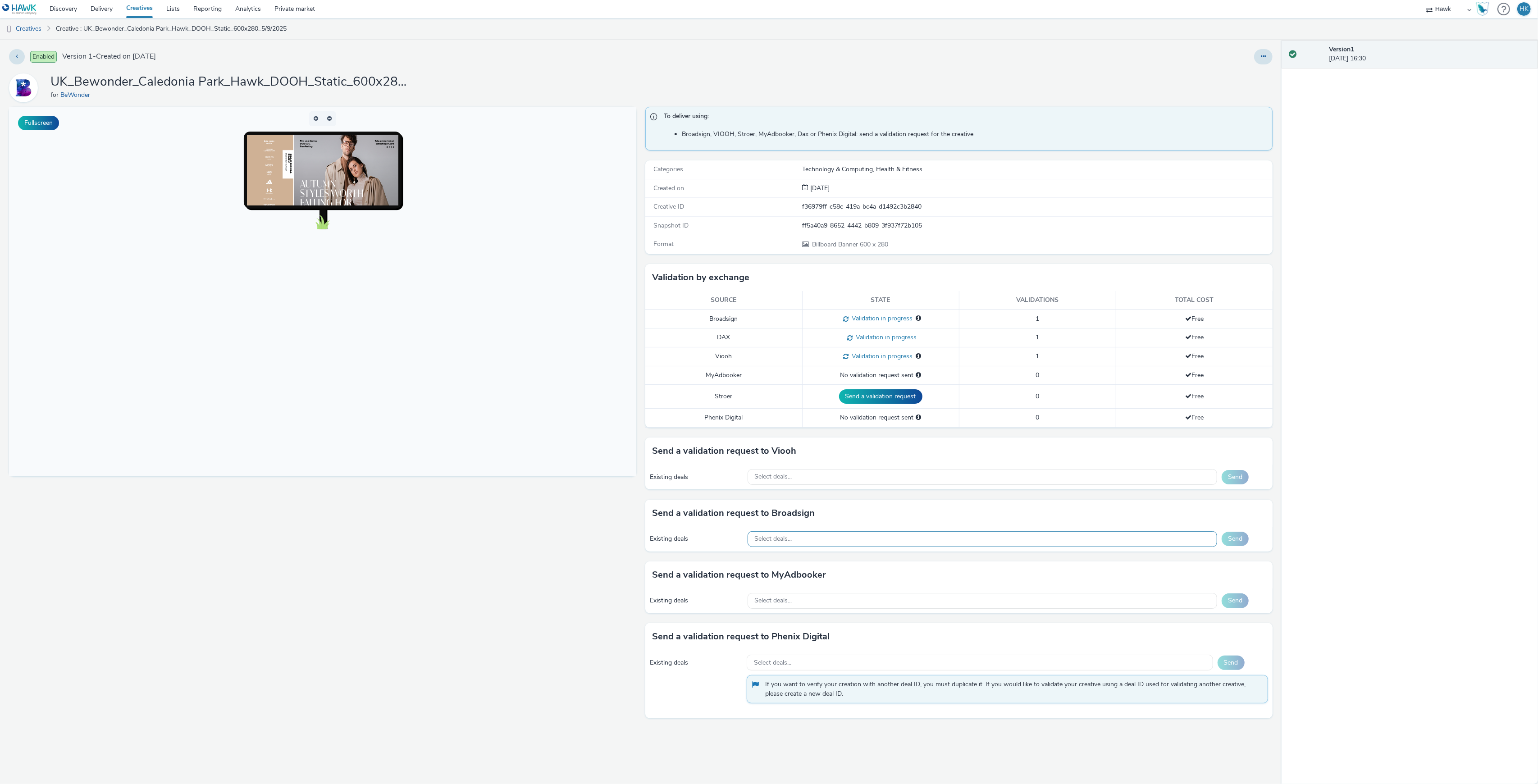
click at [846, 546] on div "Select deals..." at bounding box center [982, 539] width 469 height 16
paste input "AO_Bauer-ClearChannel_Malls"
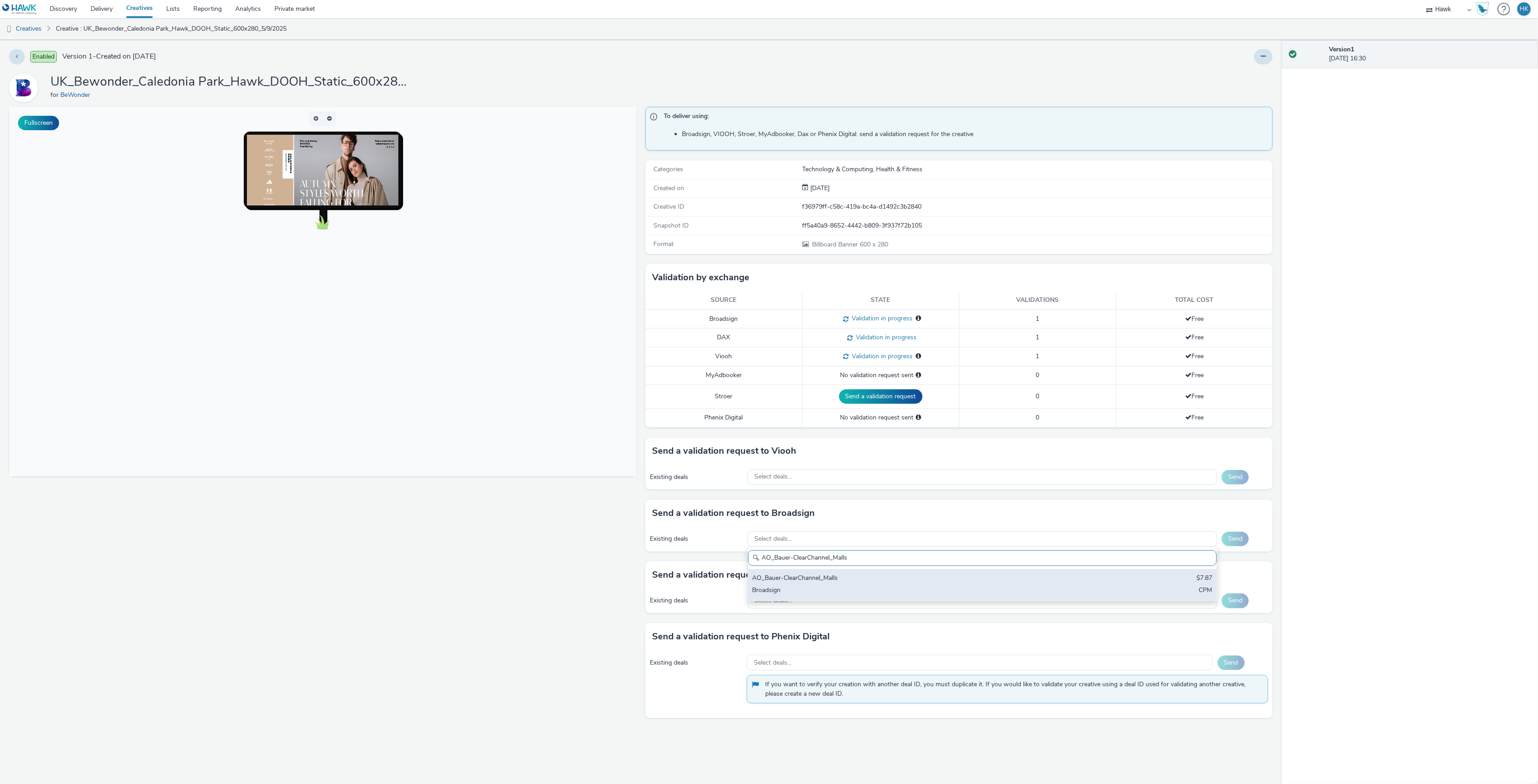
type input "AO_Bauer-ClearChannel_Malls"
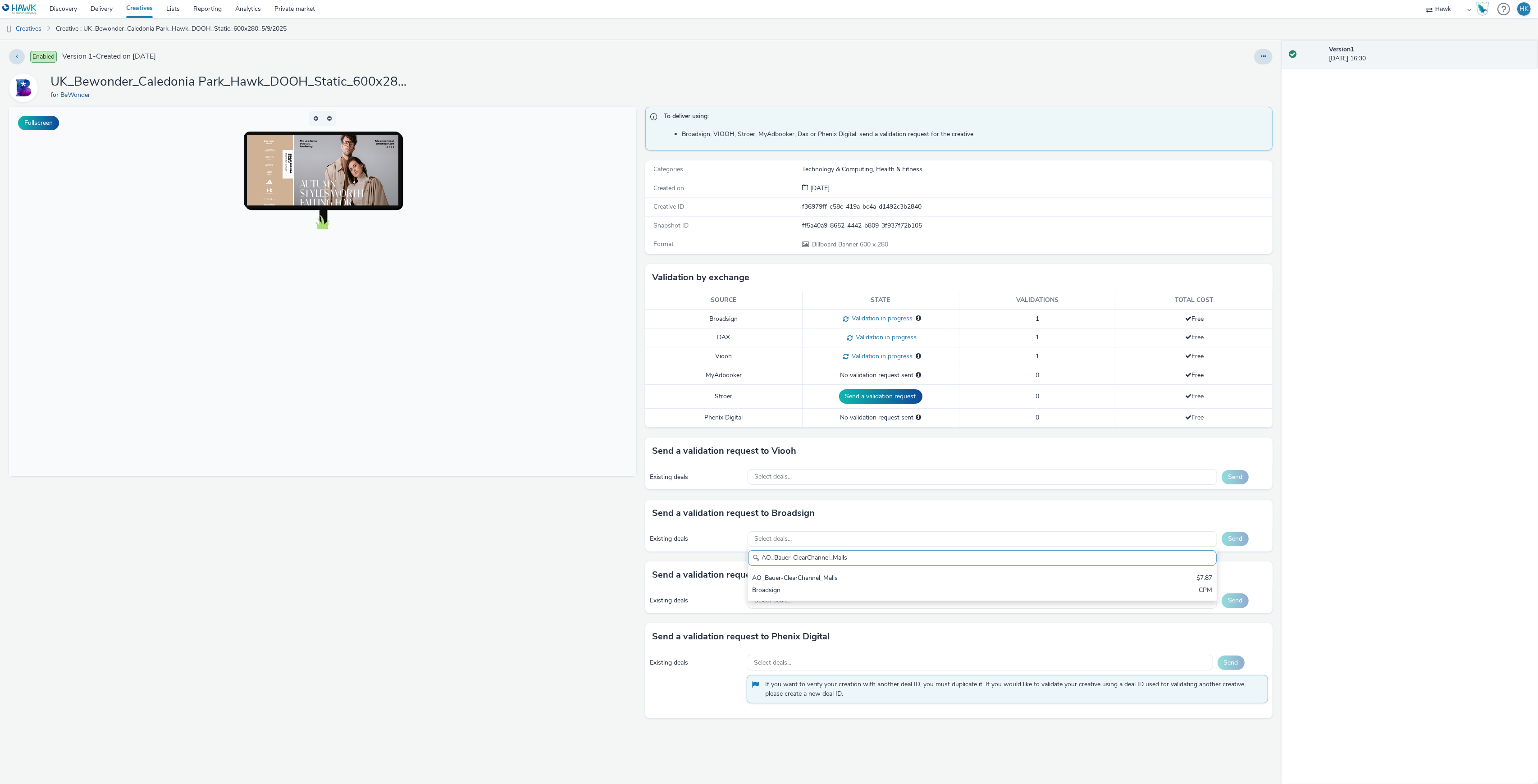
click at [847, 573] on div "AO_Bauer-ClearChannel_Malls $7.87 Broadsign CPM" at bounding box center [982, 585] width 469 height 32
click at [1241, 537] on button "Send" at bounding box center [1235, 541] width 27 height 14
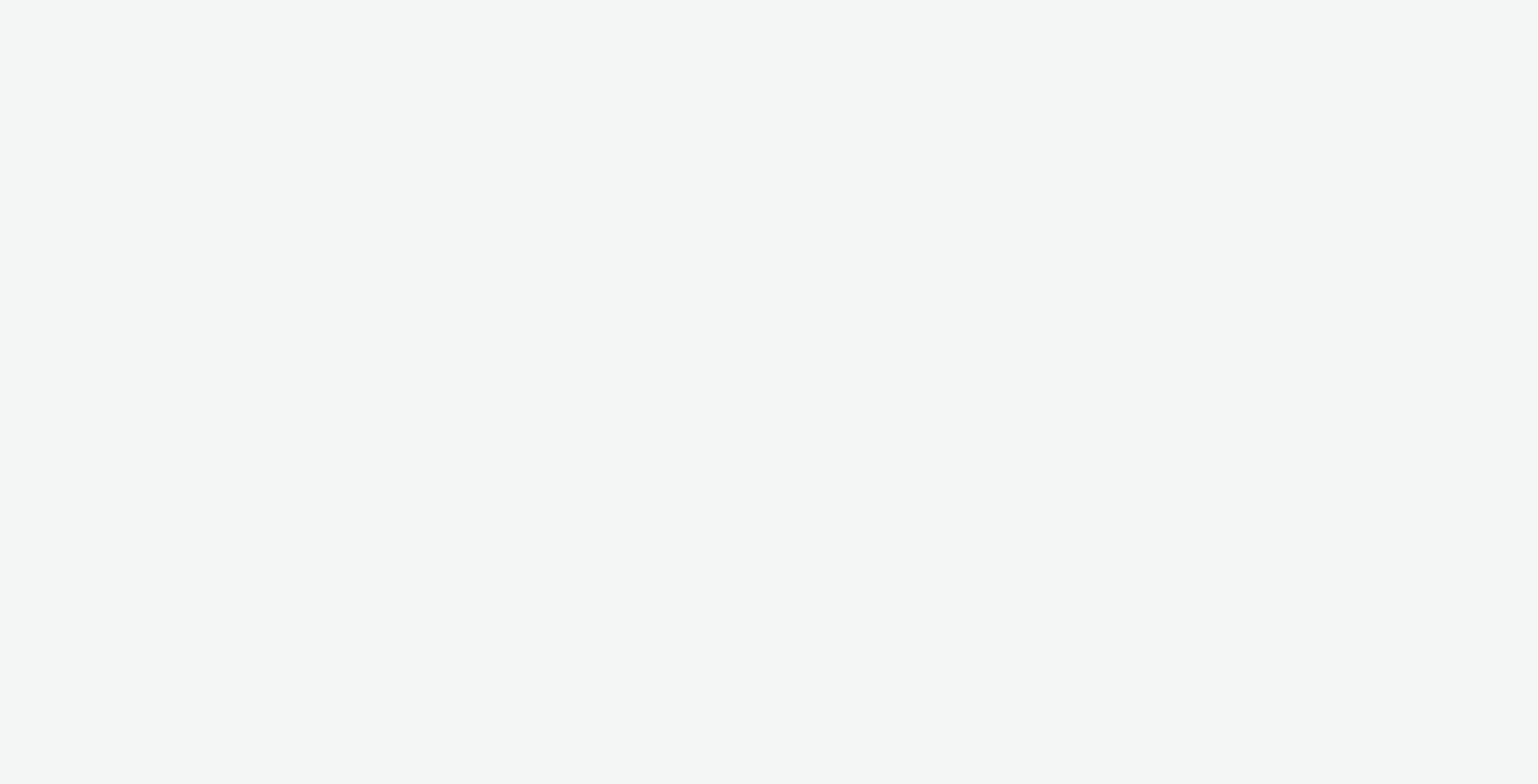
select select "11a7df10-284f-415c-b52a-427acf4c31ae"
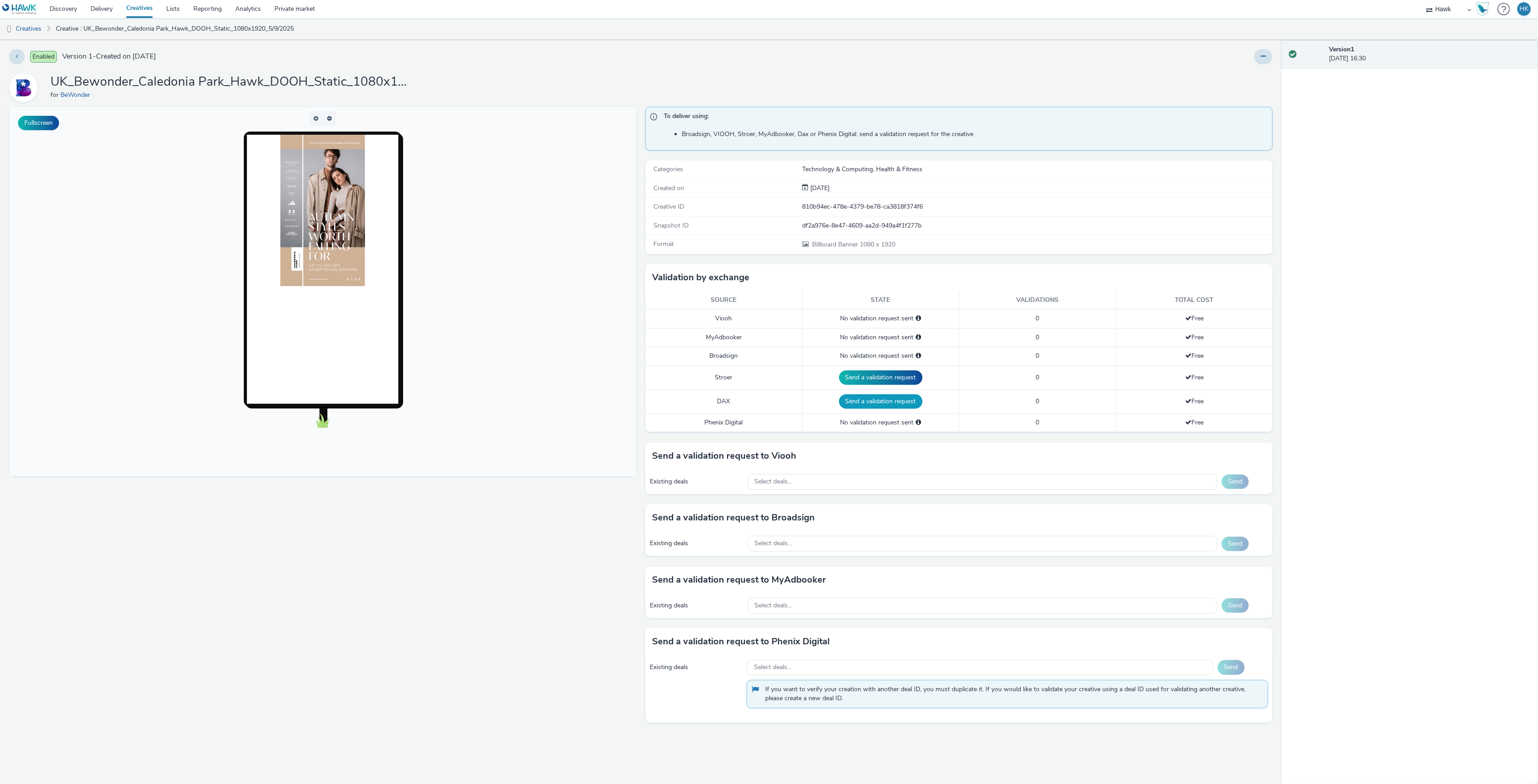
click at [901, 408] on button "Send a validation request" at bounding box center [881, 401] width 84 height 14
click at [857, 482] on div "Select deals..." at bounding box center [982, 477] width 469 height 16
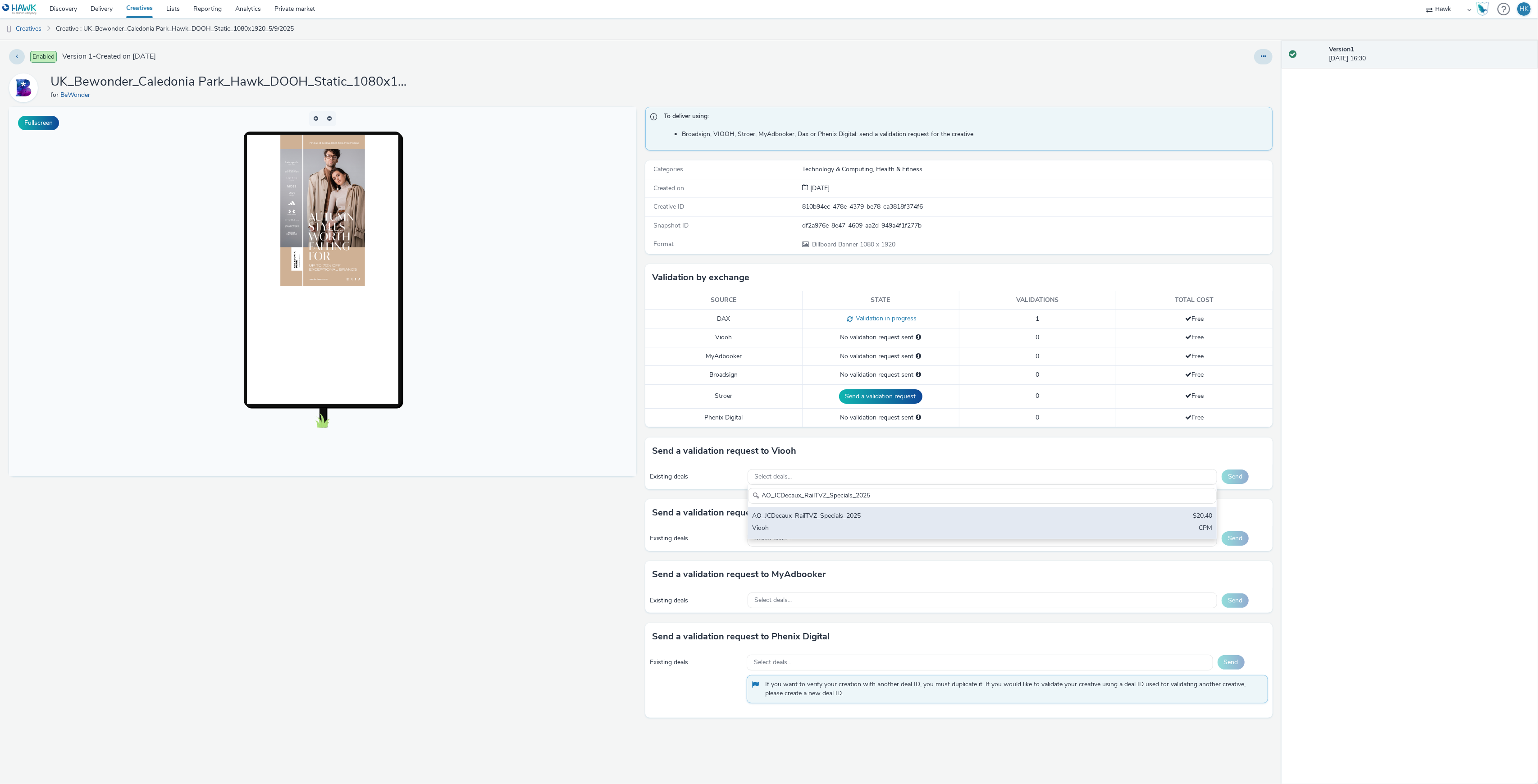
type input "AO_JCDecaux_RailTVZ_Specials_2025"
click at [862, 519] on div "AO_JCDecaux_RailTVZ_Specials_2025" at bounding box center [905, 517] width 305 height 11
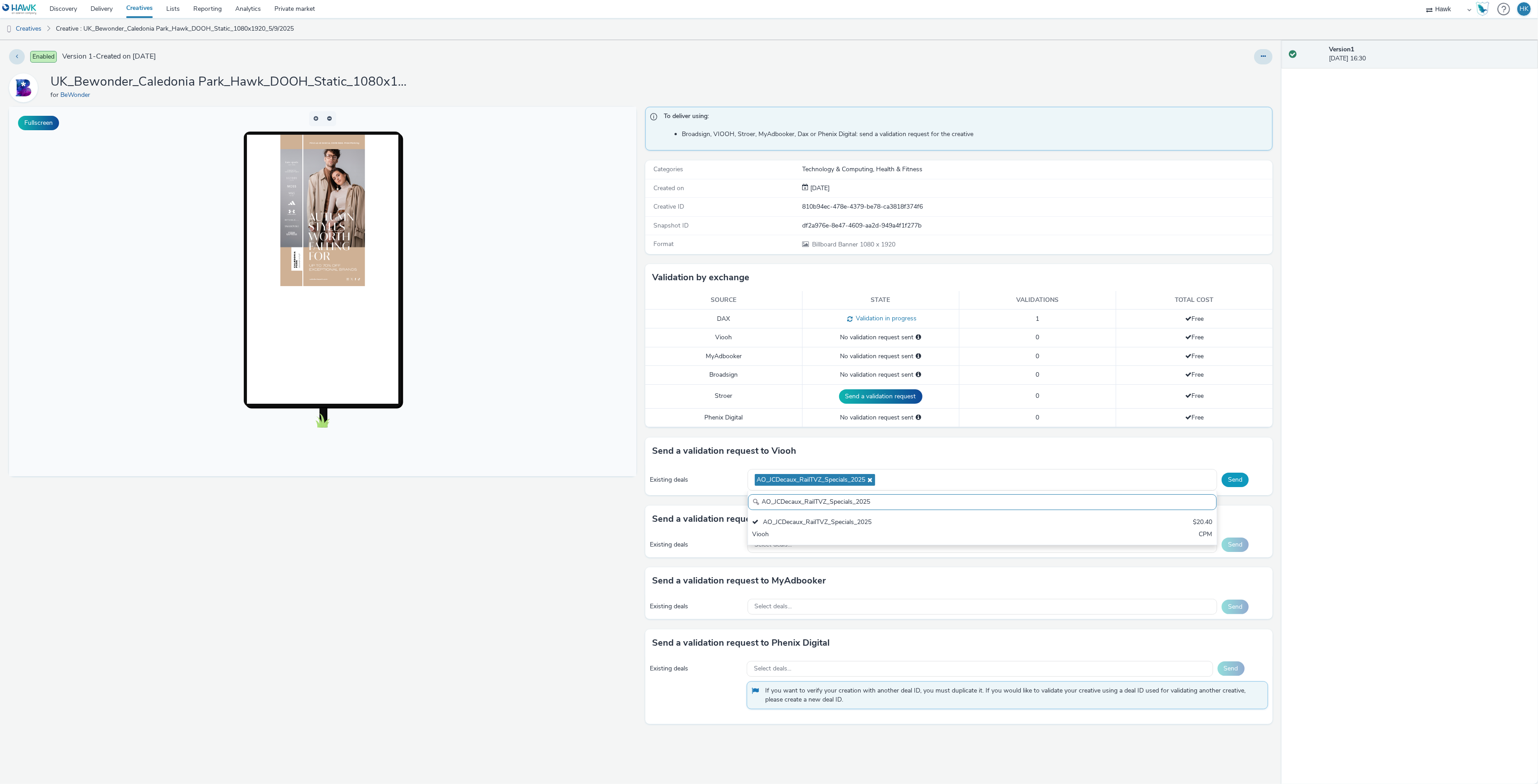
click at [1236, 487] on button "Send" at bounding box center [1235, 480] width 27 height 14
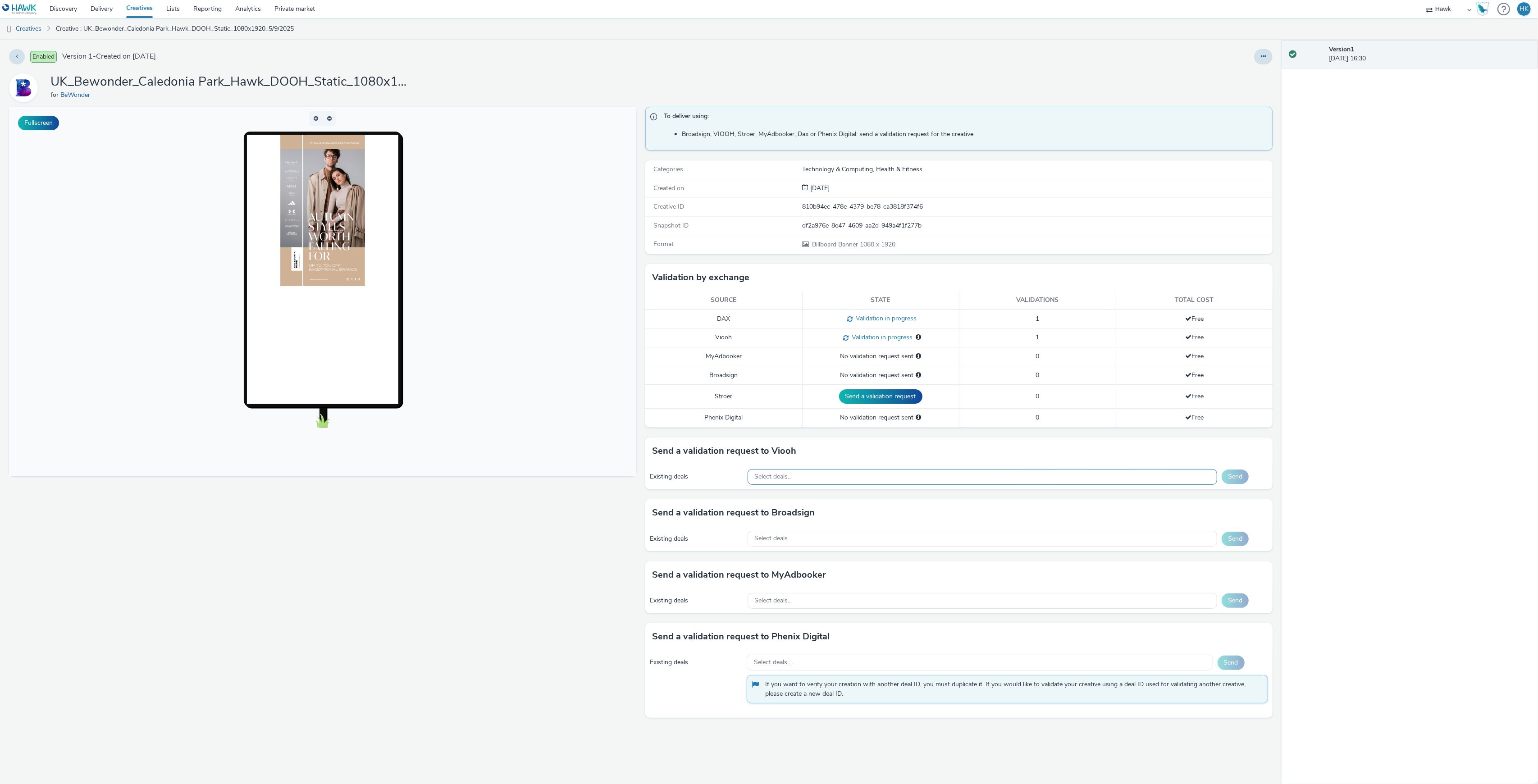
click at [852, 480] on div "Select deals..." at bounding box center [982, 477] width 469 height 16
paste input "AO_JCDecaux_Supermarkets_2025"
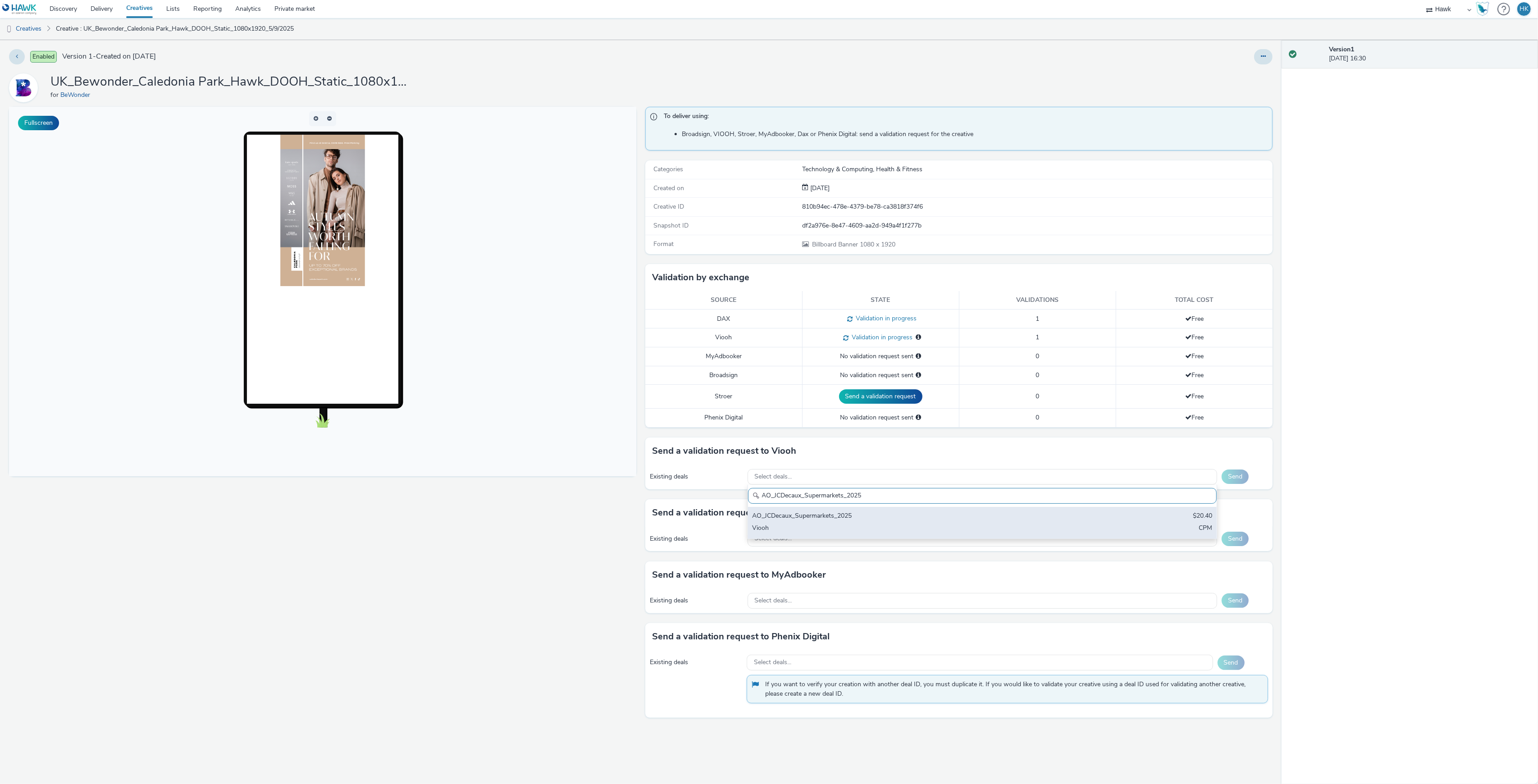
type input "AO_JCDecaux_Supermarkets_2025"
click at [848, 525] on div "AO_JCDecaux_Supermarkets_2025 $20.40 Viooh CPM" at bounding box center [982, 523] width 469 height 32
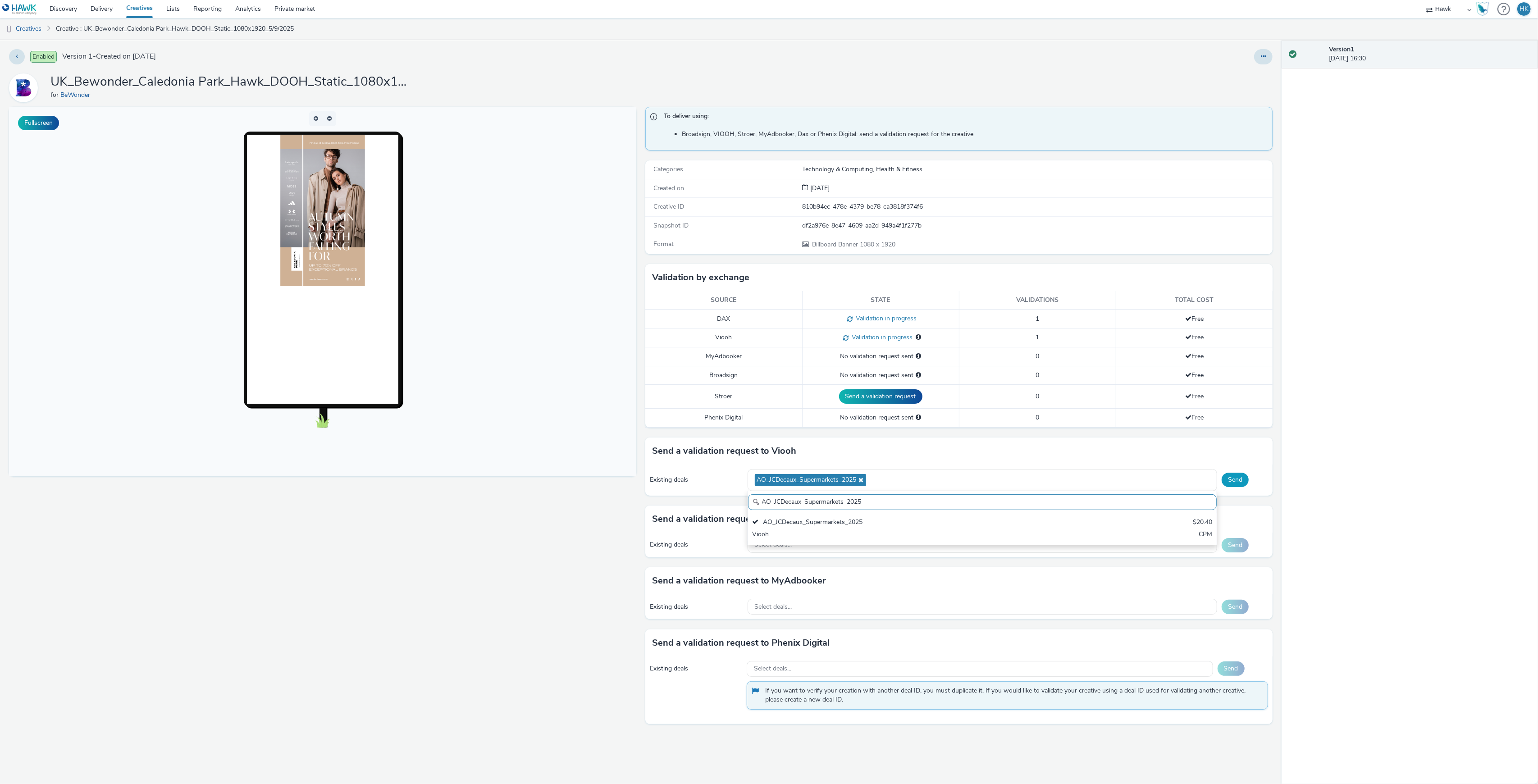
click at [1222, 482] on button "Send" at bounding box center [1235, 480] width 27 height 14
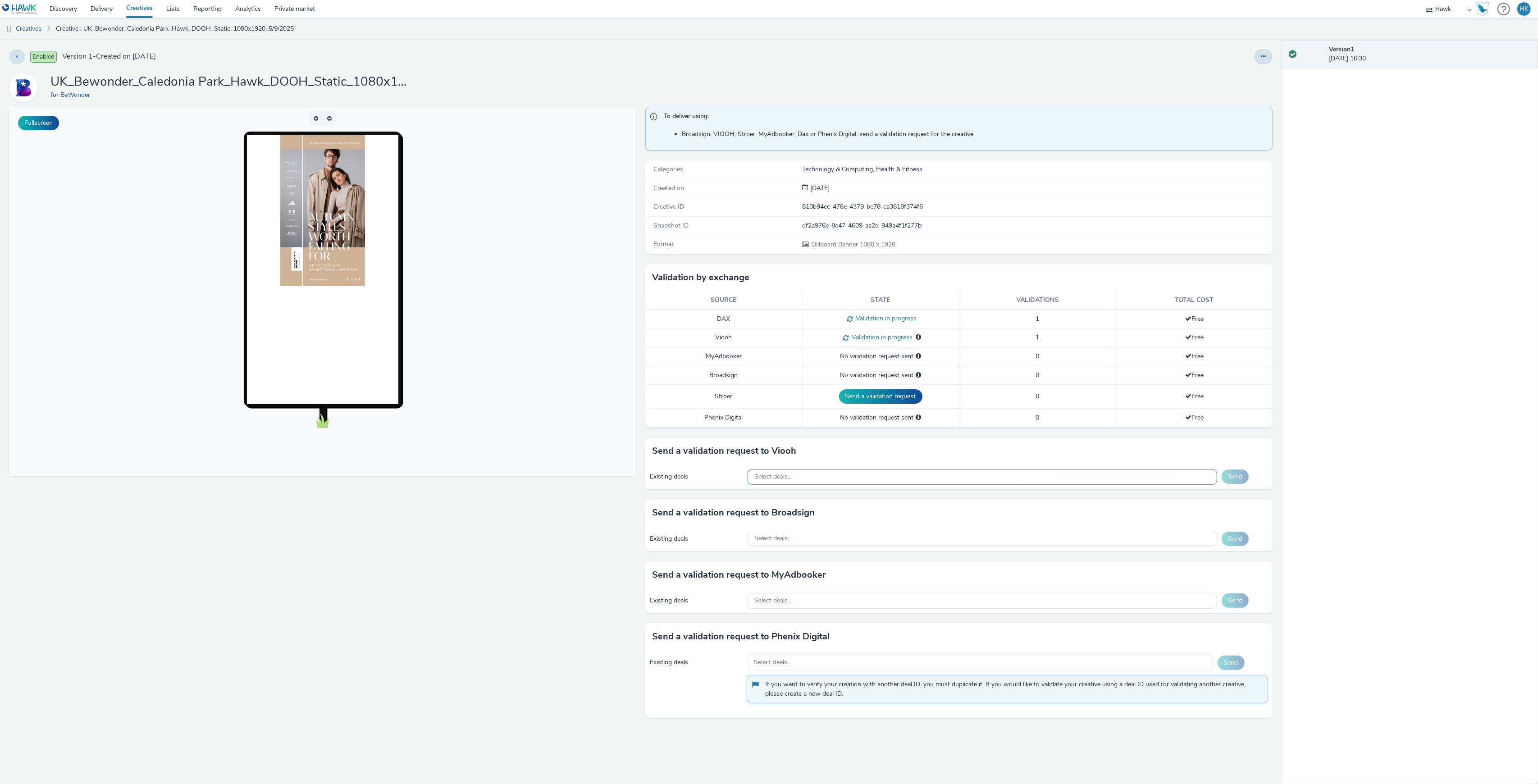
click at [859, 471] on div "Select deals..." at bounding box center [982, 477] width 469 height 16
paste input "AO_JCDecaux_RailMallD6s_2025"
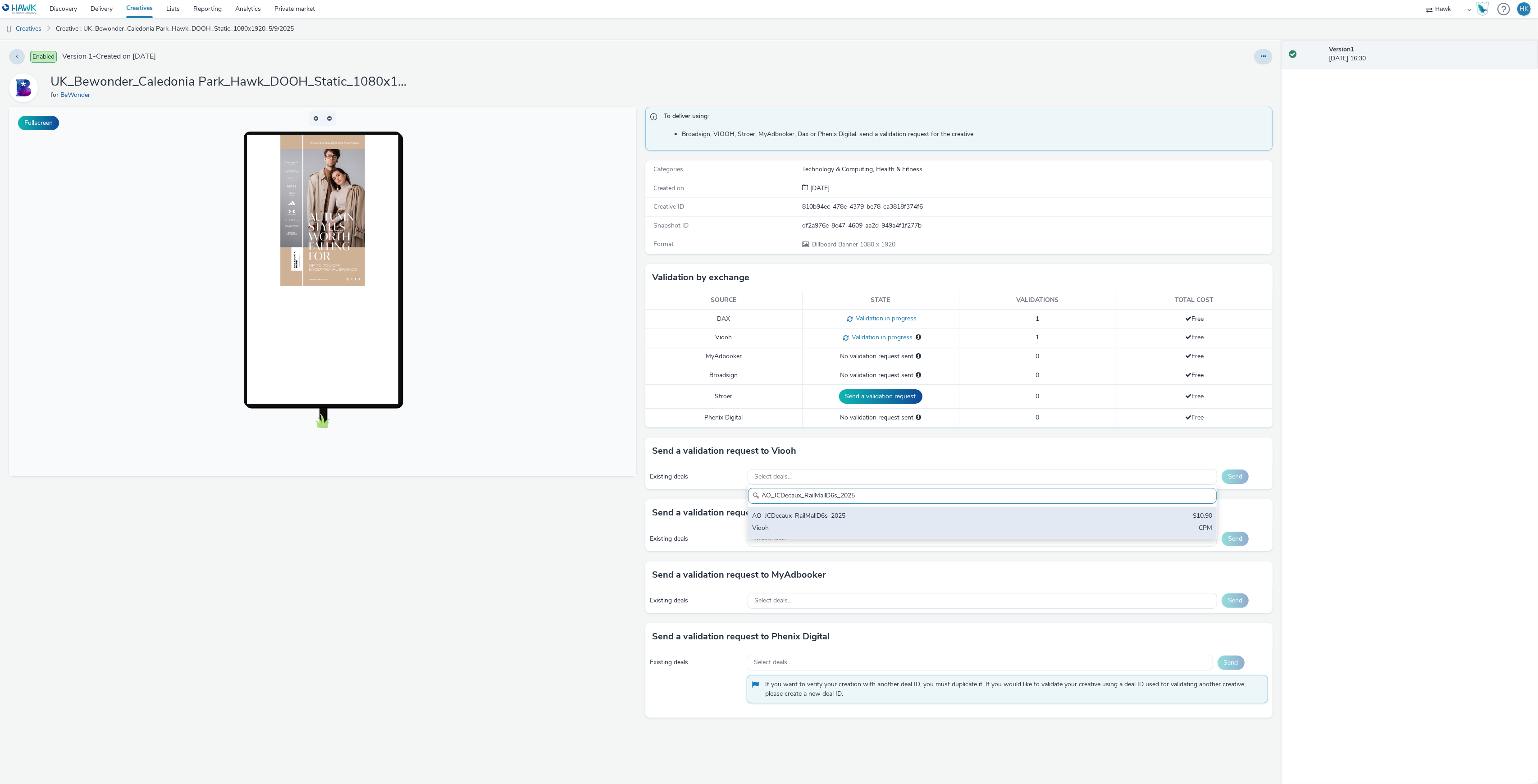
type input "AO_JCDecaux_RailMallD6s_2025"
click at [800, 530] on div "Viooh" at bounding box center [905, 529] width 305 height 11
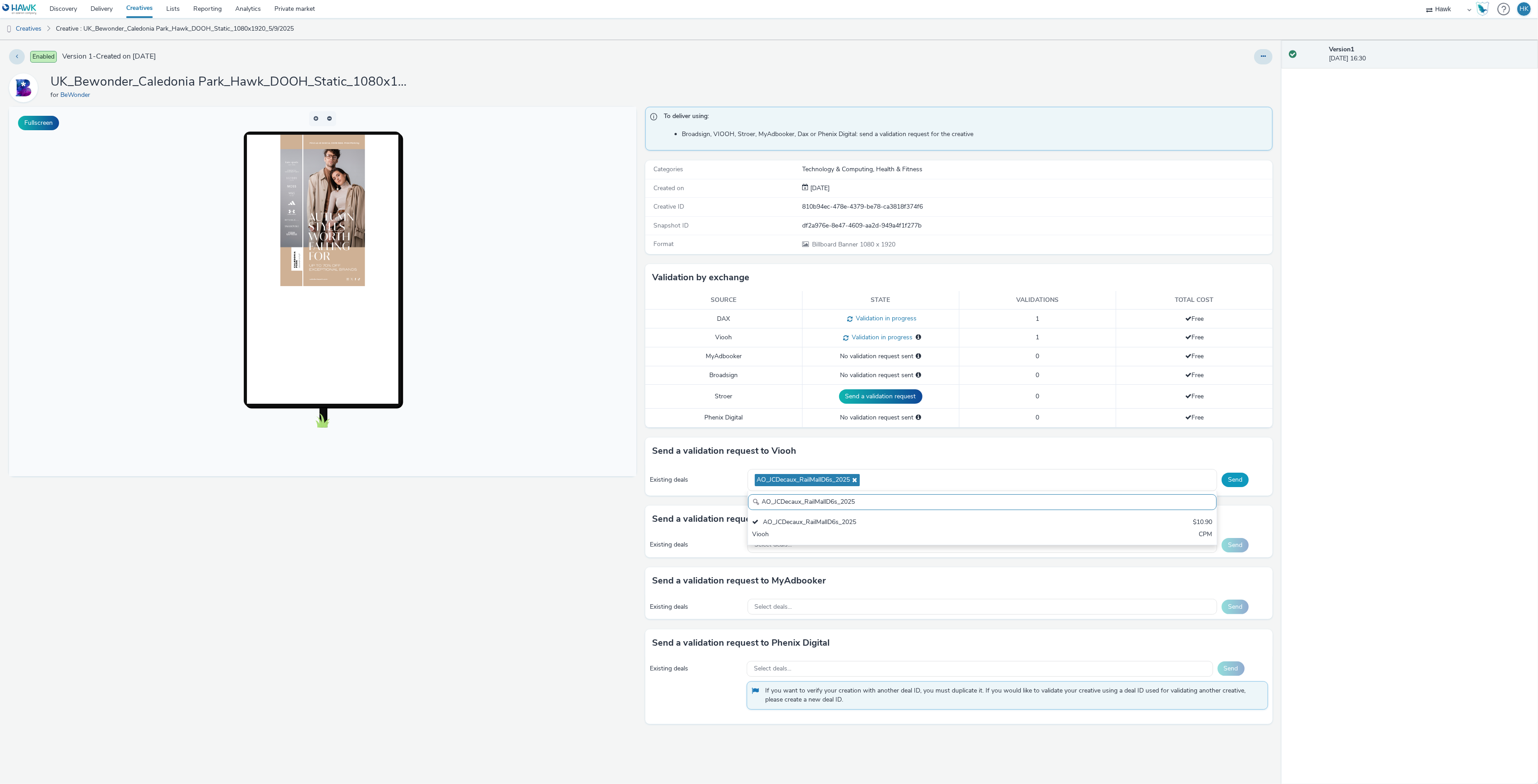
click at [1235, 483] on button "Send" at bounding box center [1235, 480] width 27 height 14
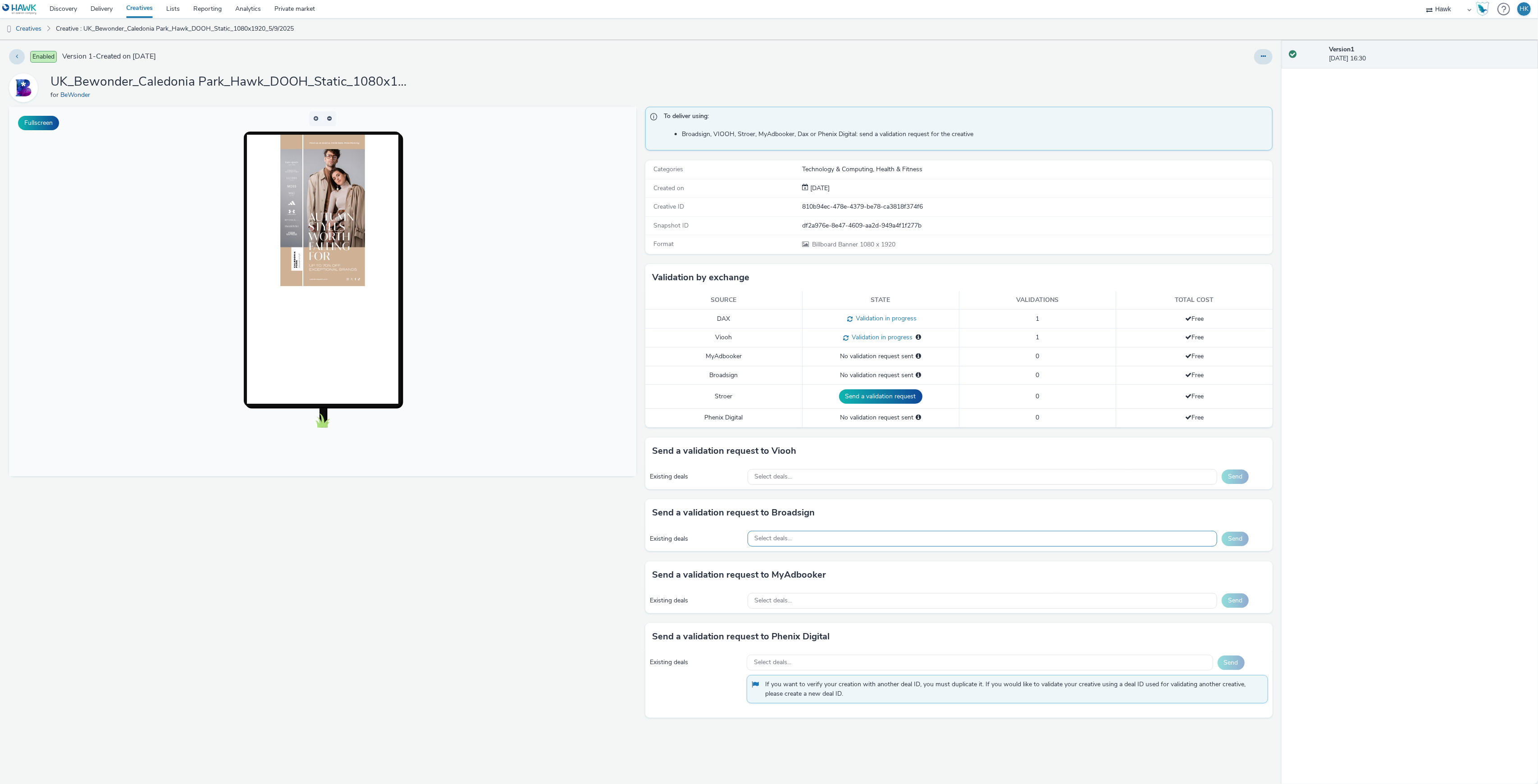
click at [859, 537] on div "Select deals..." at bounding box center [982, 539] width 469 height 16
paste input "AO_Bauer-ClearChannel_AllFrames"
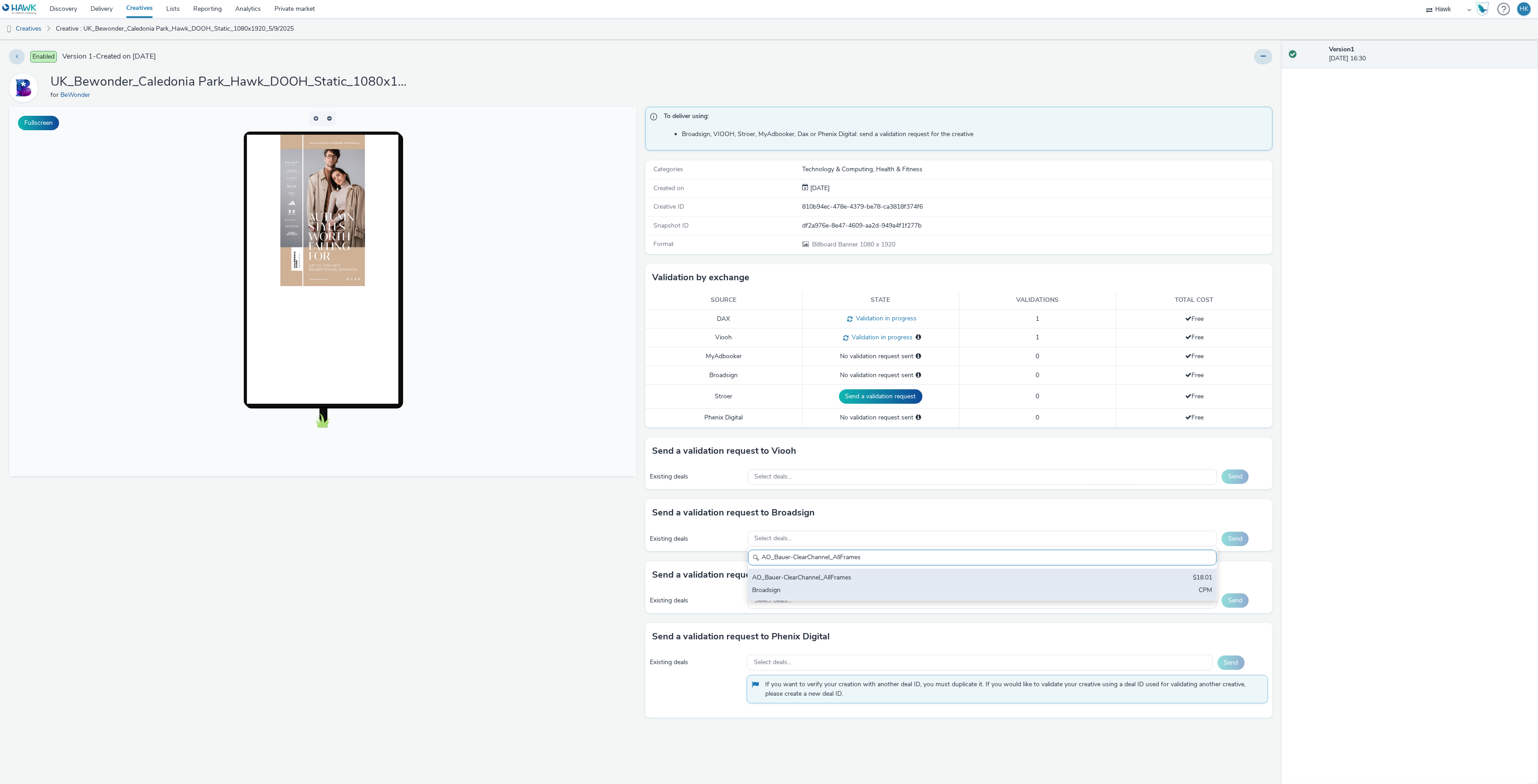
type input "AO_Bauer-ClearChannel_AllFrames"
click at [851, 586] on div "AO_Bauer-ClearChannel_AllFrames $18.01 Broadsign CPM" at bounding box center [982, 585] width 469 height 32
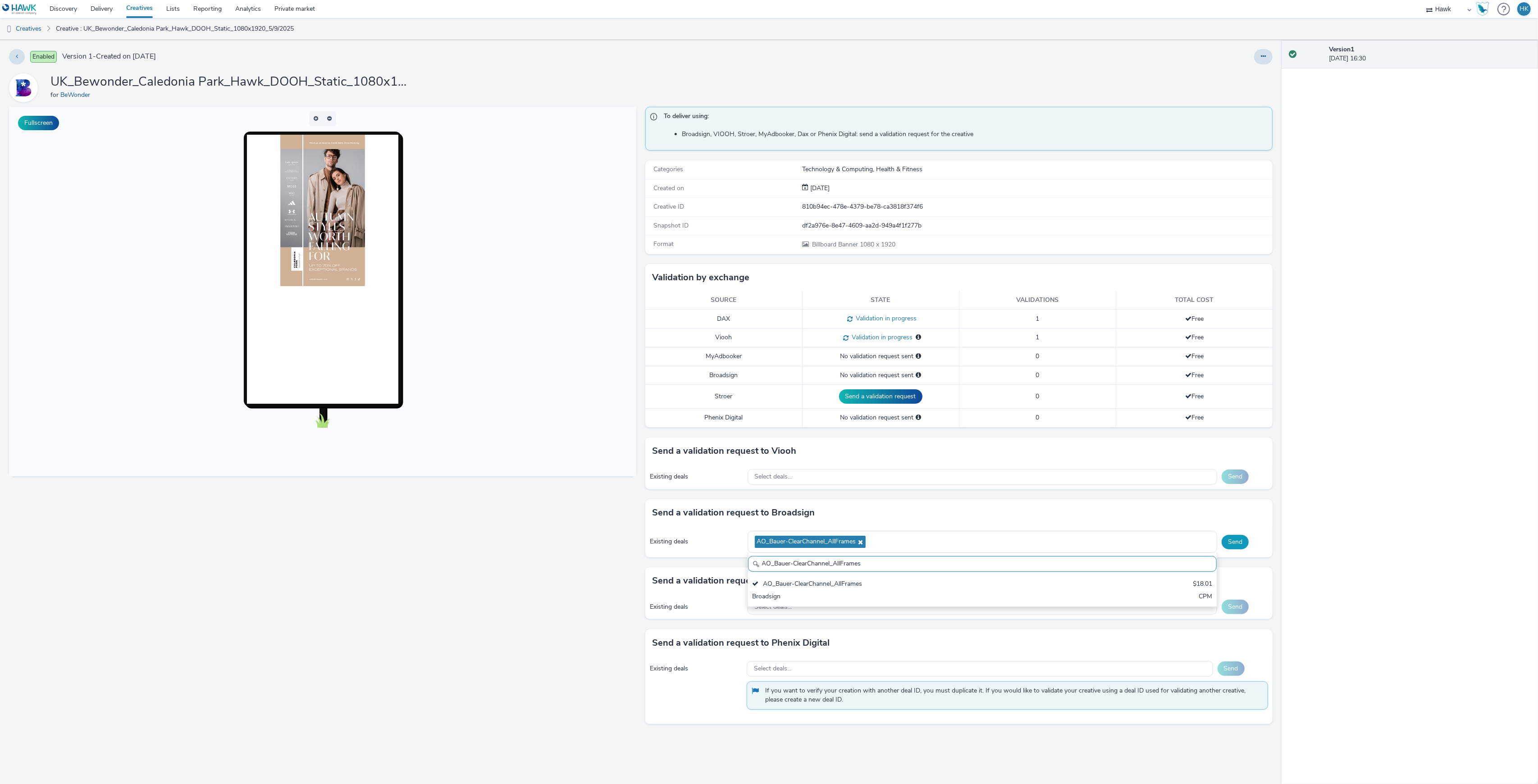
click at [1244, 544] on button "Send" at bounding box center [1235, 541] width 27 height 14
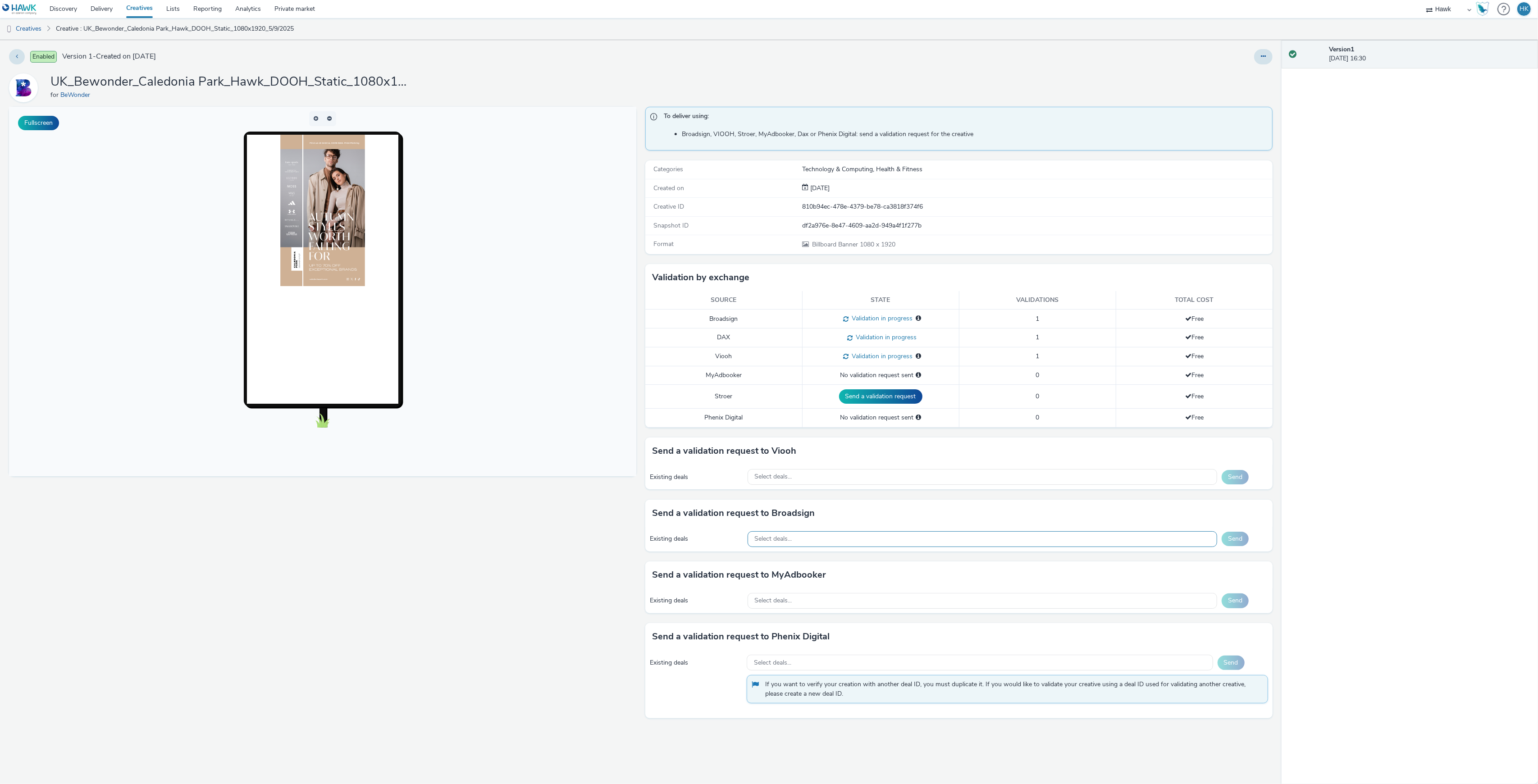
click at [817, 539] on div "Select deals..." at bounding box center [982, 539] width 469 height 16
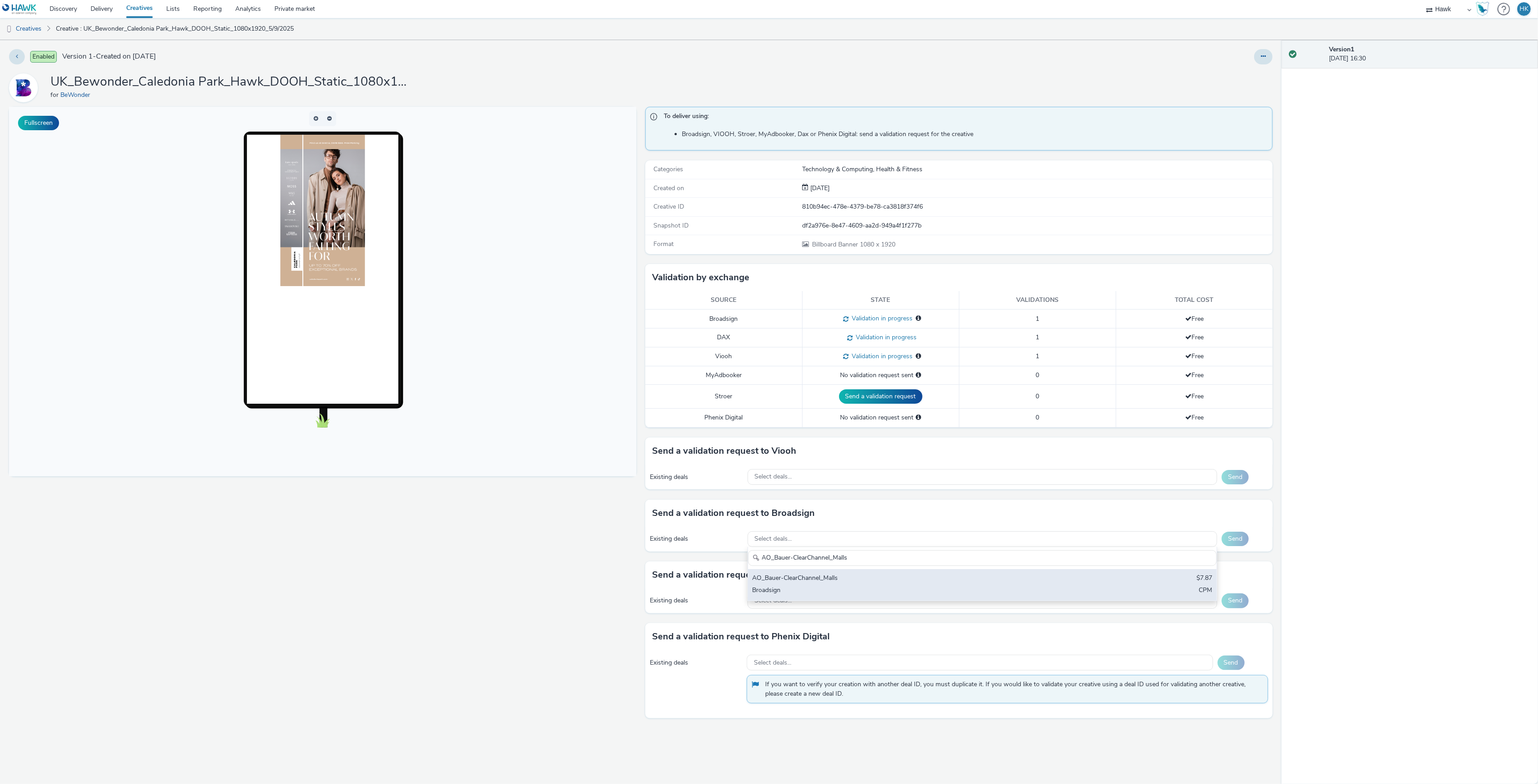
type input "AO_Bauer-ClearChannel_Malls"
click at [819, 584] on div "AO_Bauer-ClearChannel_Malls" at bounding box center [905, 579] width 305 height 11
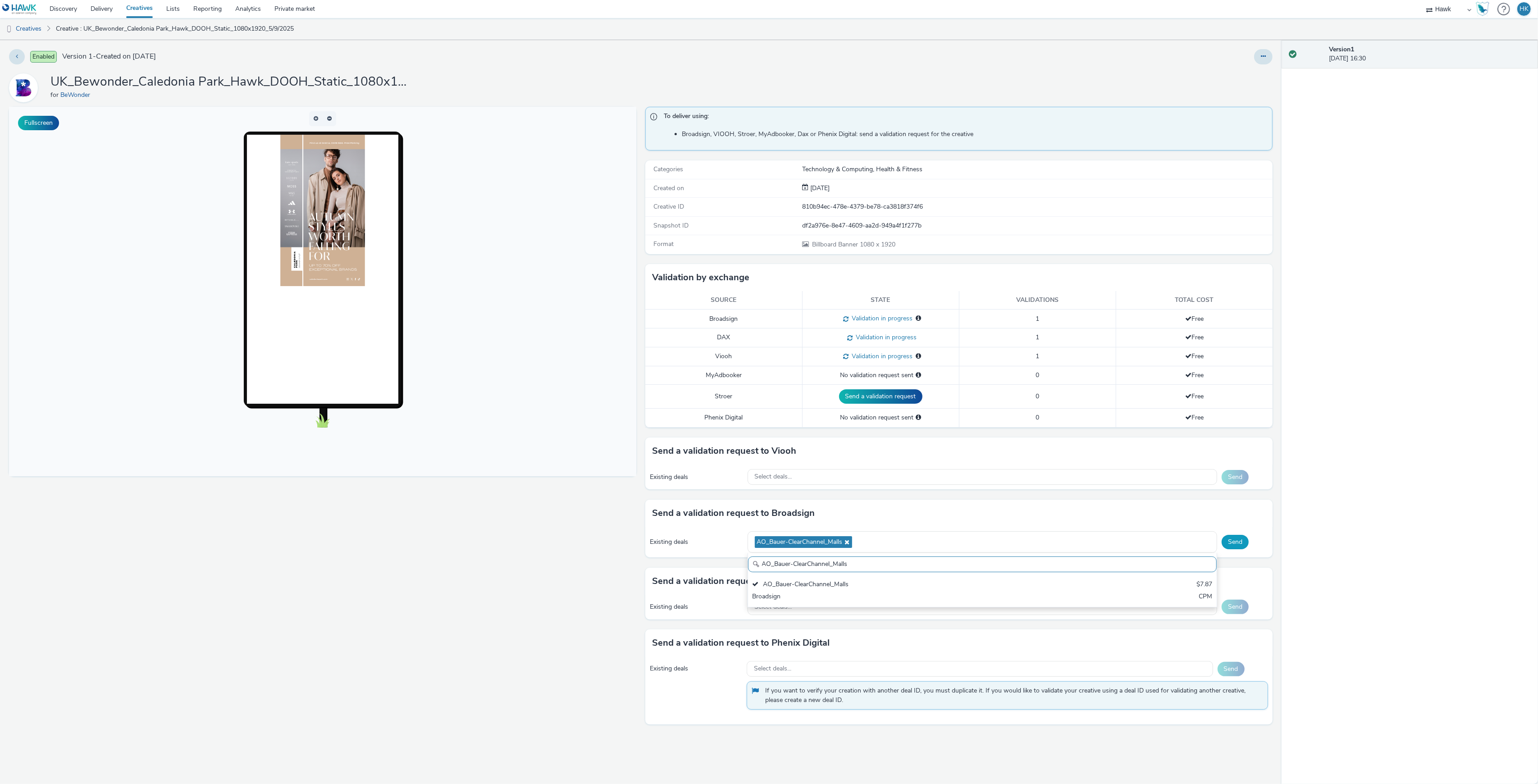
click at [1229, 543] on button "Send" at bounding box center [1235, 541] width 27 height 14
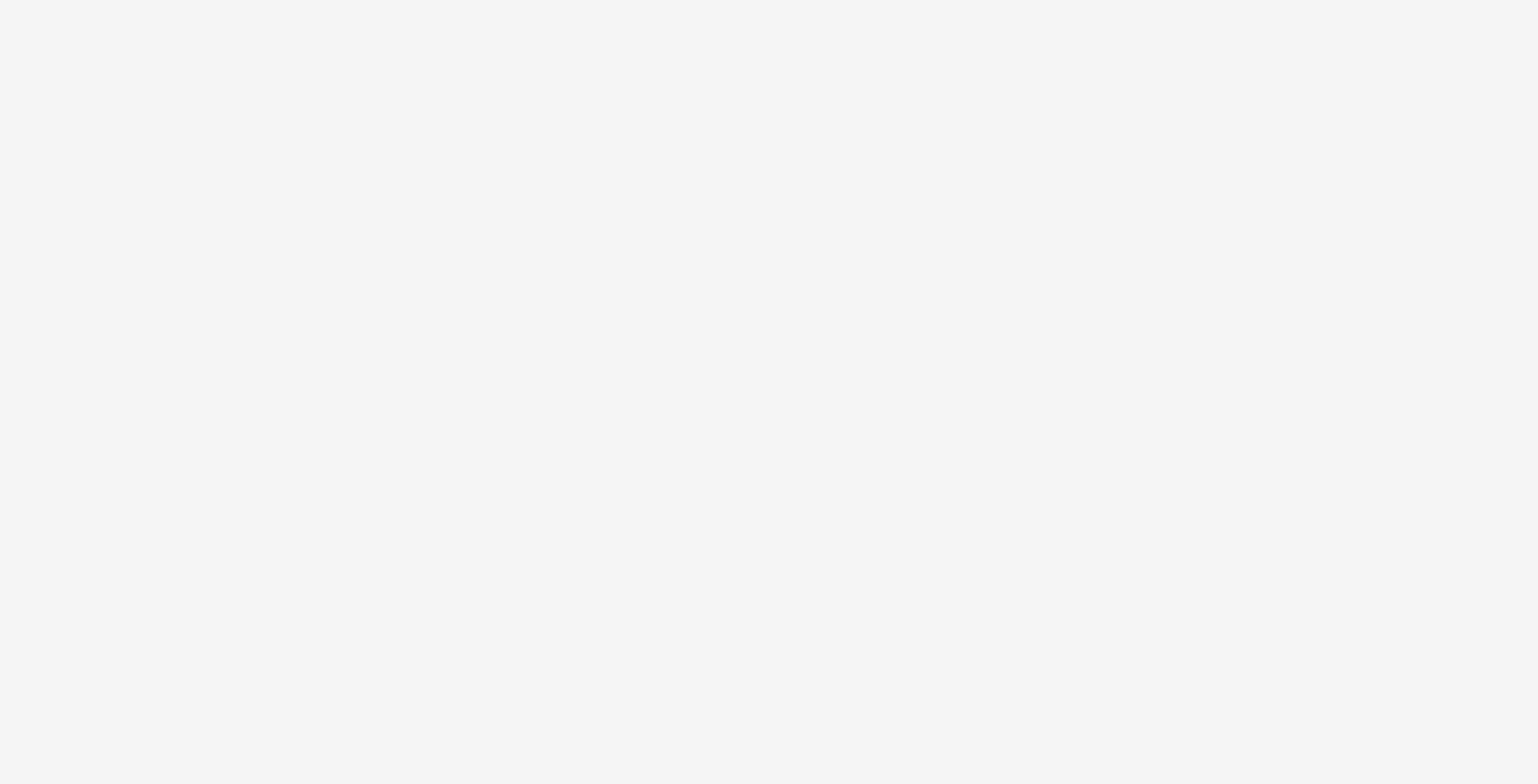
select select "11a7df10-284f-415c-b52a-427acf4c31ae"
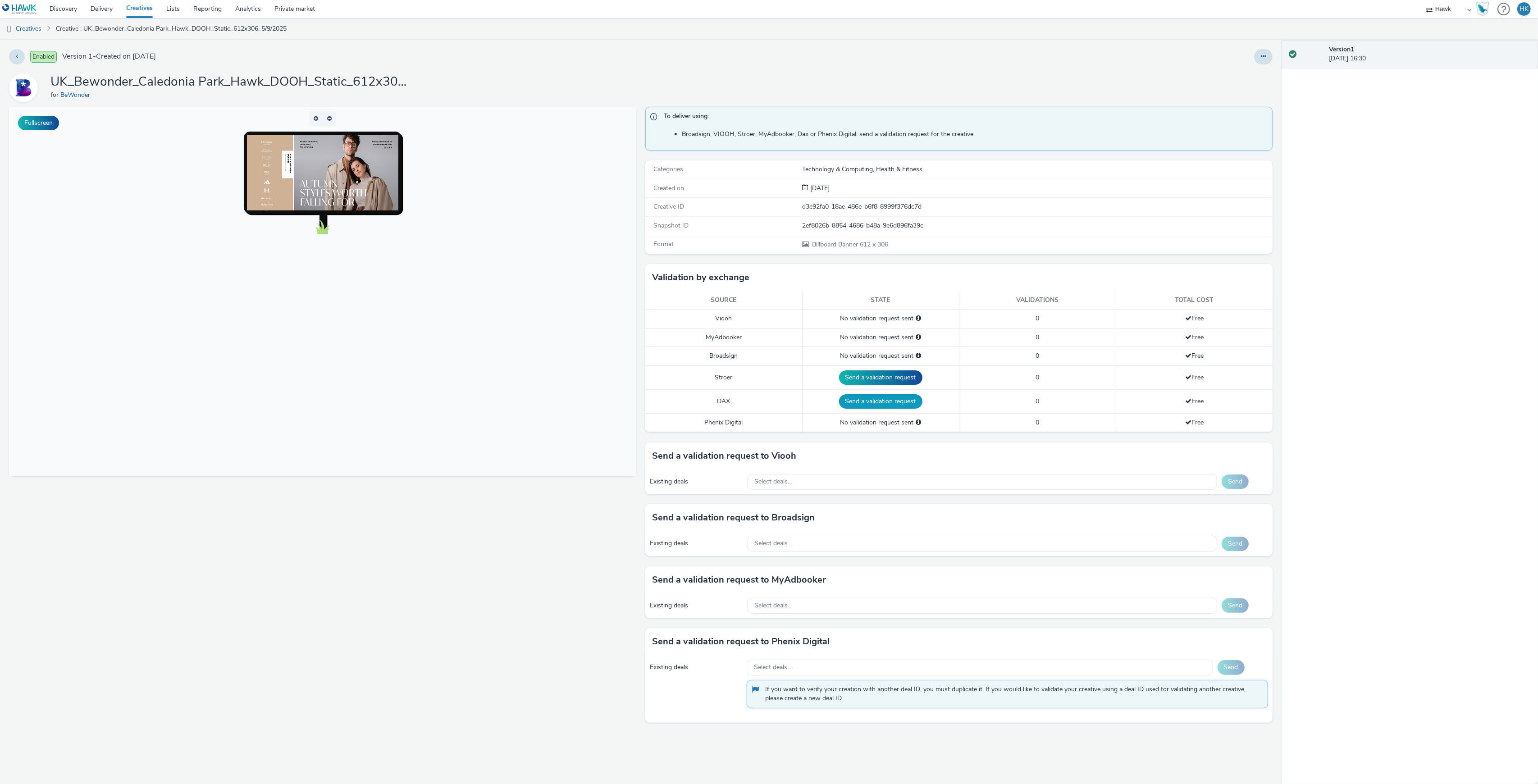
click at [878, 408] on button "Send a validation request" at bounding box center [881, 401] width 84 height 14
click at [819, 473] on div "Select deals..." at bounding box center [982, 477] width 469 height 16
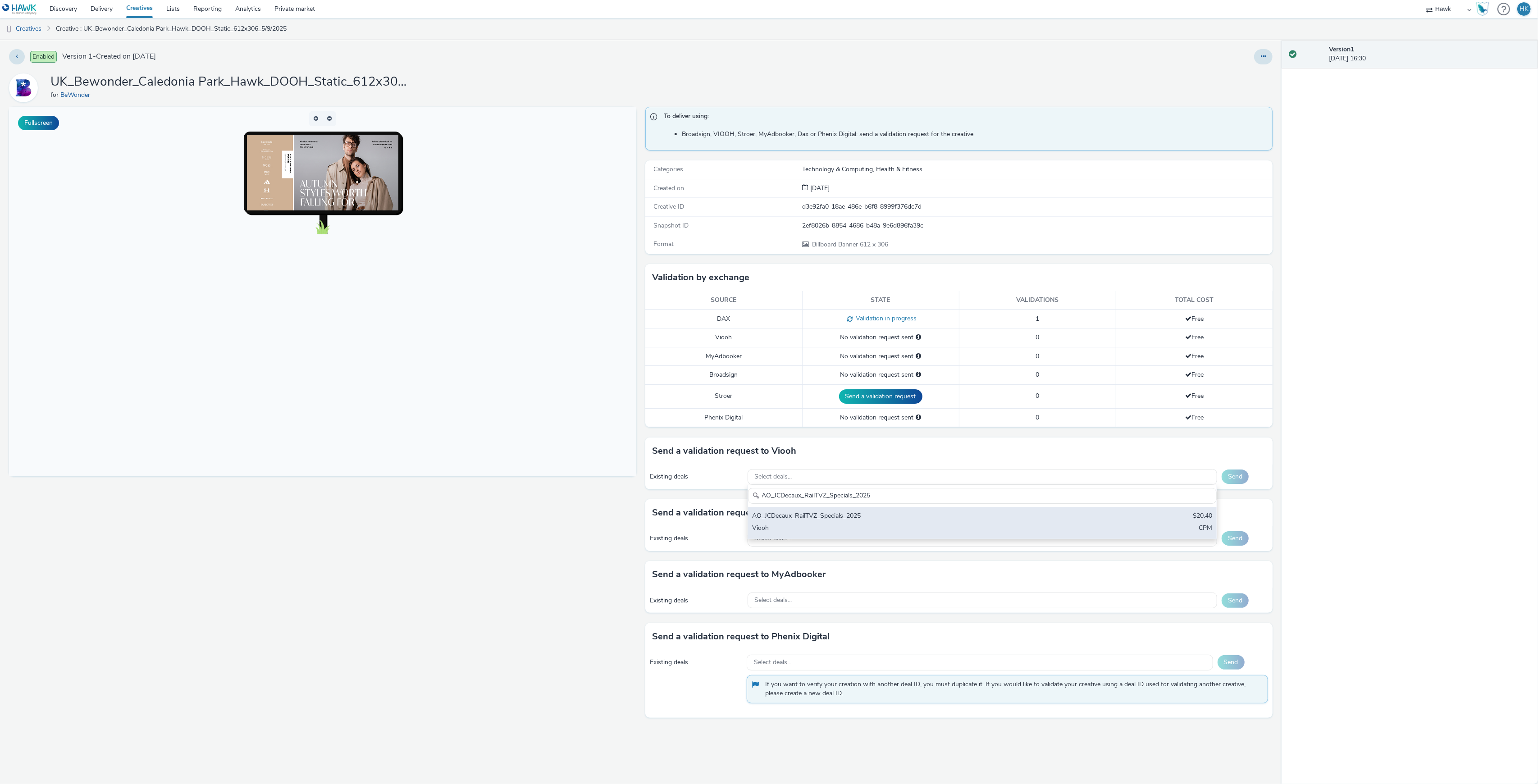
type input "AO_JCDecaux_RailTVZ_Specials_2025"
click at [854, 525] on div "AO_JCDecaux_RailTVZ_Specials_2025 $20.40 Viooh CPM" at bounding box center [982, 523] width 469 height 32
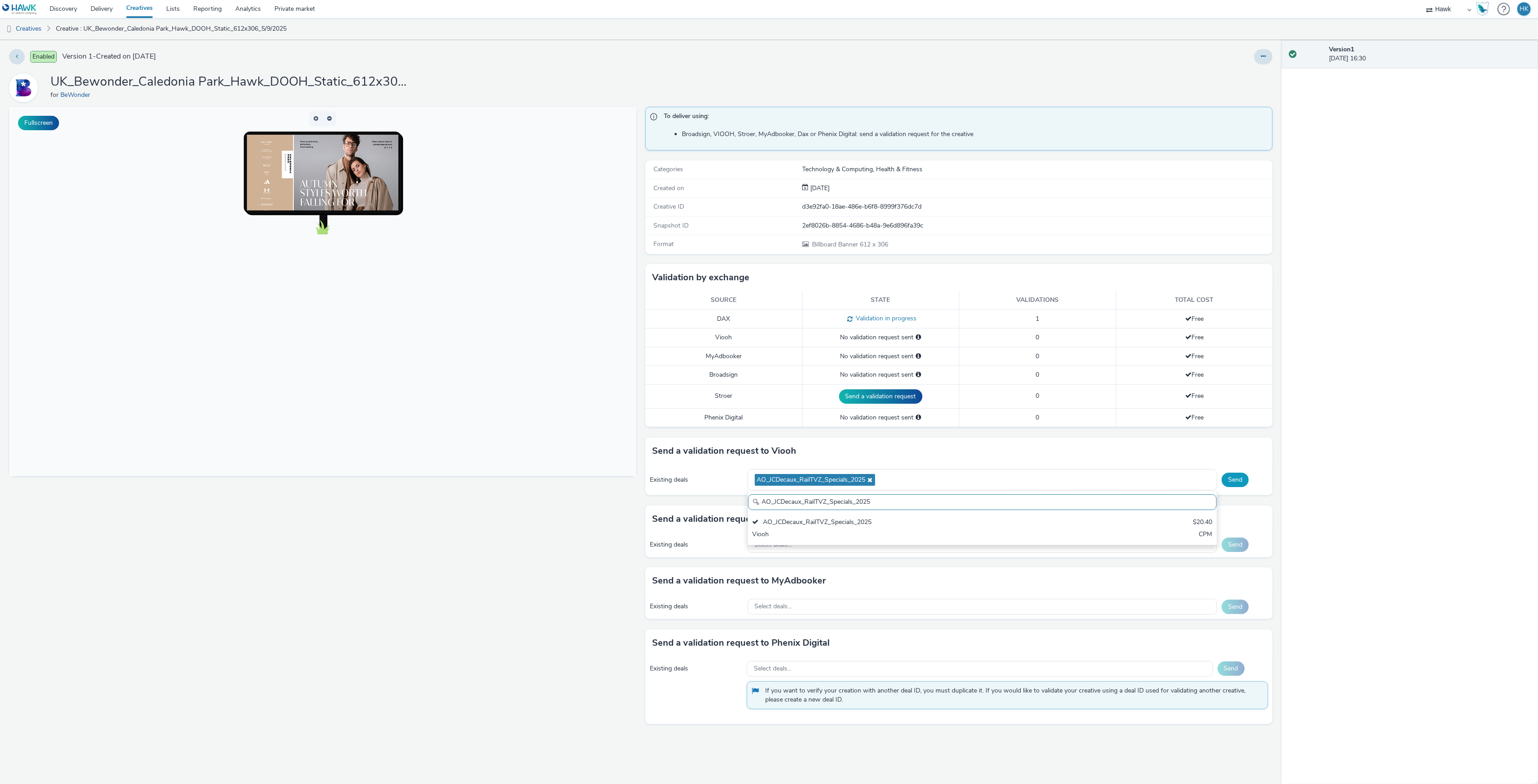
click at [1241, 483] on button "Send" at bounding box center [1235, 480] width 27 height 14
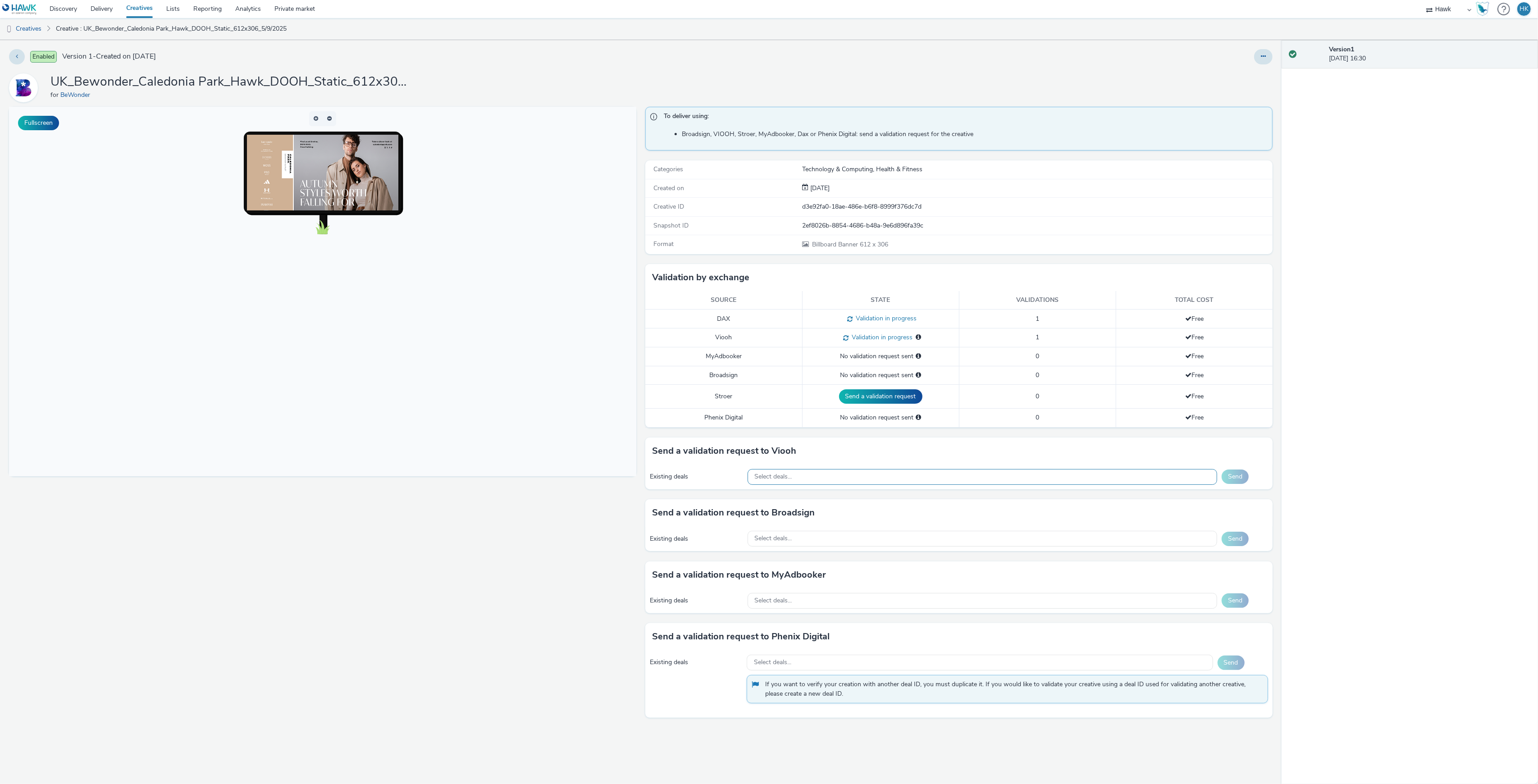
click at [849, 485] on div "Select deals..." at bounding box center [982, 477] width 469 height 16
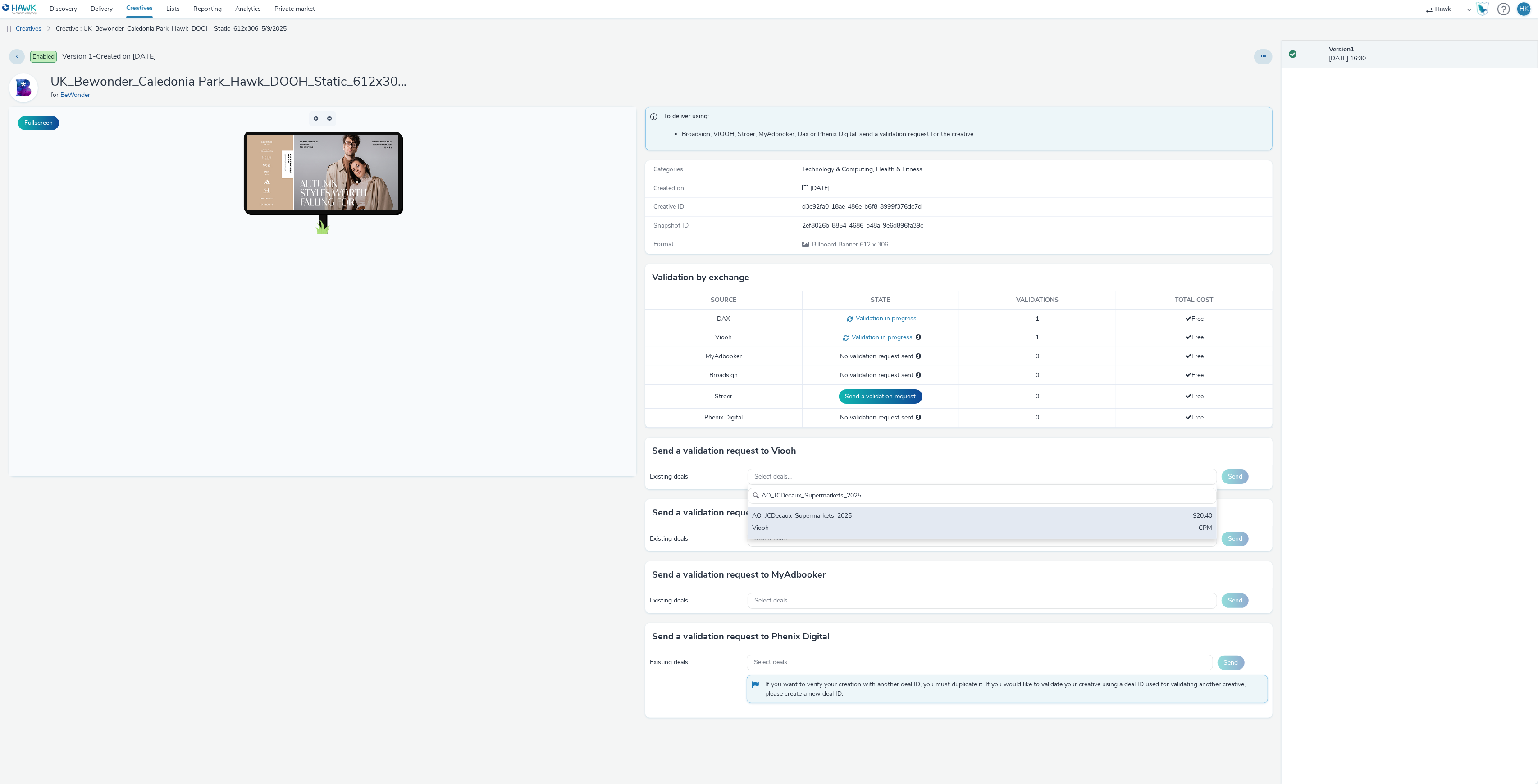
type input "AO_JCDecaux_Supermarkets_2025"
click at [857, 516] on div "AO_JCDecaux_Supermarkets_2025" at bounding box center [905, 517] width 305 height 11
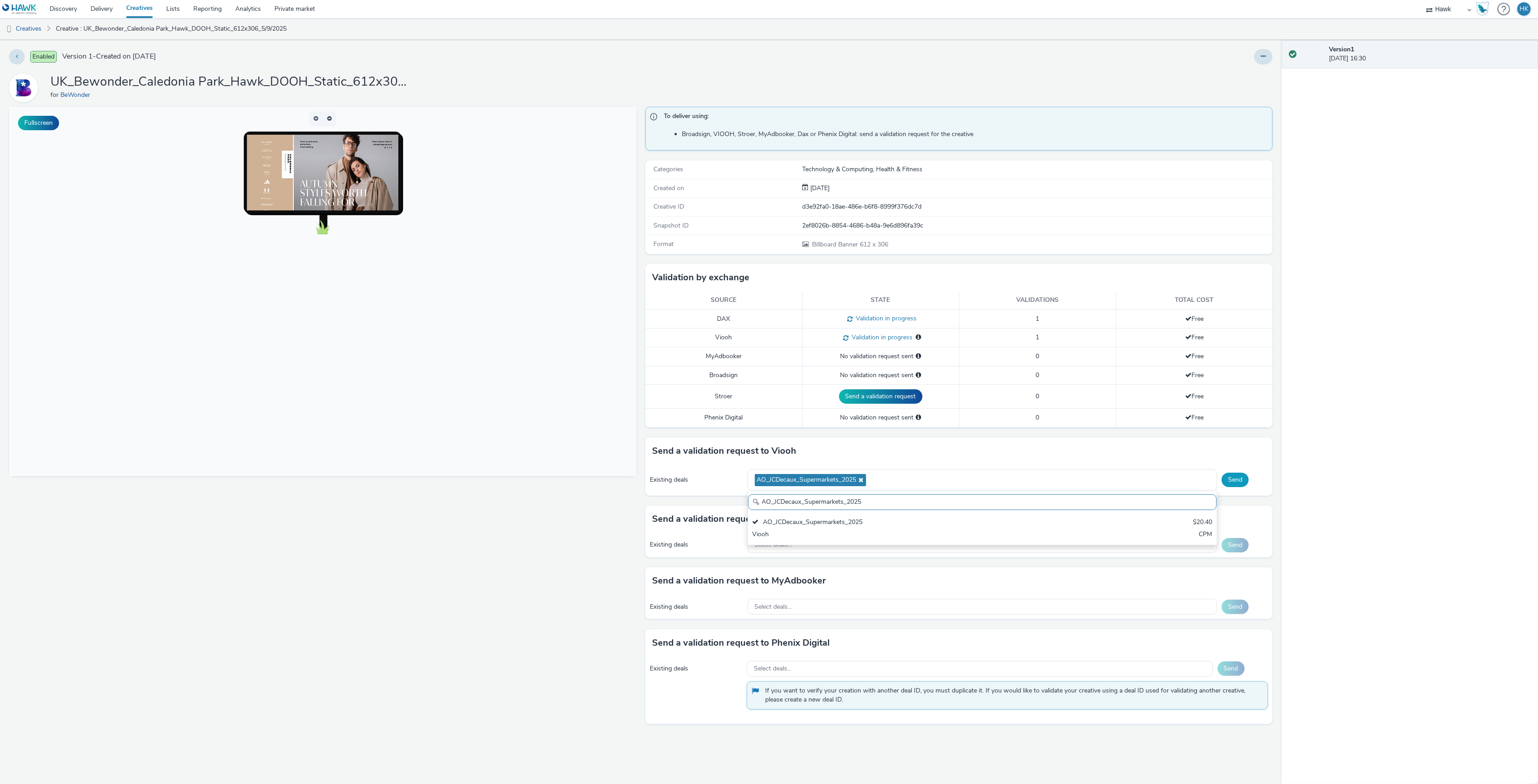
click at [1244, 485] on button "Send" at bounding box center [1235, 480] width 27 height 14
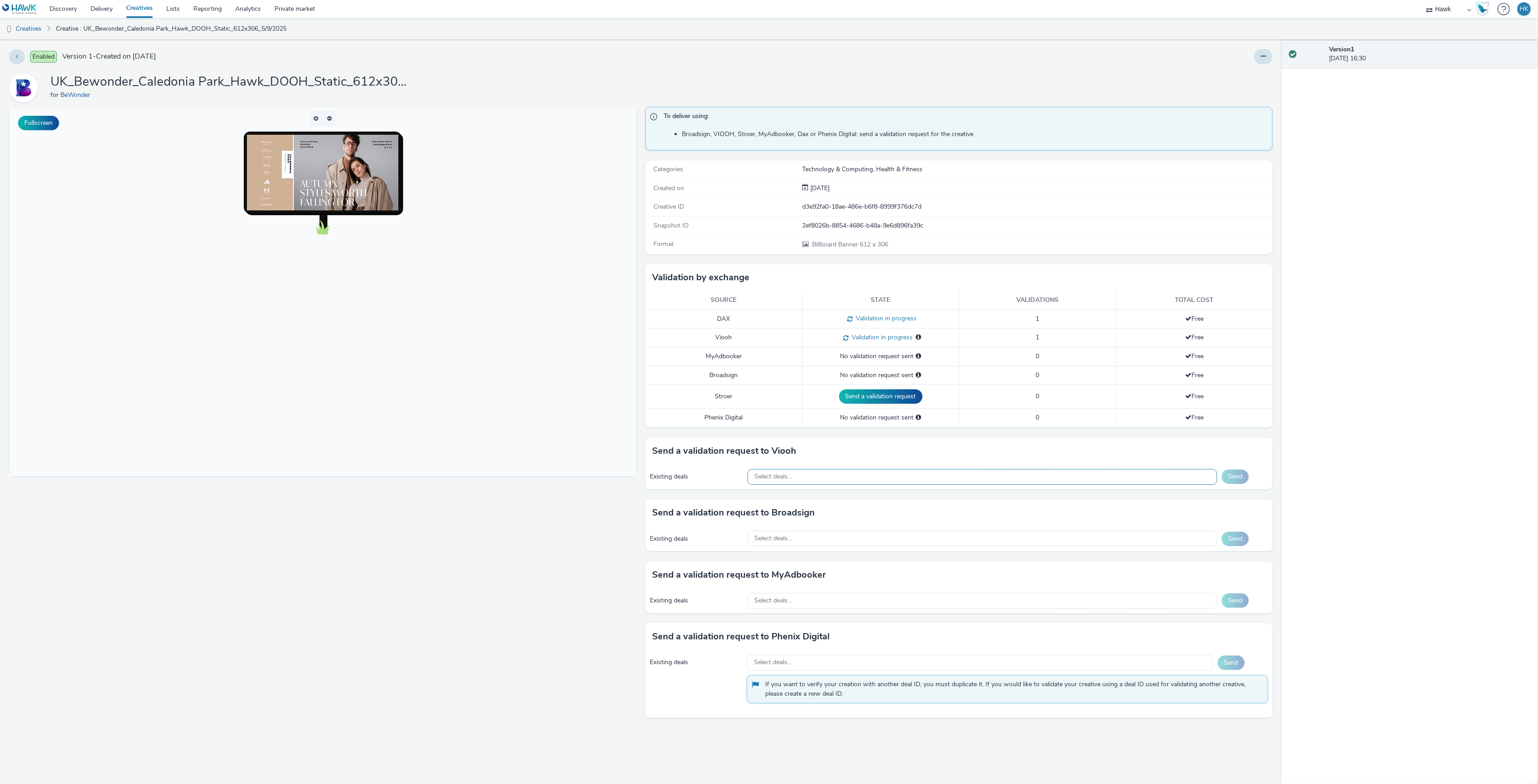
click at [881, 483] on div "Select deals..." at bounding box center [982, 477] width 469 height 16
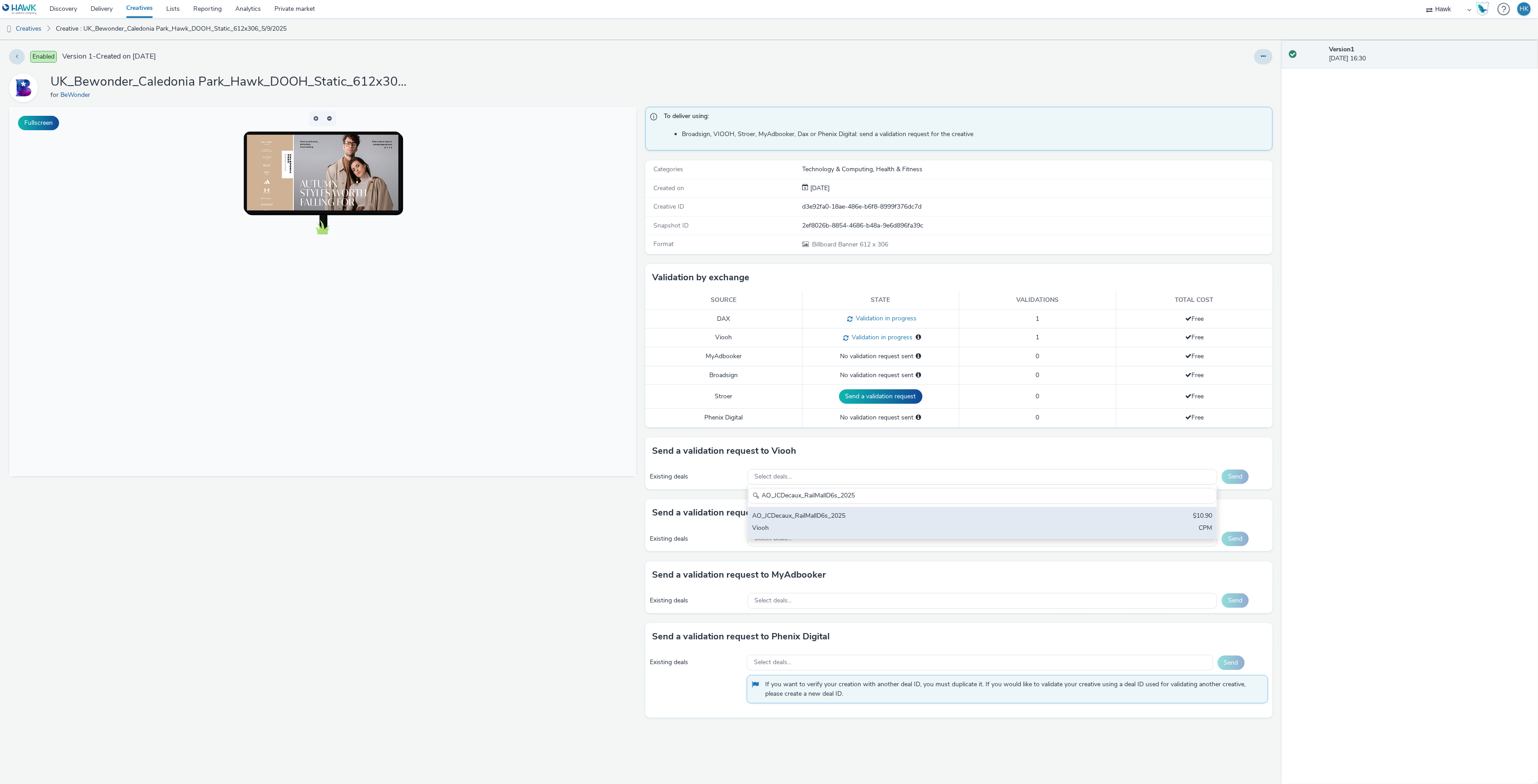
type input "AO_JCDecaux_RailMallD6s_2025"
drag, startPoint x: 870, startPoint y: 523, endPoint x: 1225, endPoint y: 502, distance: 355.6
click at [871, 522] on div "AO_JCDecaux_RailMallD6s_2025" at bounding box center [905, 517] width 305 height 11
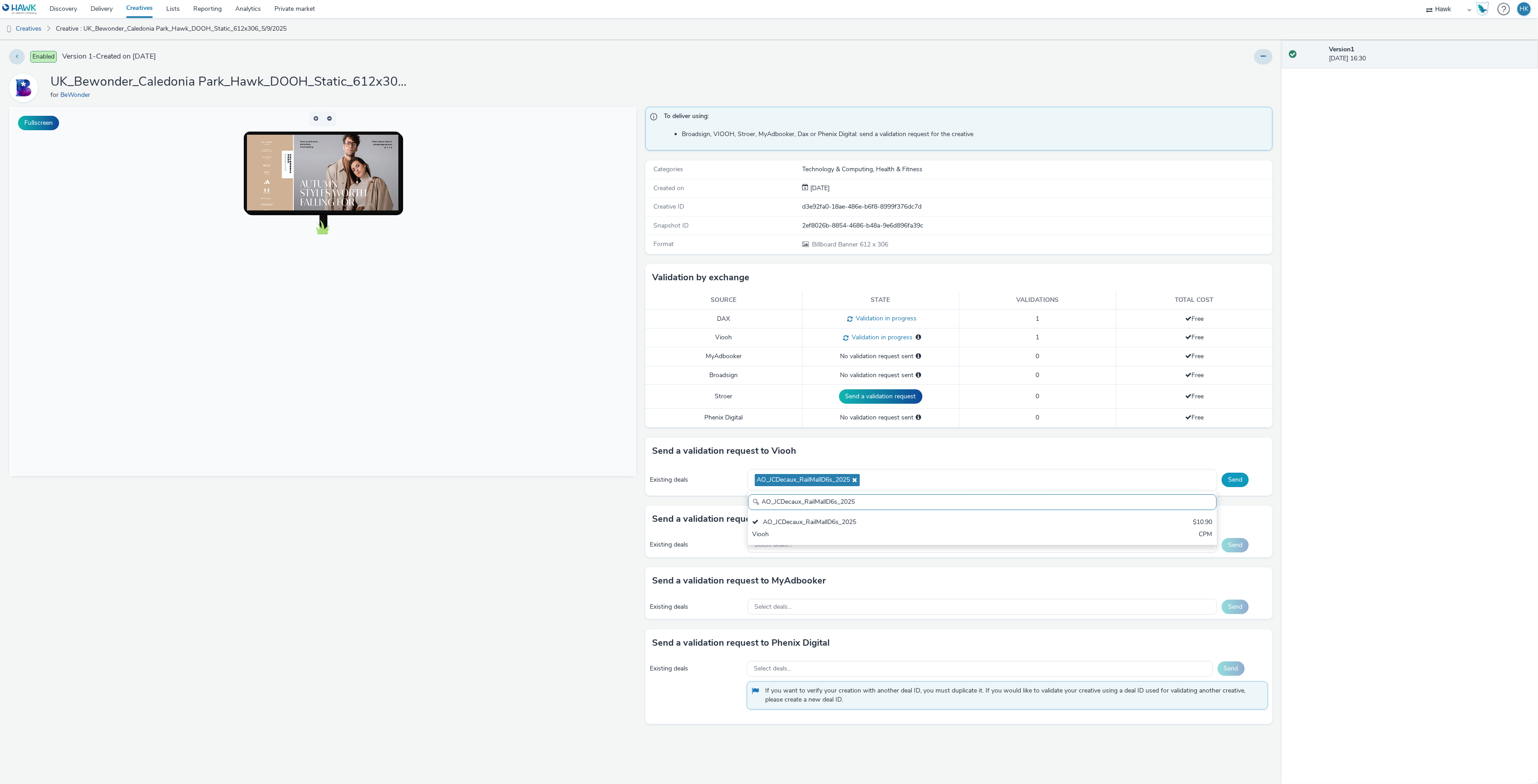
click at [1243, 484] on button "Send" at bounding box center [1235, 480] width 27 height 14
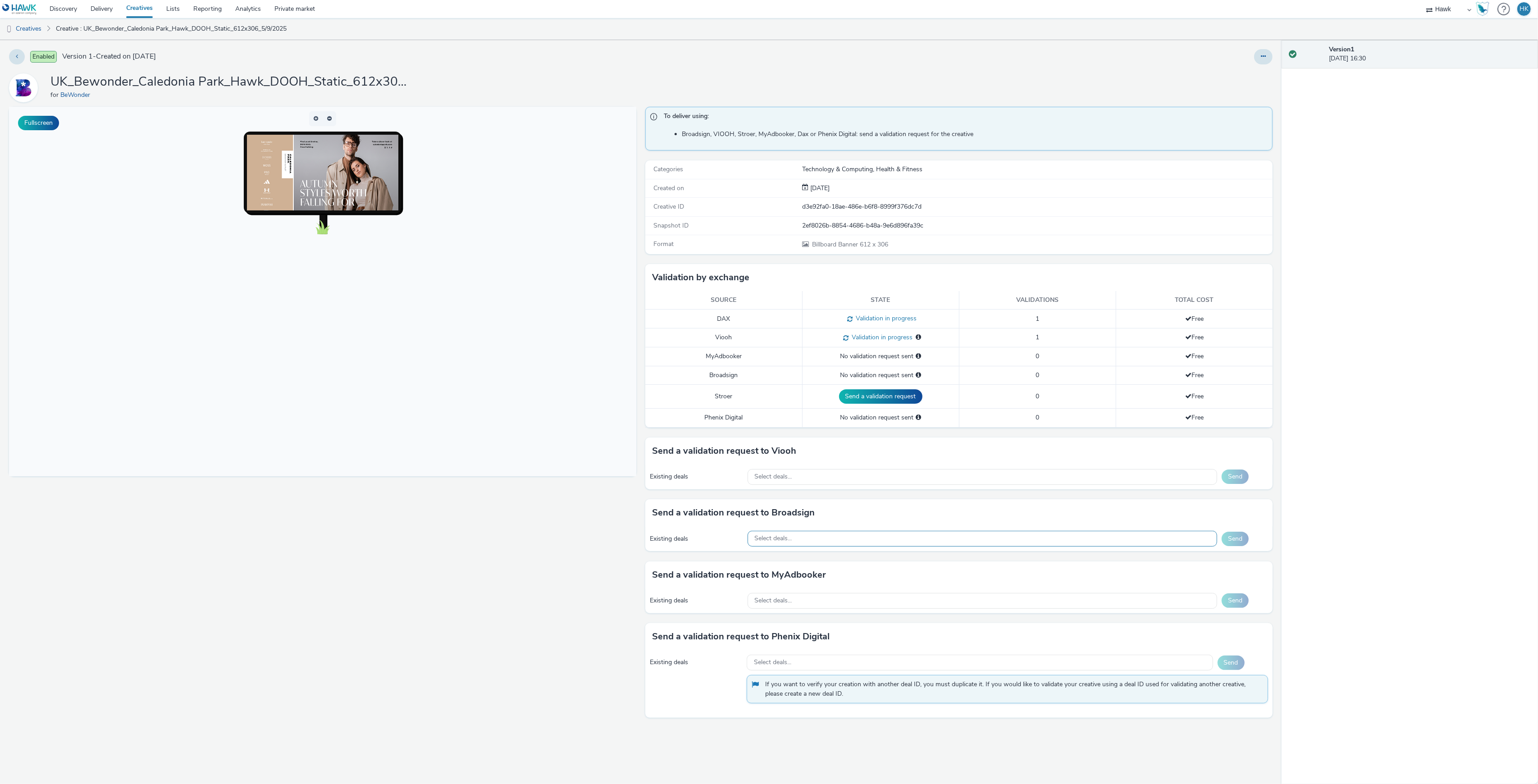
click at [875, 541] on div "Select deals..." at bounding box center [982, 539] width 469 height 16
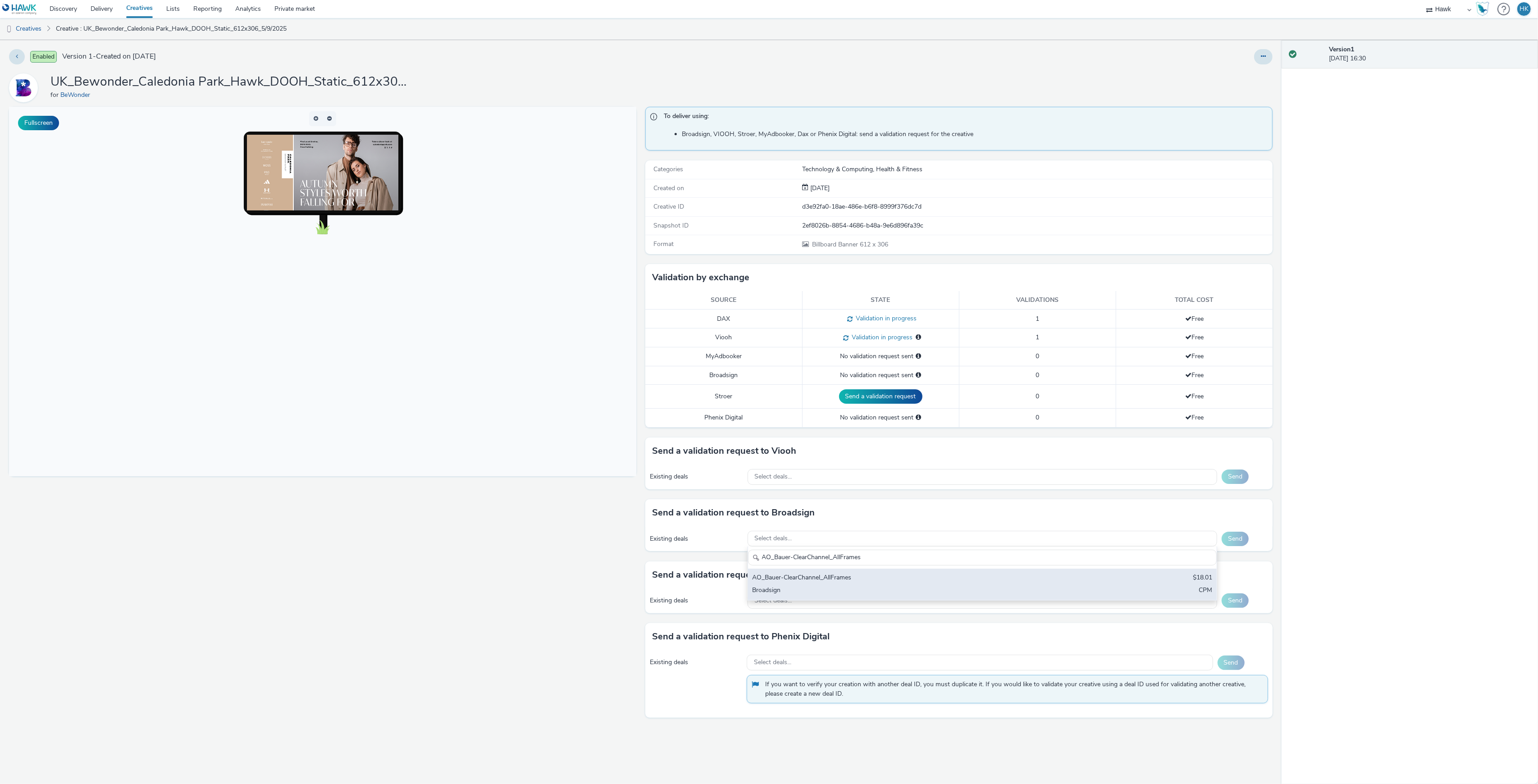
type input "AO_Bauer-ClearChannel_AllFrames"
click at [871, 579] on div "AO_Bauer-ClearChannel_AllFrames" at bounding box center [905, 579] width 305 height 11
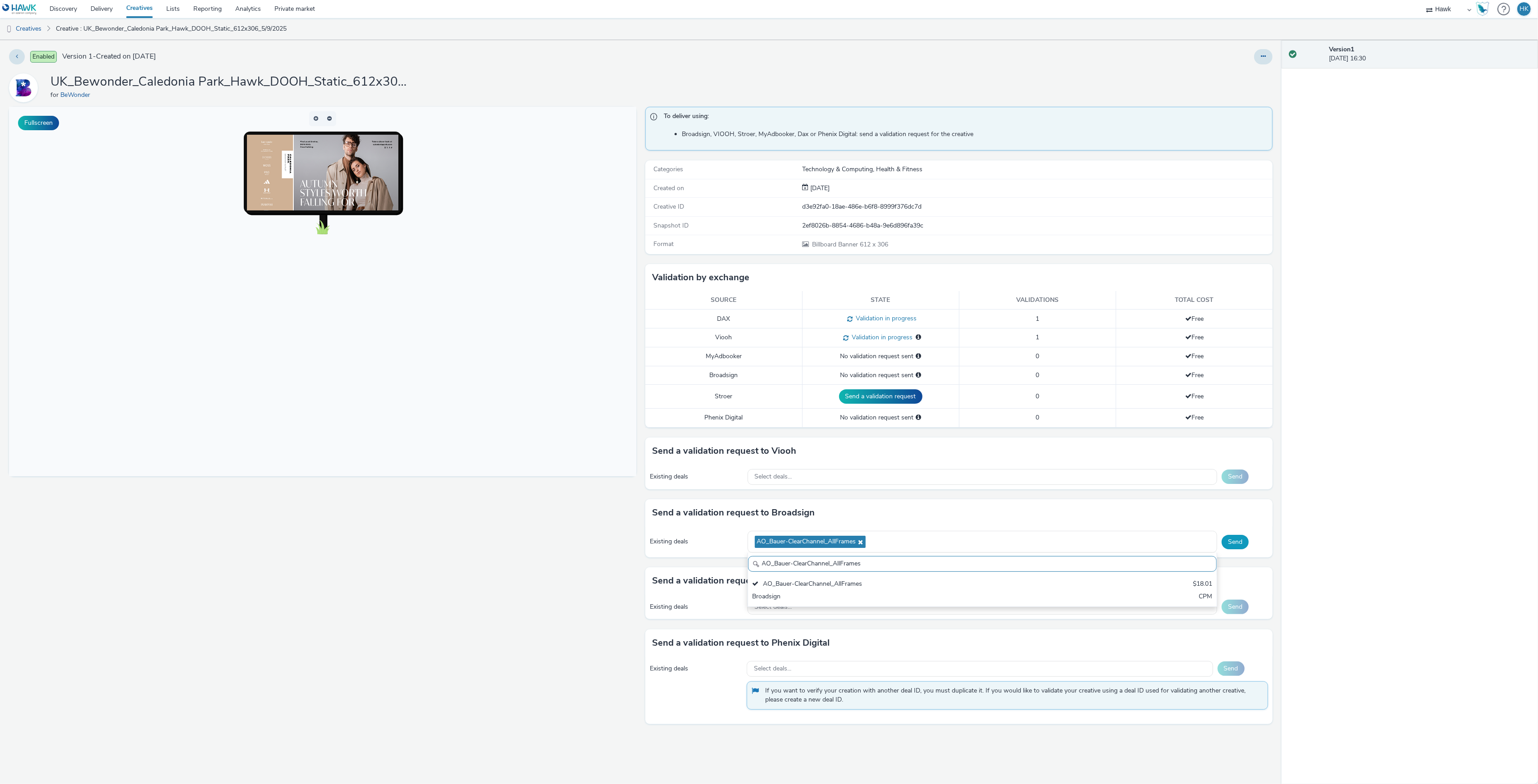
click at [1241, 549] on button "Send" at bounding box center [1235, 541] width 27 height 14
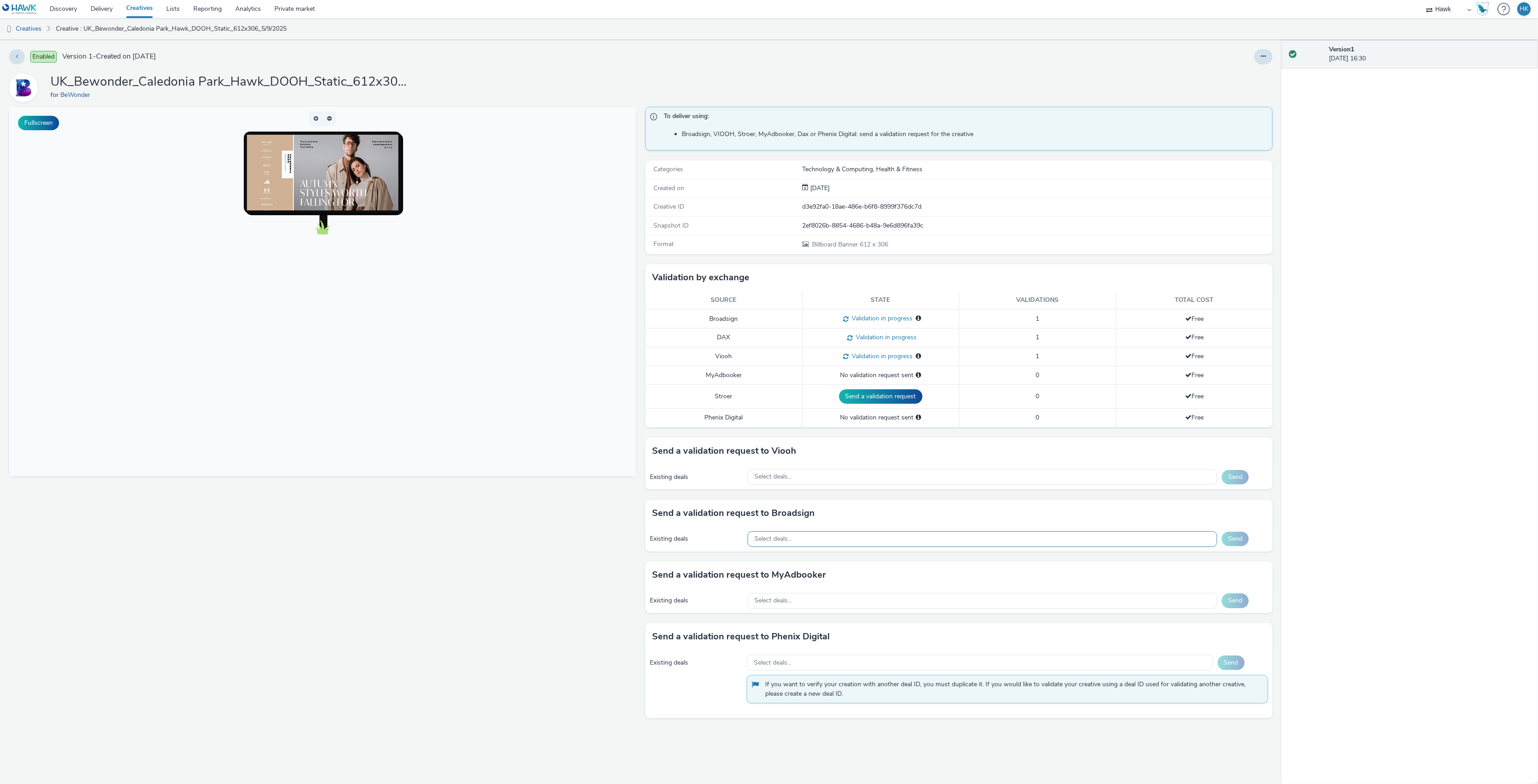
click at [884, 545] on div "Select deals..." at bounding box center [982, 539] width 469 height 16
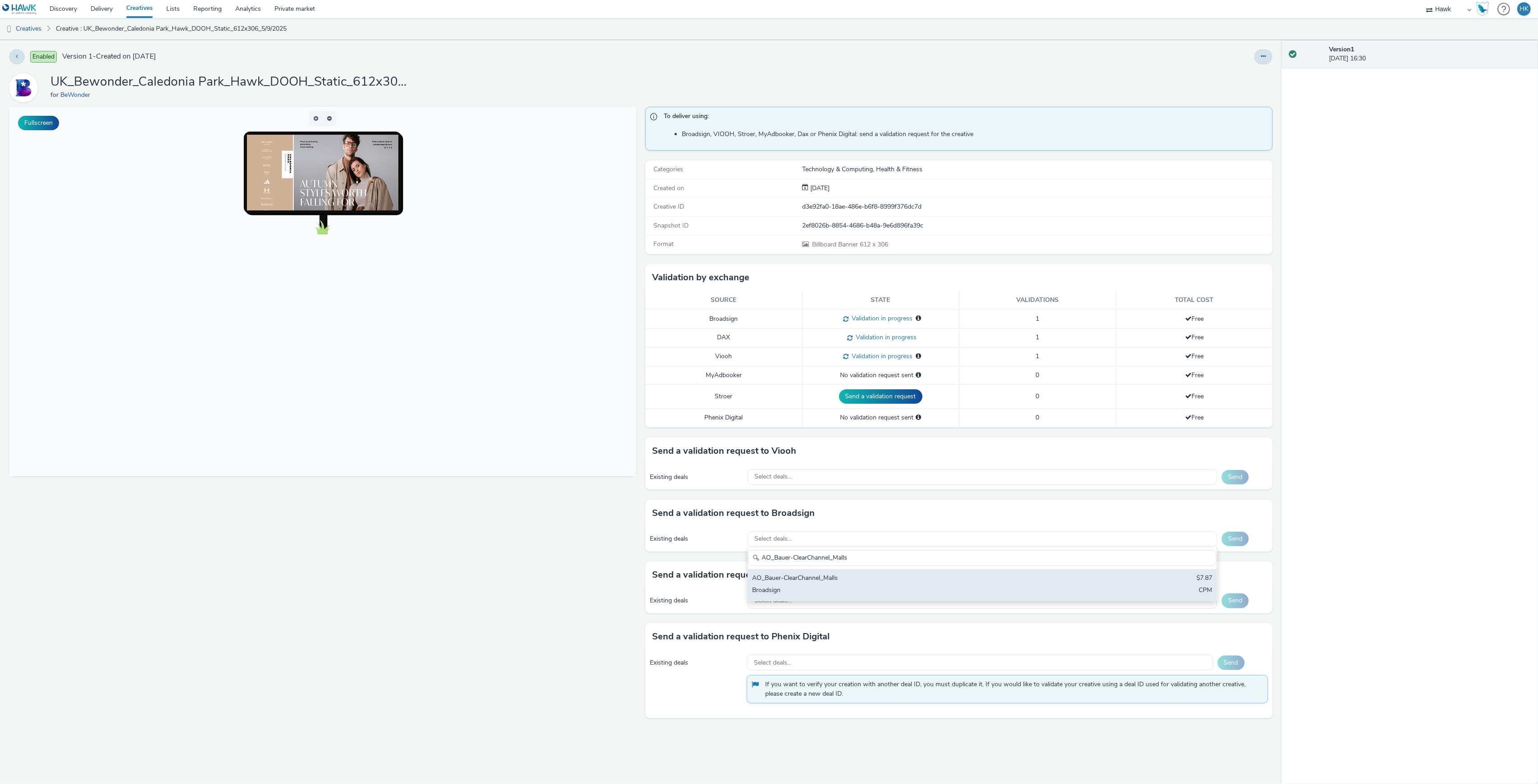
type input "AO_Bauer-ClearChannel_Malls"
click at [884, 590] on div "Broadsign" at bounding box center [905, 591] width 305 height 11
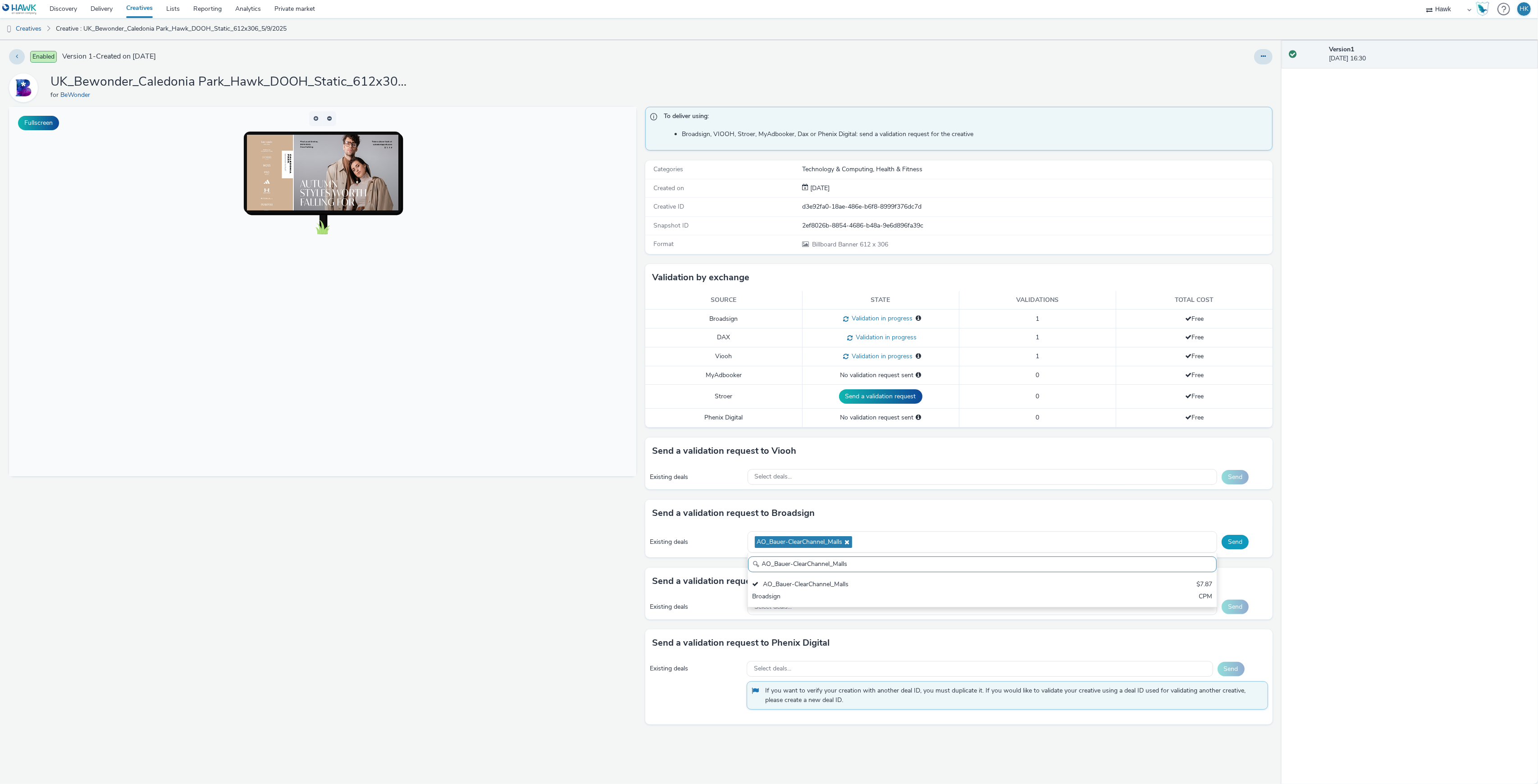
click at [1227, 549] on button "Send" at bounding box center [1235, 541] width 27 height 14
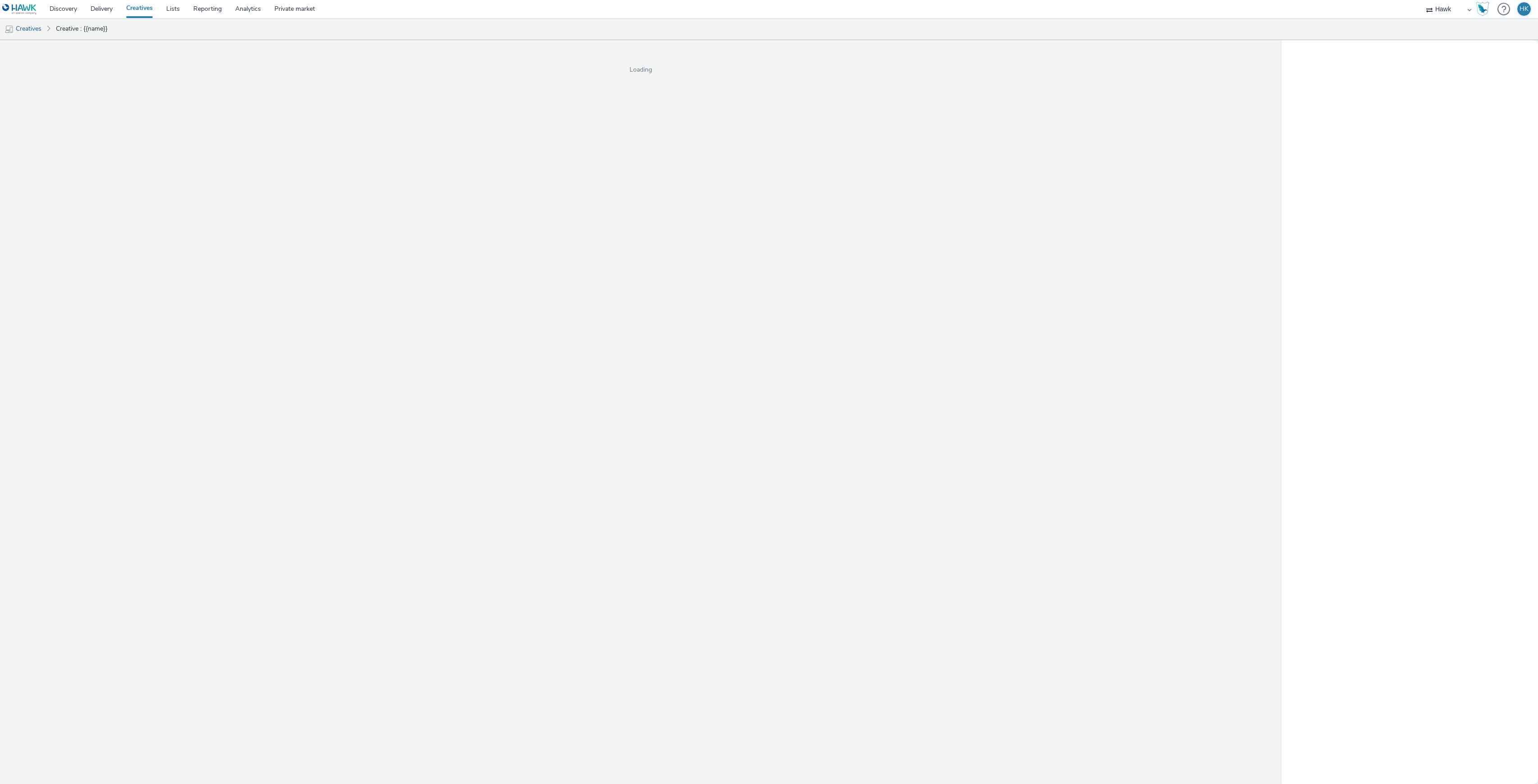
select select "11a7df10-284f-415c-b52a-427acf4c31ae"
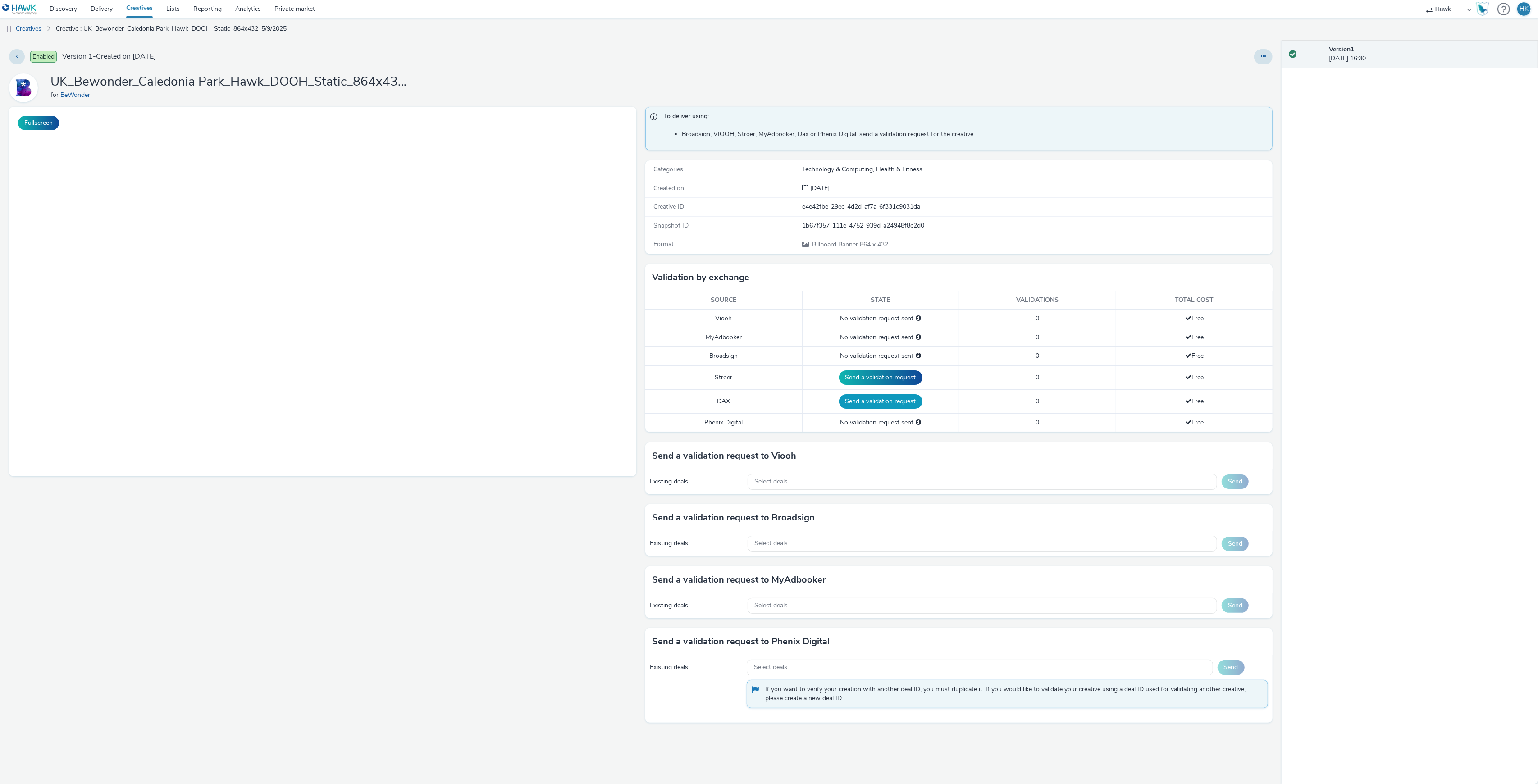
click at [889, 408] on button "Send a validation request" at bounding box center [881, 401] width 84 height 14
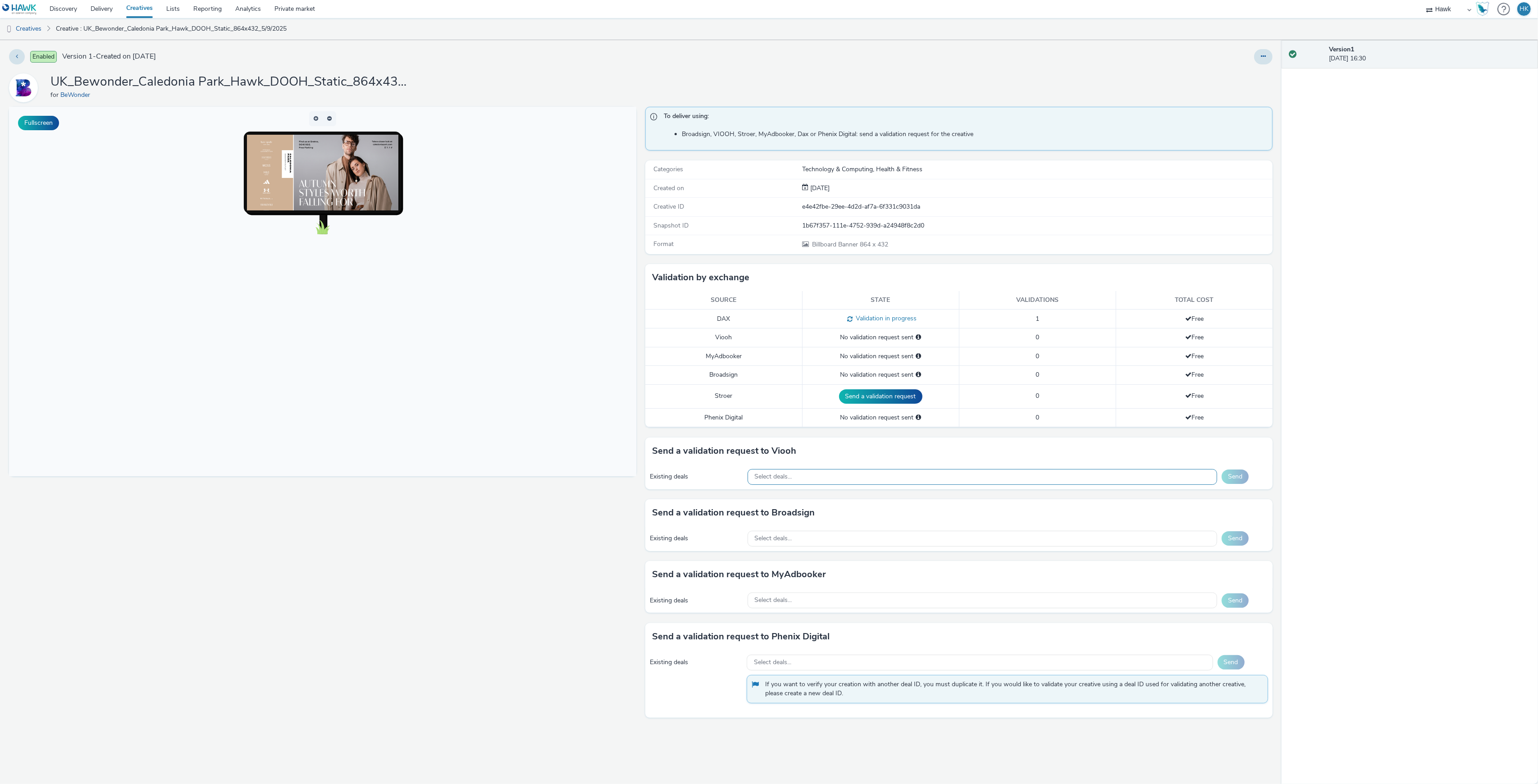
click at [841, 484] on div "Select deals..." at bounding box center [982, 477] width 469 height 16
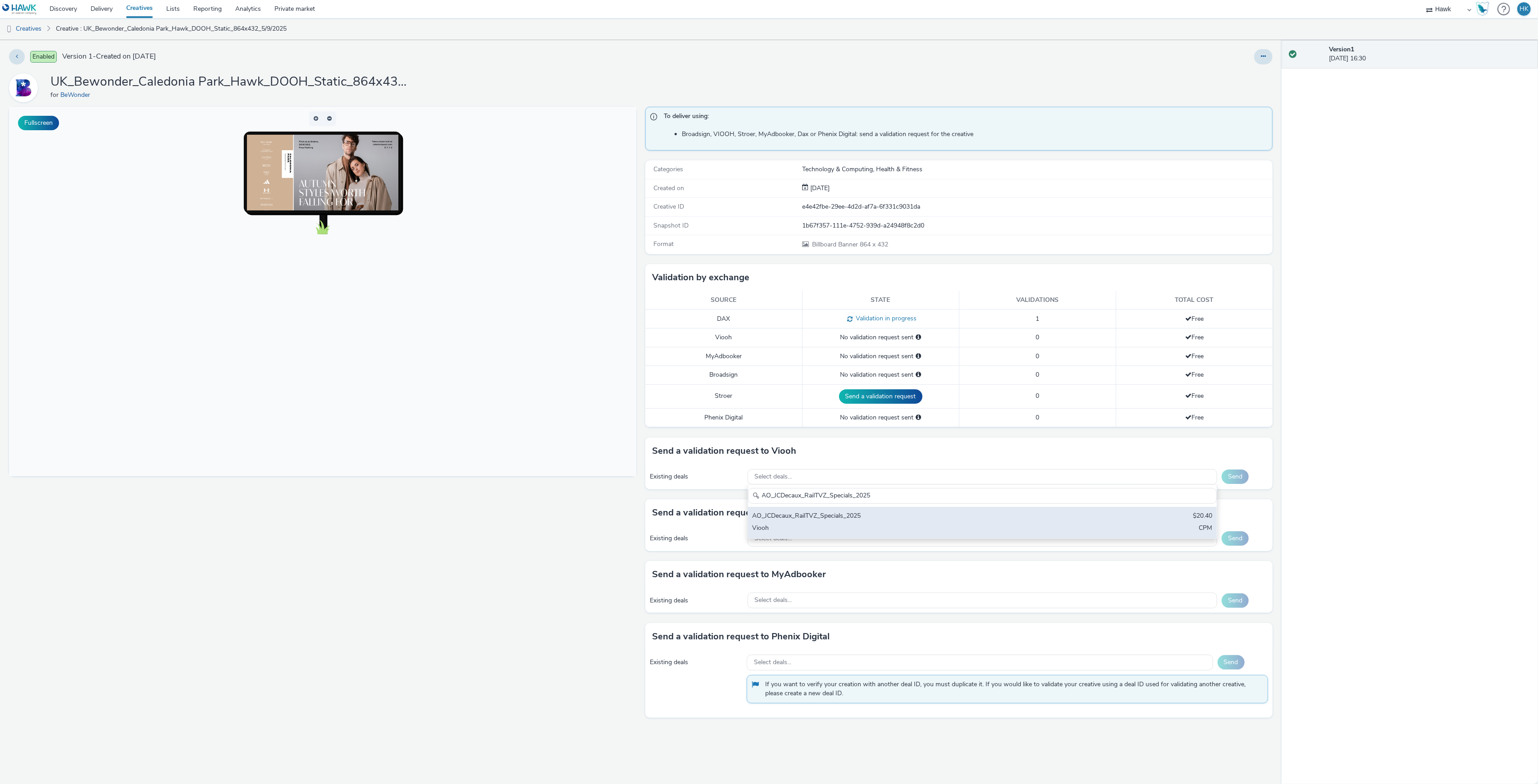
type input "AO_JCDecaux_RailTVZ_Specials_2025"
click at [856, 518] on div "AO_JCDecaux_RailTVZ_Specials_2025" at bounding box center [905, 517] width 305 height 11
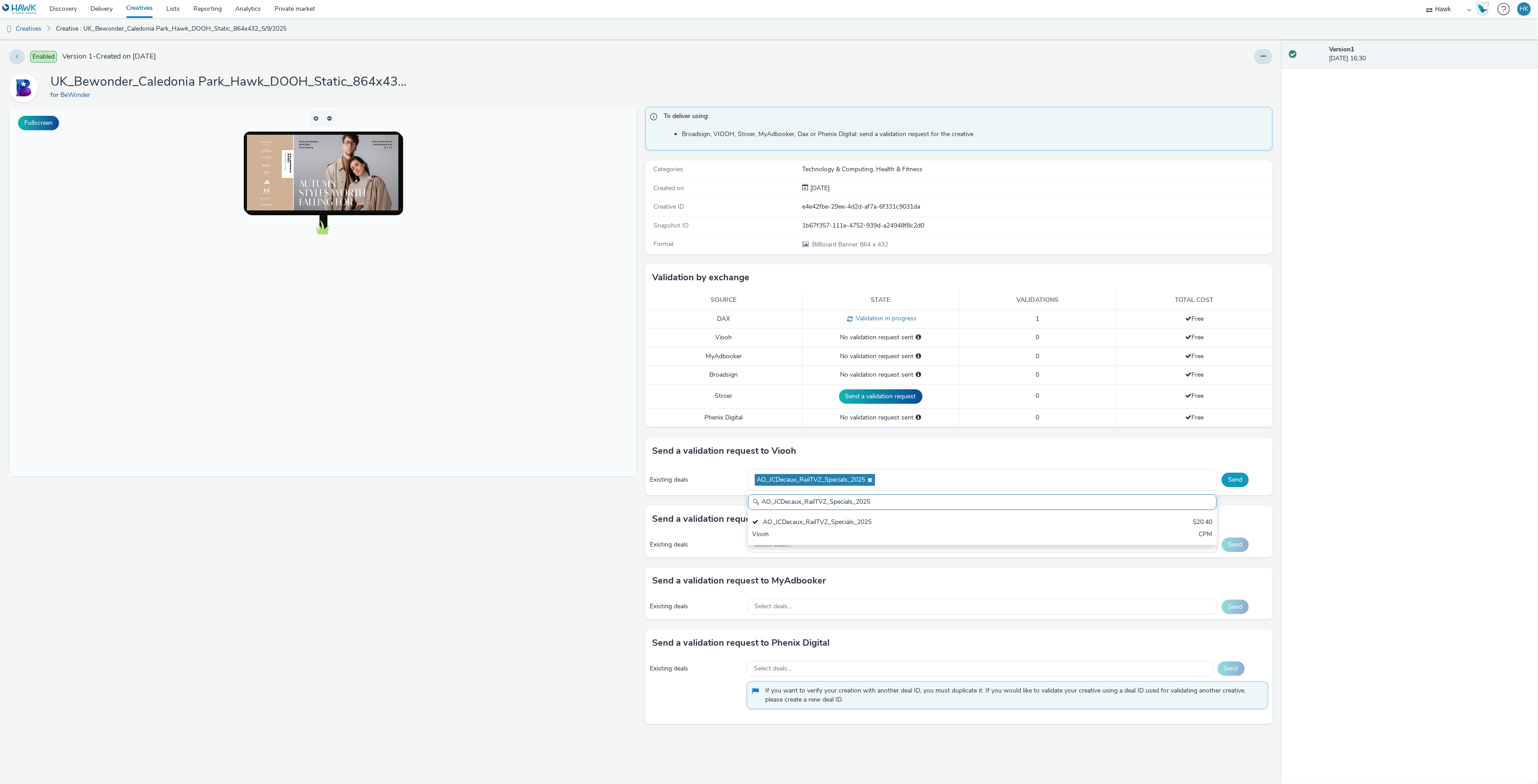
click at [1239, 486] on button "Send" at bounding box center [1235, 480] width 27 height 14
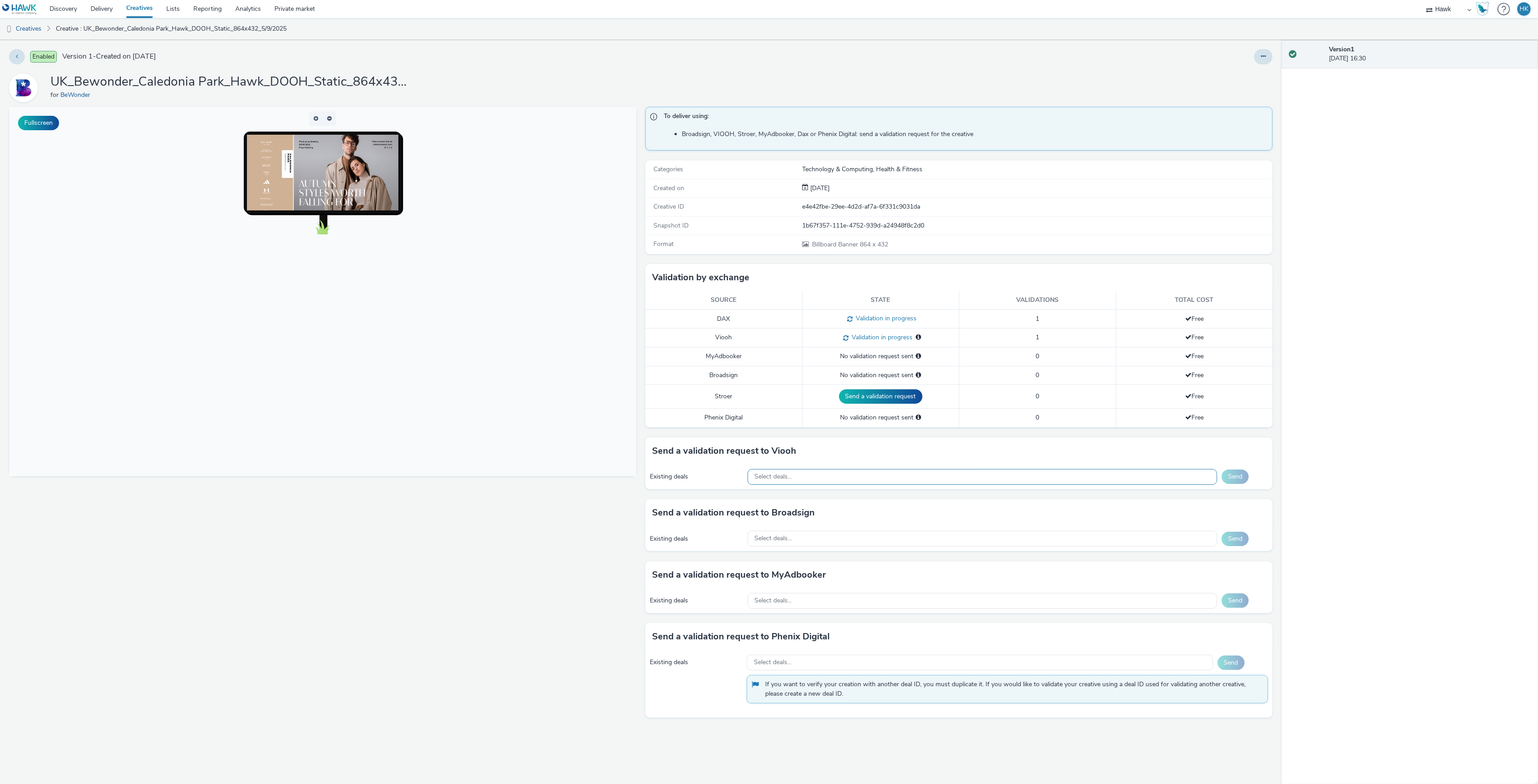
click at [839, 485] on div "Select deals..." at bounding box center [982, 477] width 469 height 16
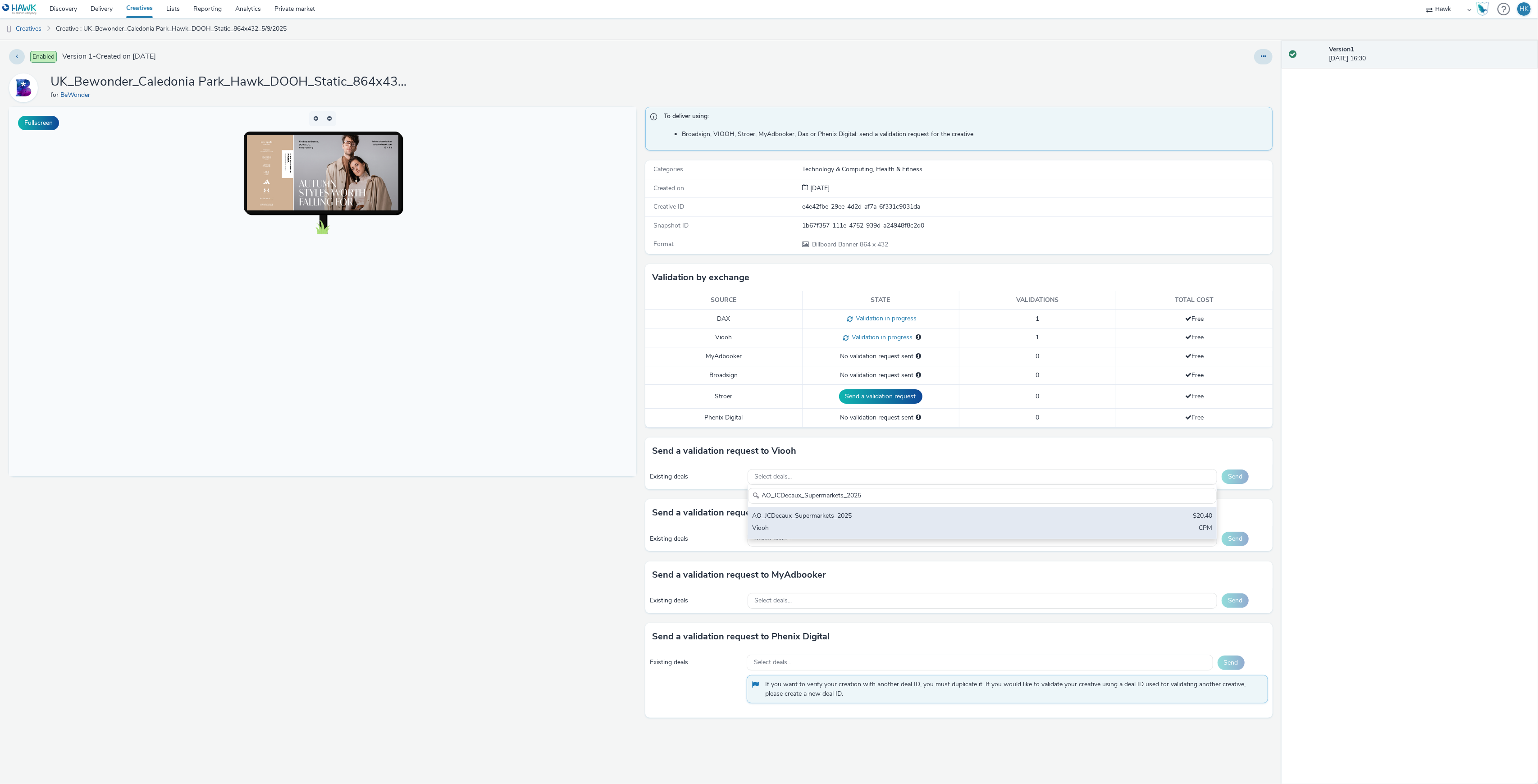
type input "AO_JCDecaux_Supermarkets_2025"
click at [859, 518] on div "AO_JCDecaux_Supermarkets_2025" at bounding box center [905, 517] width 305 height 11
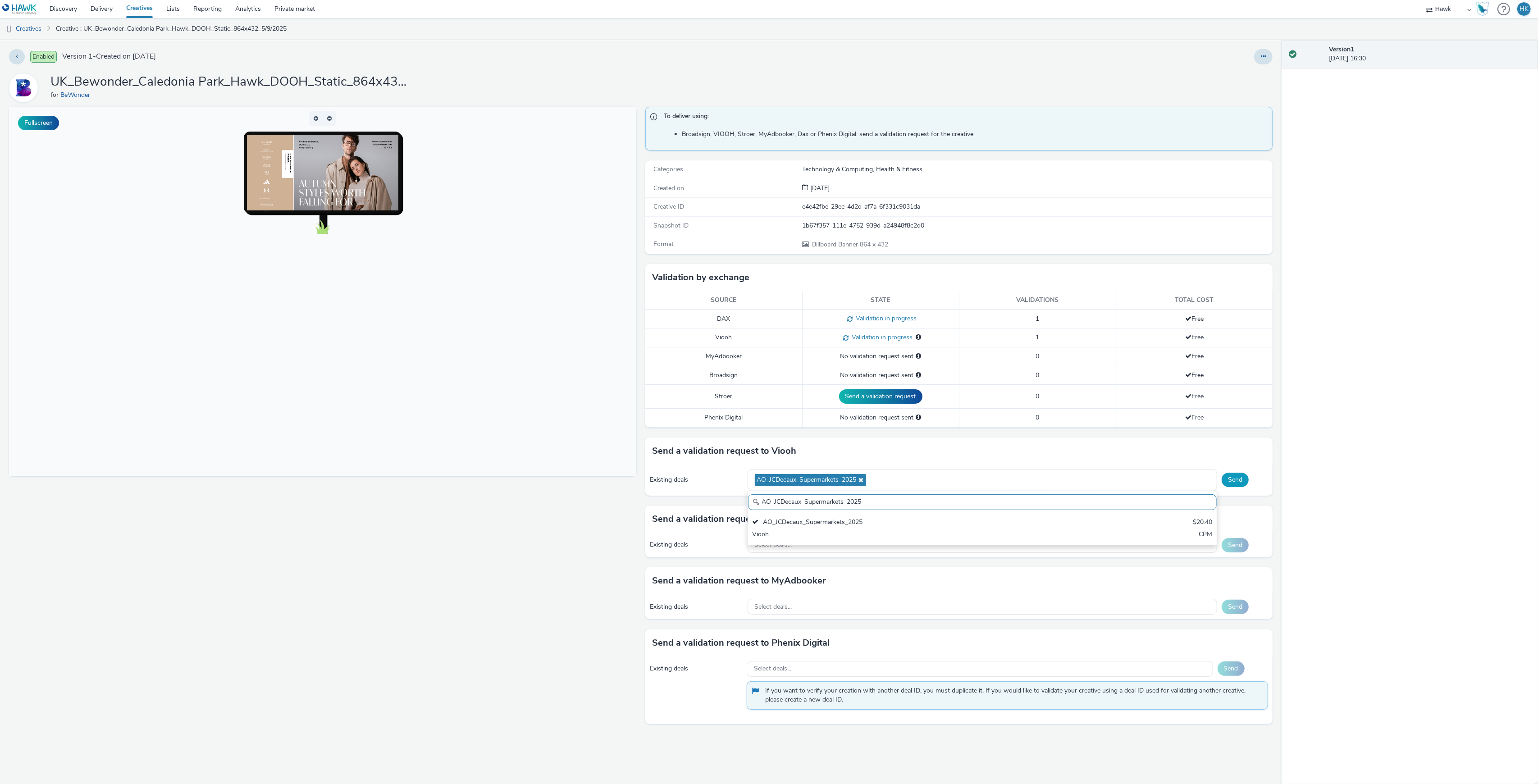
click at [1237, 486] on button "Send" at bounding box center [1235, 480] width 27 height 14
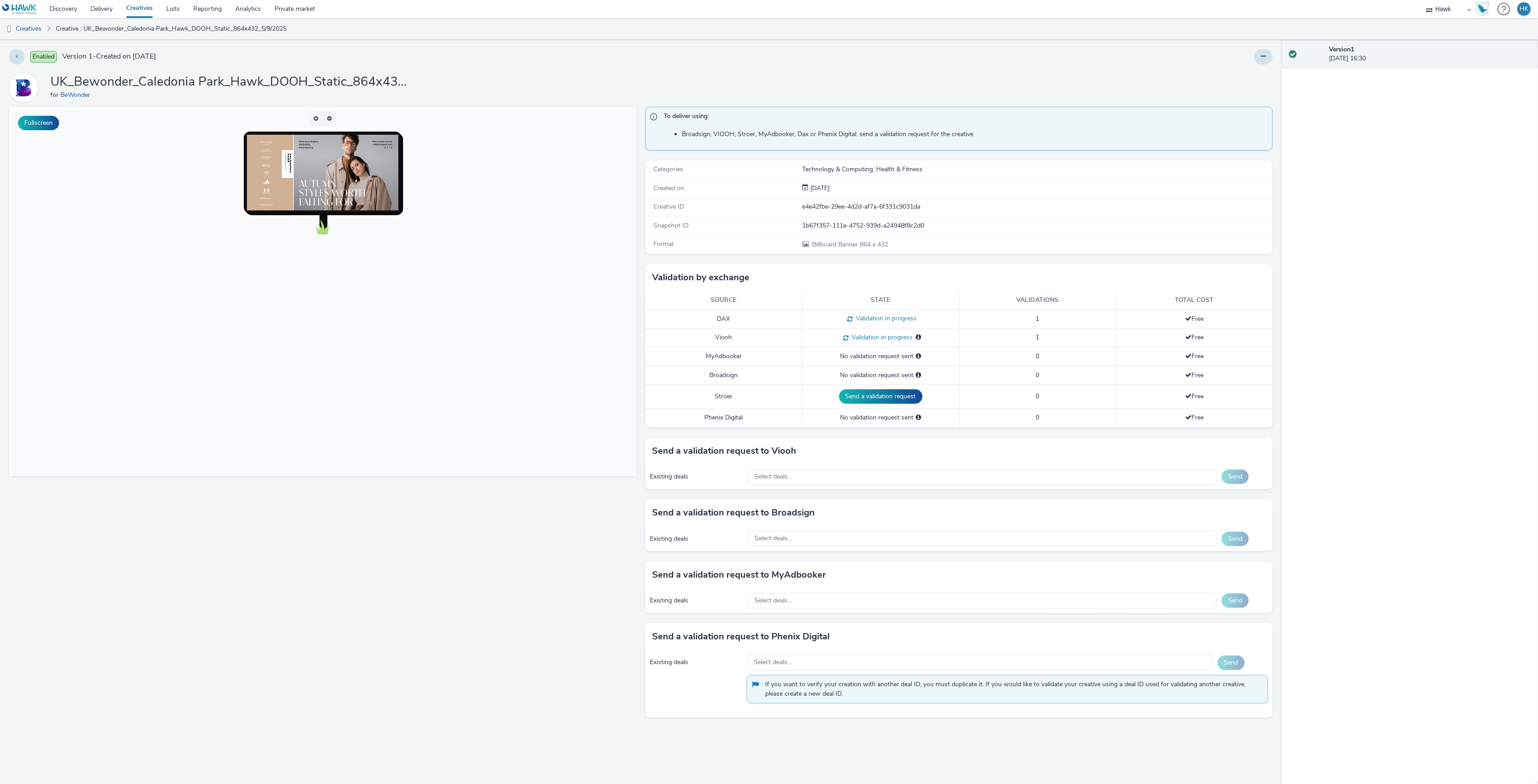
click at [836, 489] on div "Existing deals Select deals... Send" at bounding box center [959, 477] width 627 height 25
click at [836, 478] on div "Select deals..." at bounding box center [982, 477] width 469 height 16
type input "AO_JCDecaux_RailMallD6s_2025"
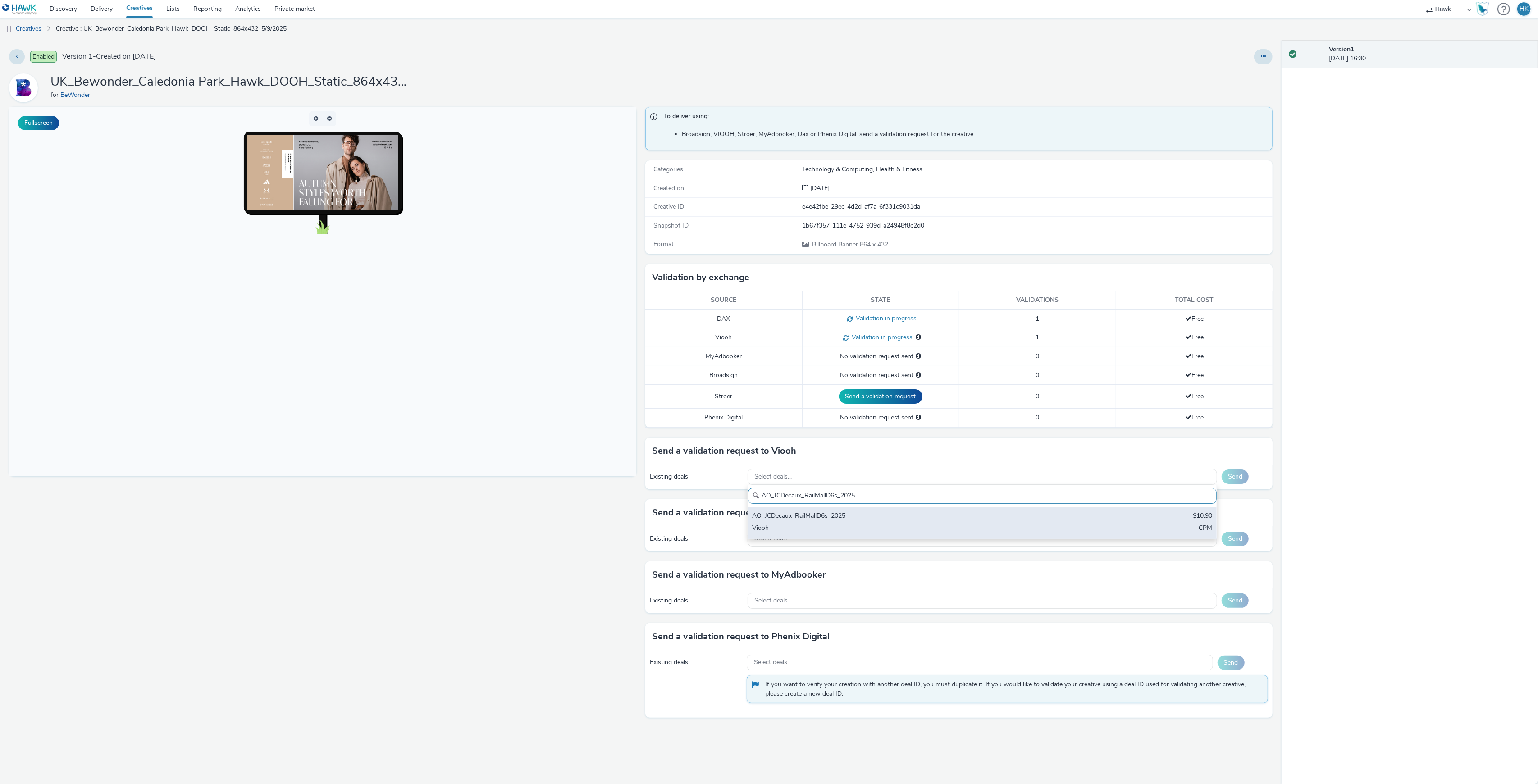
click at [833, 522] on div "AO_JCDecaux_RailMallD6s_2025" at bounding box center [905, 517] width 305 height 11
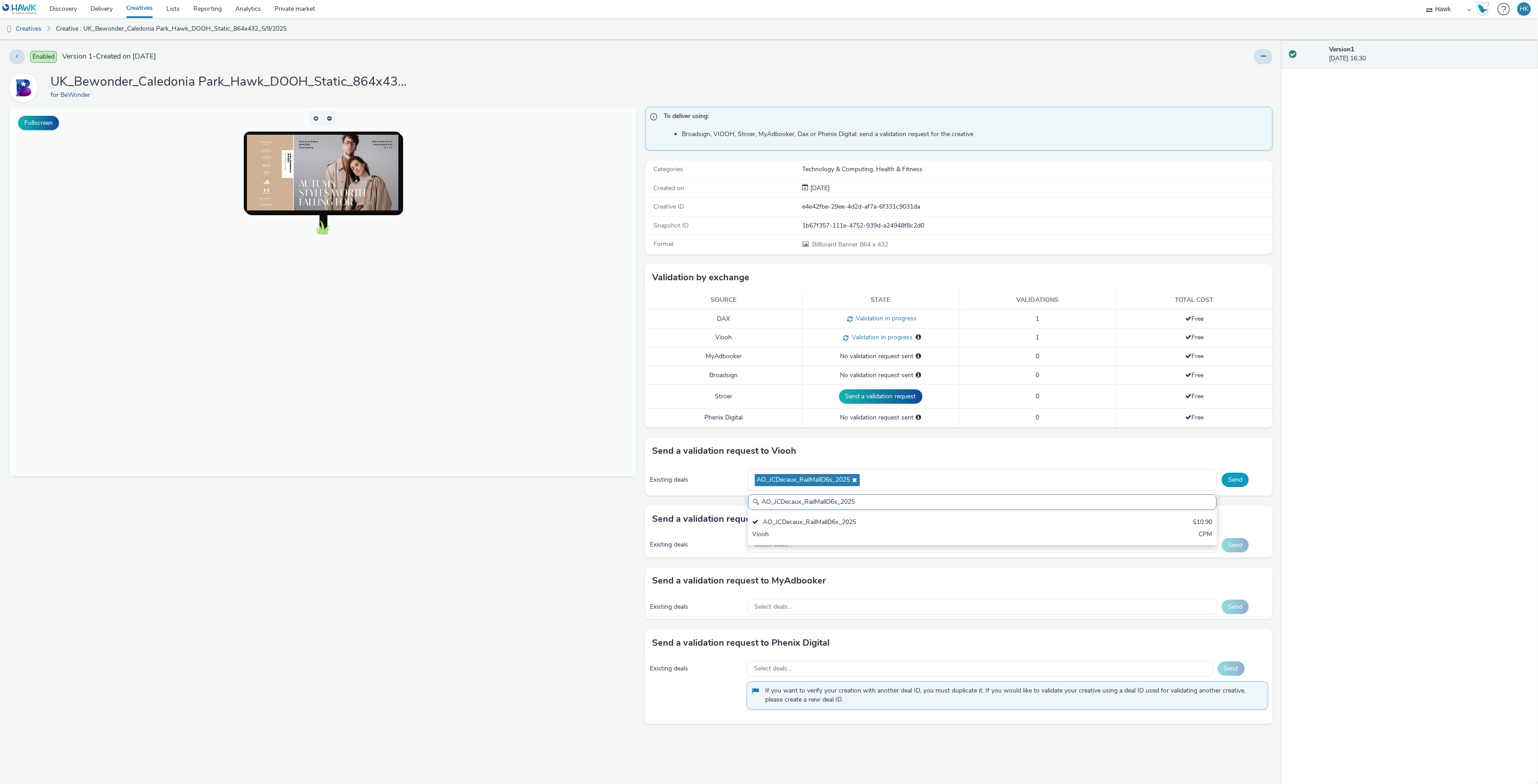
click at [1240, 487] on button "Send" at bounding box center [1235, 480] width 27 height 14
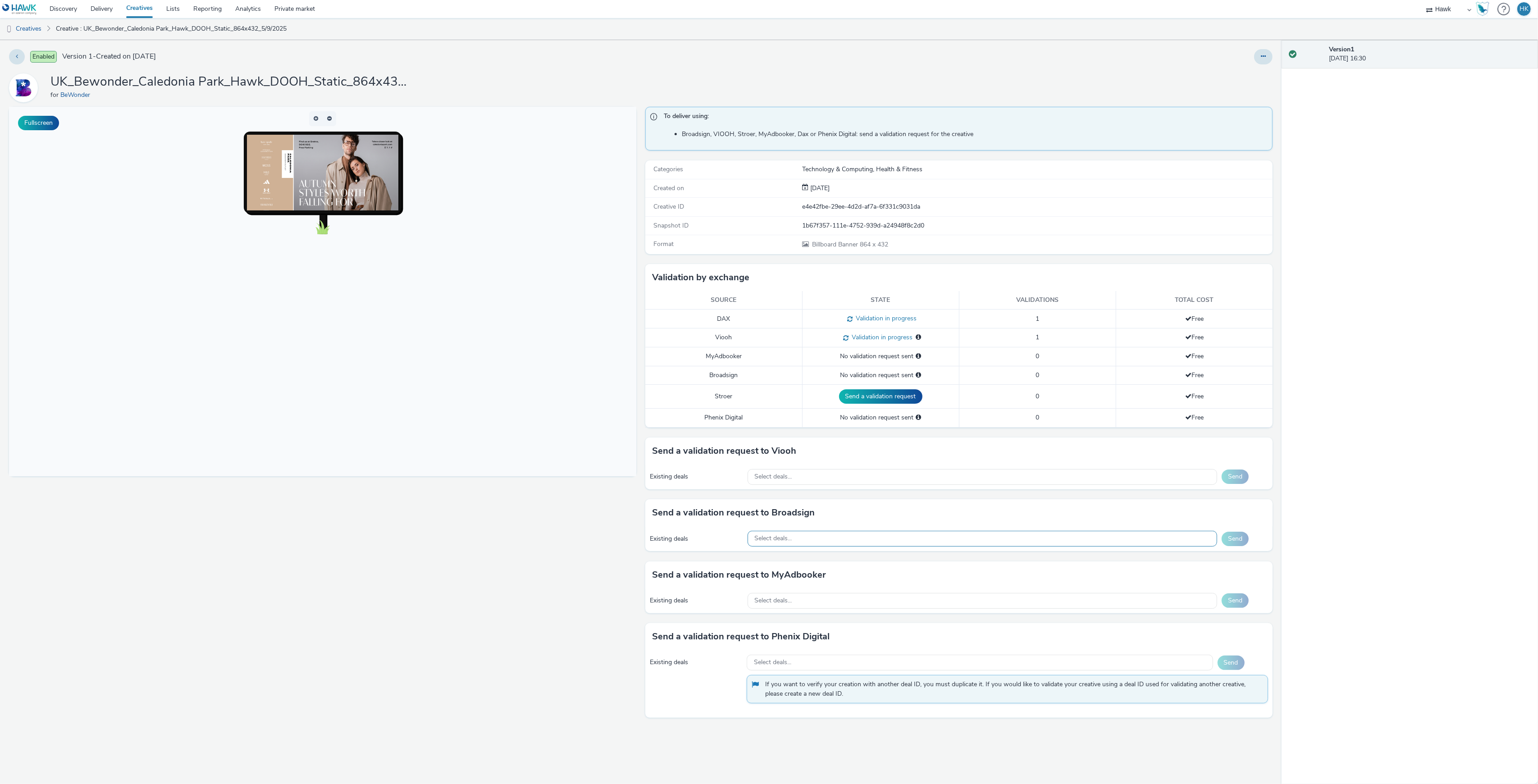
click at [818, 545] on div "Select deals..." at bounding box center [982, 539] width 469 height 16
paste input "AO_Bauer-ClearChannel_AllFrames"
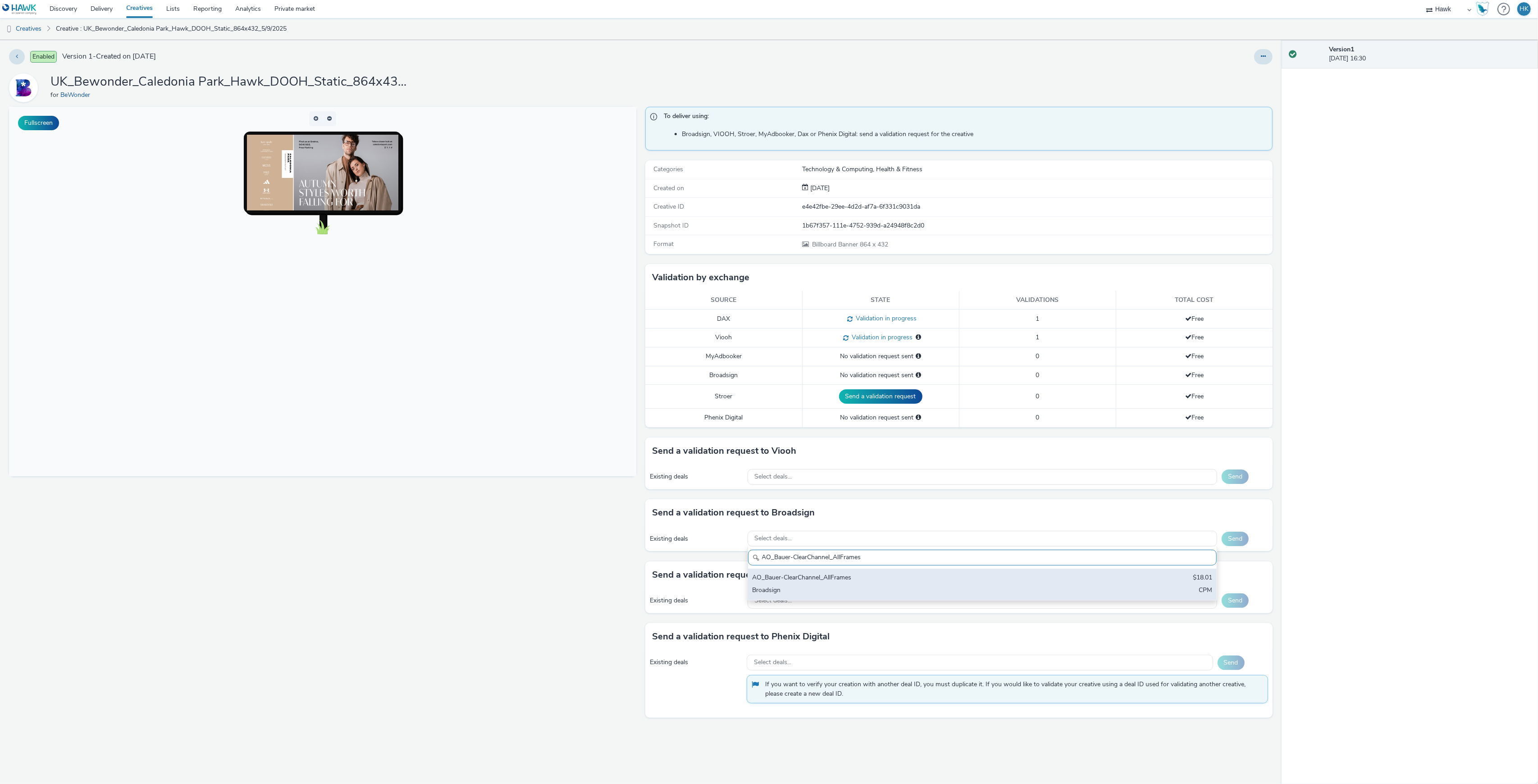
type input "AO_Bauer-ClearChannel_AllFrames"
click at [828, 579] on div "AO_Bauer-ClearChannel_AllFrames" at bounding box center [905, 579] width 305 height 11
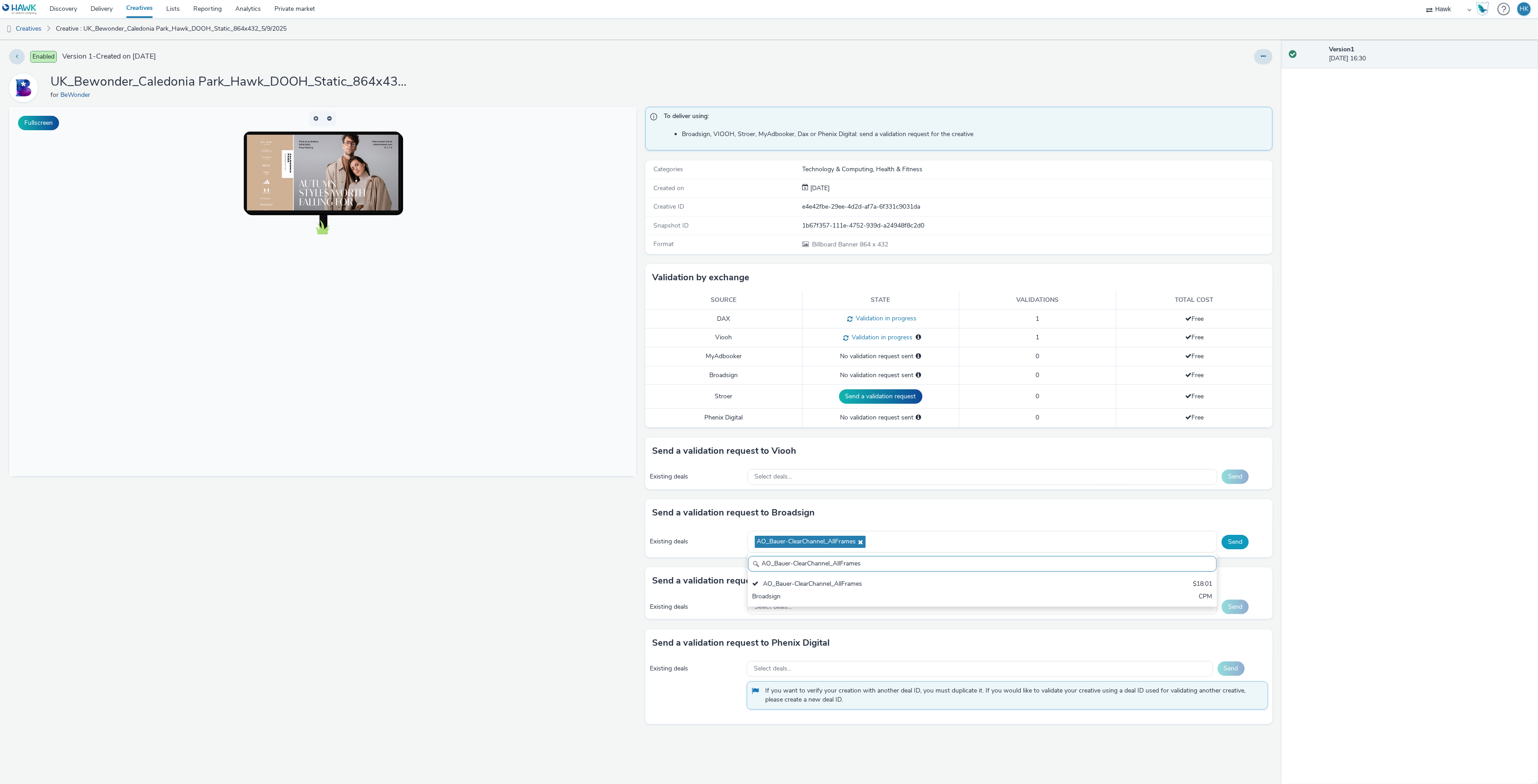
click at [1235, 547] on button "Send" at bounding box center [1235, 541] width 27 height 14
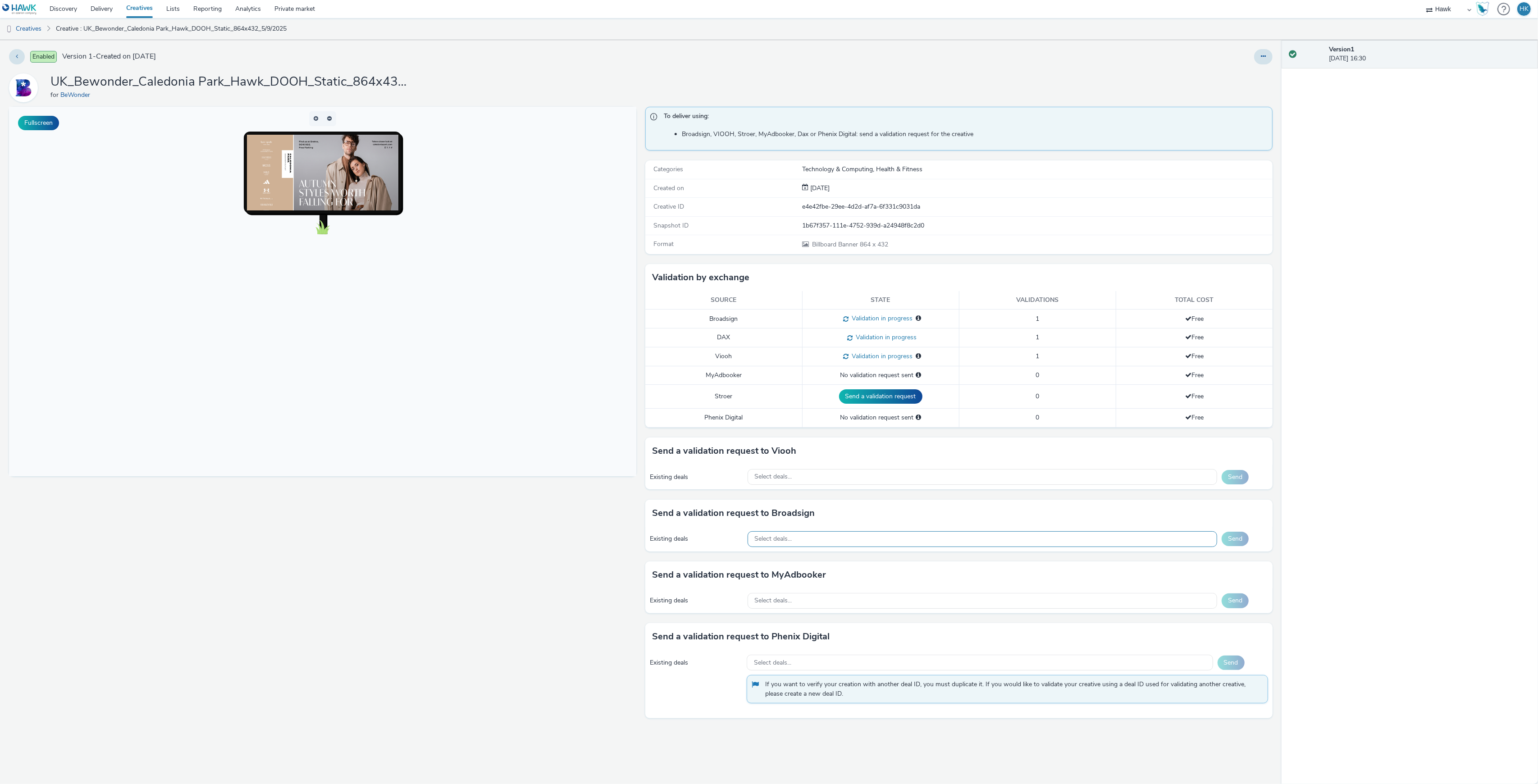
click at [835, 544] on div "Select deals..." at bounding box center [982, 539] width 469 height 16
paste input "AO_Bauer-ClearChannel_Malls"
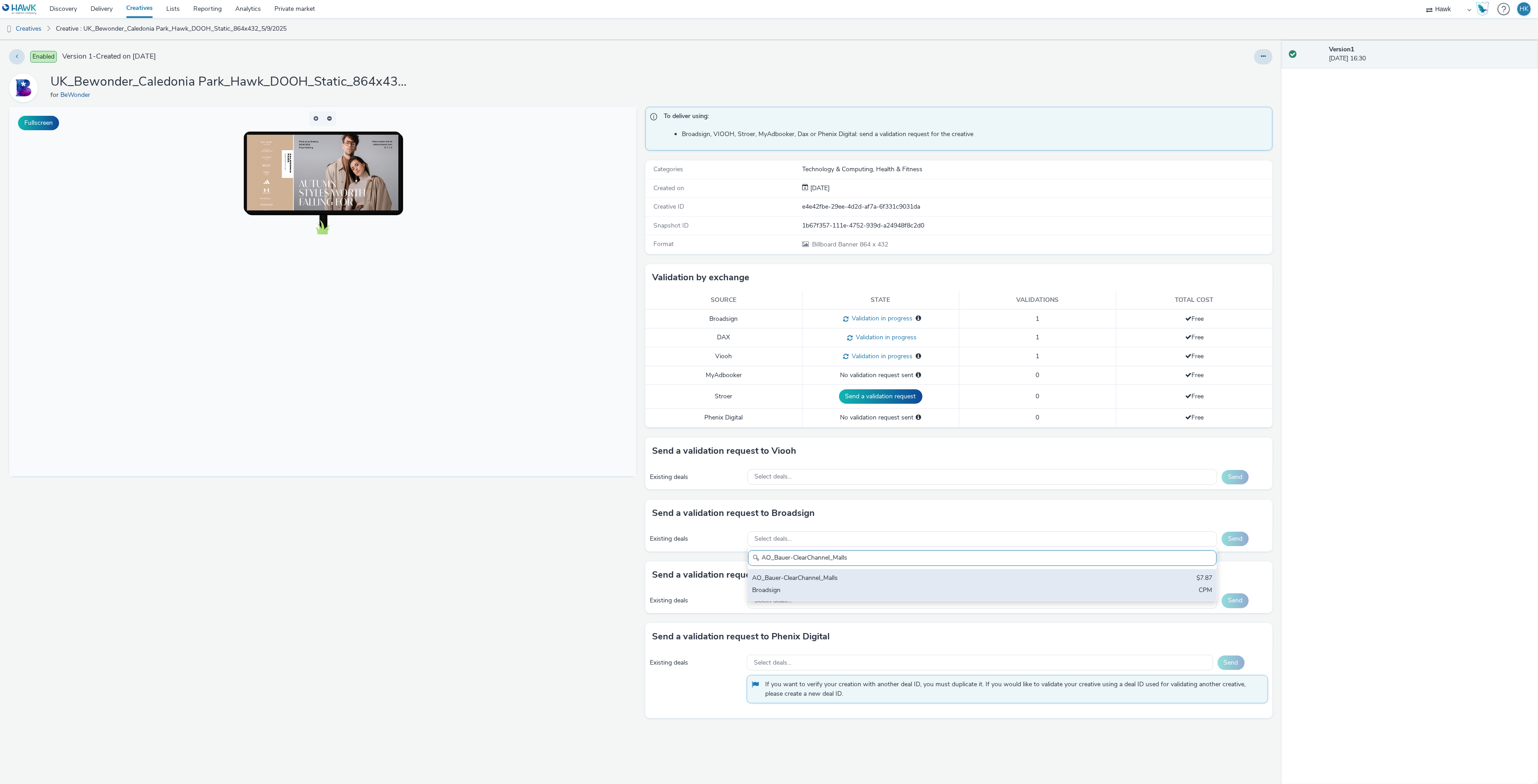
type input "AO_Bauer-ClearChannel_Malls"
click at [831, 582] on div "AO_Bauer-ClearChannel_Malls" at bounding box center [905, 579] width 305 height 11
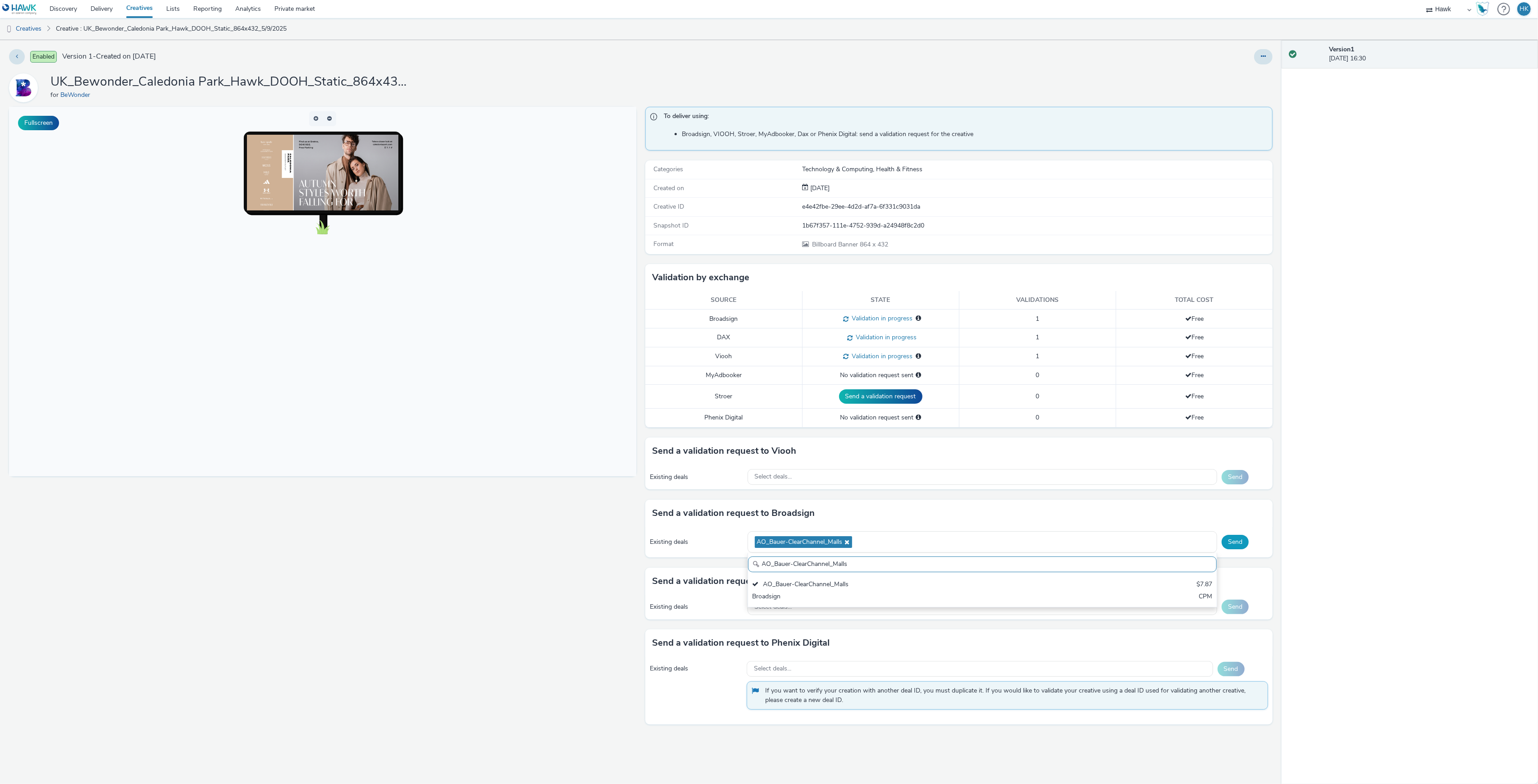
click at [1237, 545] on button "Send" at bounding box center [1235, 541] width 27 height 14
